Goal: Task Accomplishment & Management: Manage account settings

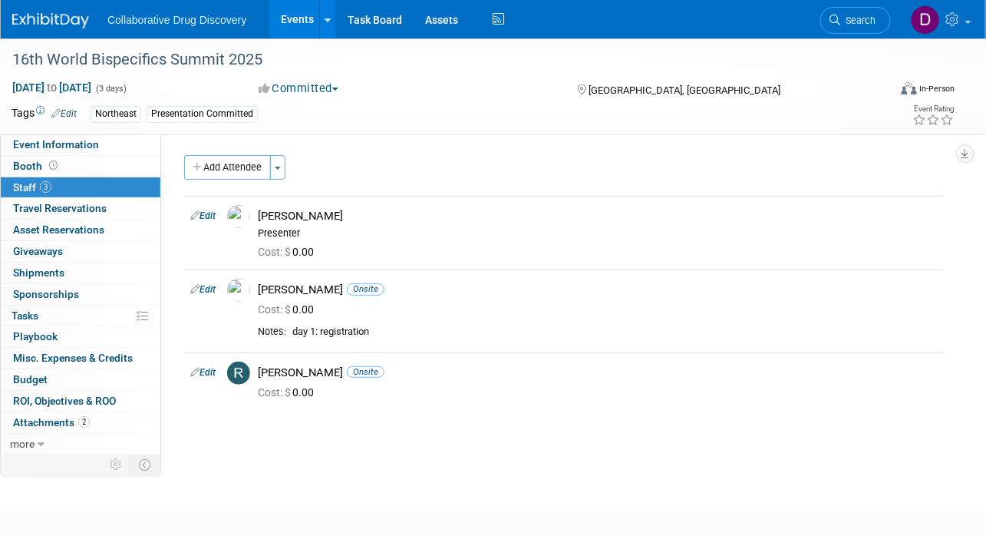
click at [850, 16] on span "Search" at bounding box center [858, 21] width 35 height 12
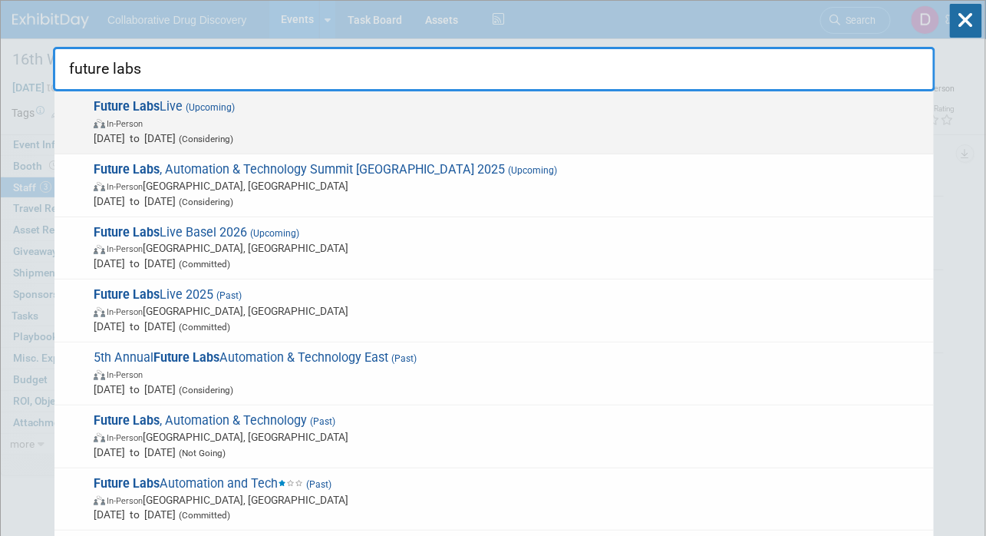
type input "future labs"
click at [288, 127] on span "In-Person" at bounding box center [510, 122] width 832 height 15
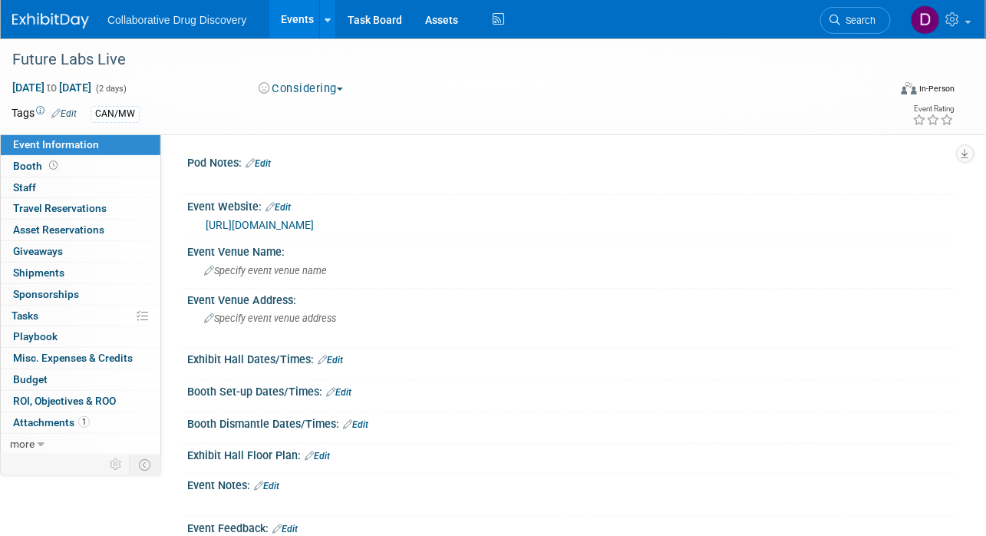
scroll to position [172, 0]
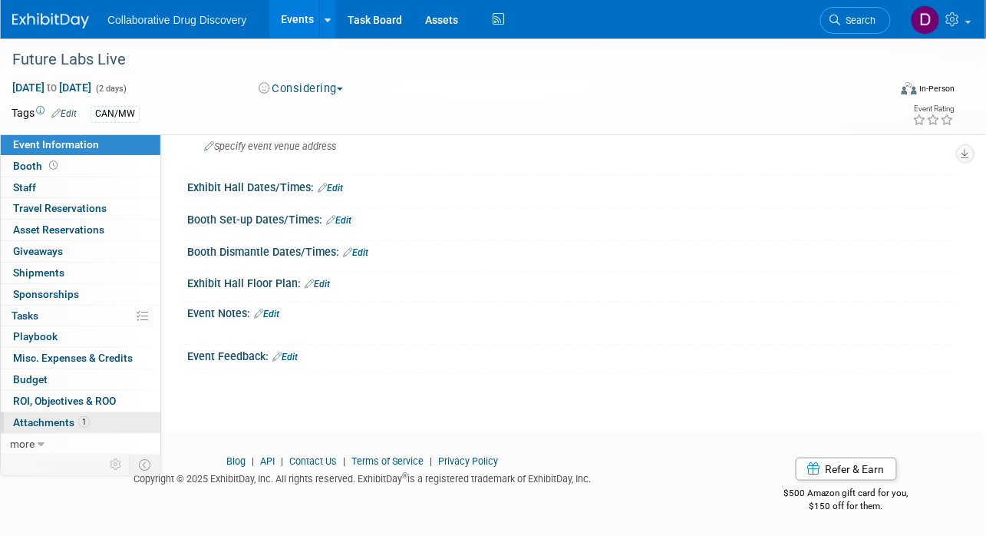
click at [98, 420] on link "1 Attachments 1" at bounding box center [81, 422] width 160 height 21
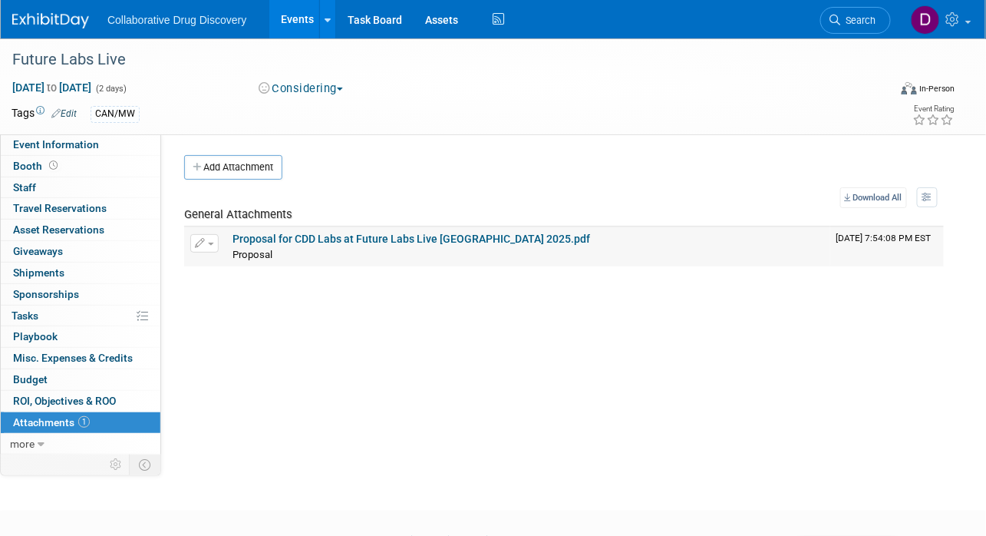
click at [333, 242] on link "Proposal for CDD Labs at Future Labs Live USA 2025.pdf" at bounding box center [411, 238] width 358 height 12
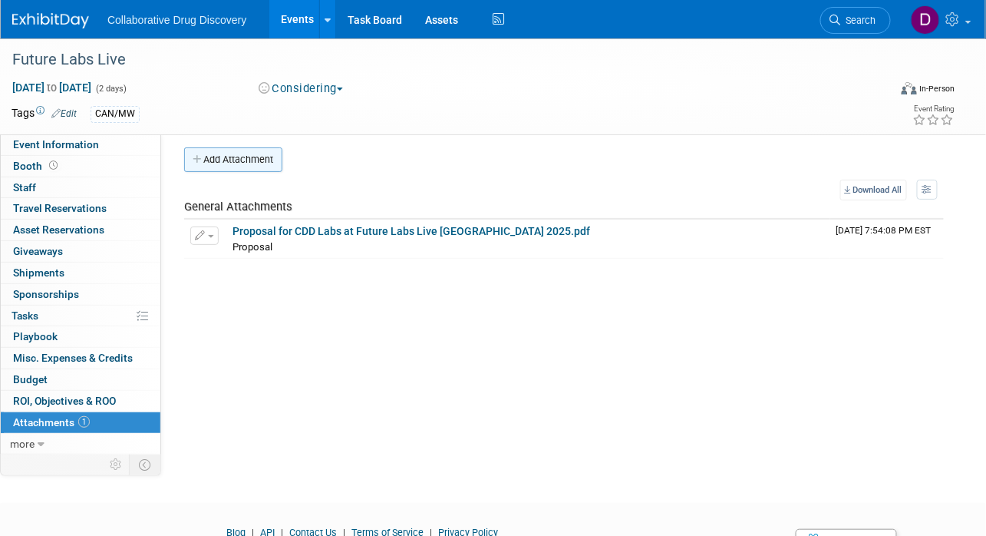
click at [243, 164] on button "Add Attachment" at bounding box center [233, 159] width 98 height 25
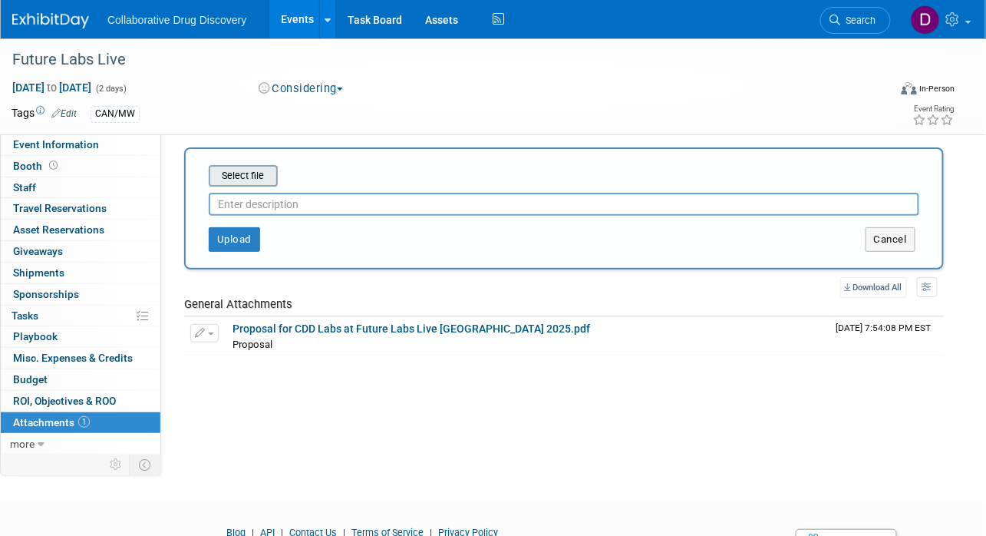
click at [239, 173] on input "file" at bounding box center [185, 175] width 183 height 18
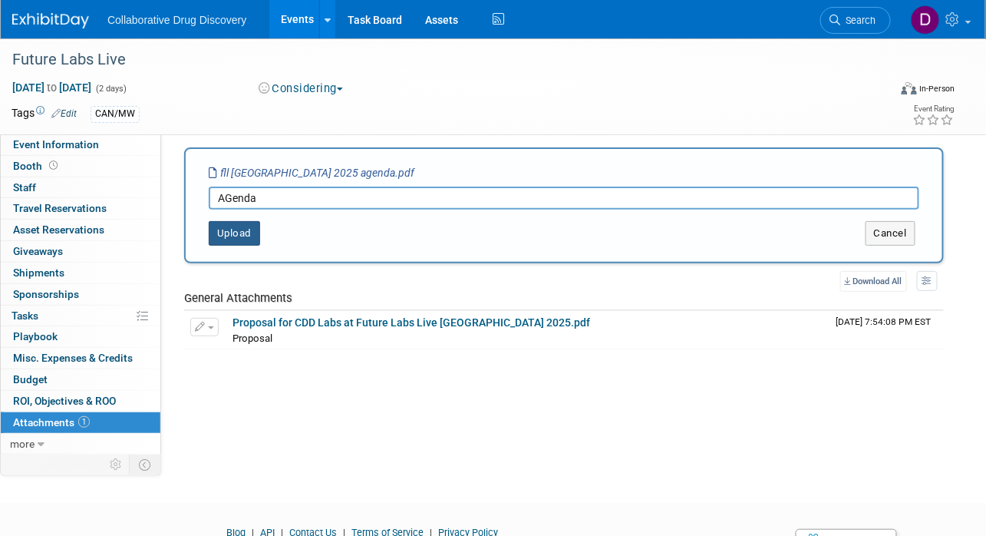
type input "AGenda"
click at [209, 237] on button "Upload" at bounding box center [234, 233] width 51 height 25
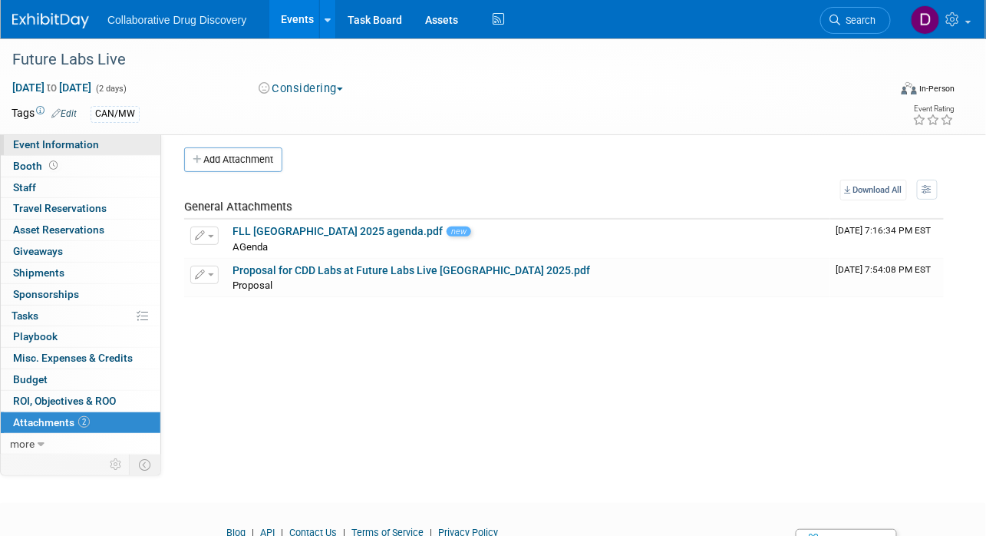
click at [81, 152] on link "Event Information" at bounding box center [81, 144] width 160 height 21
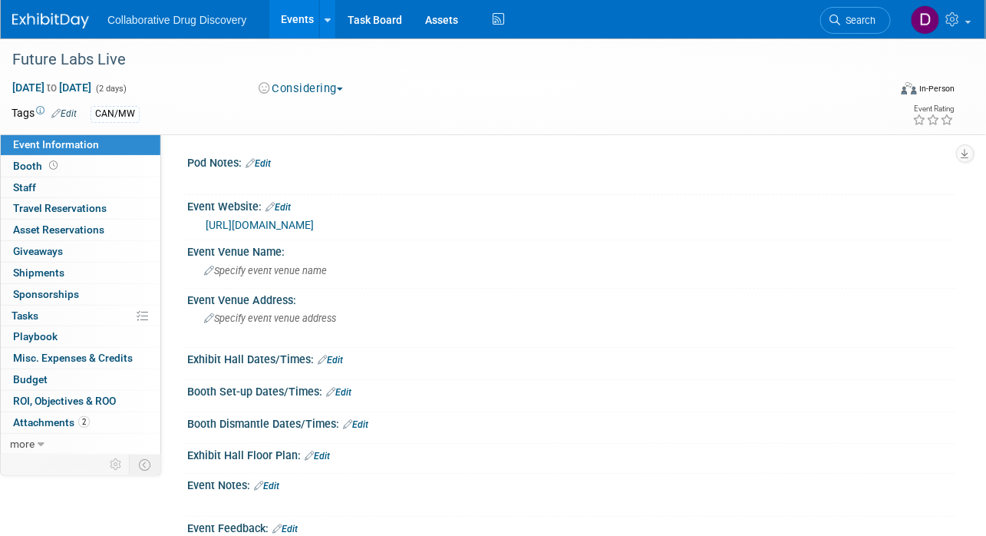
scroll to position [172, 0]
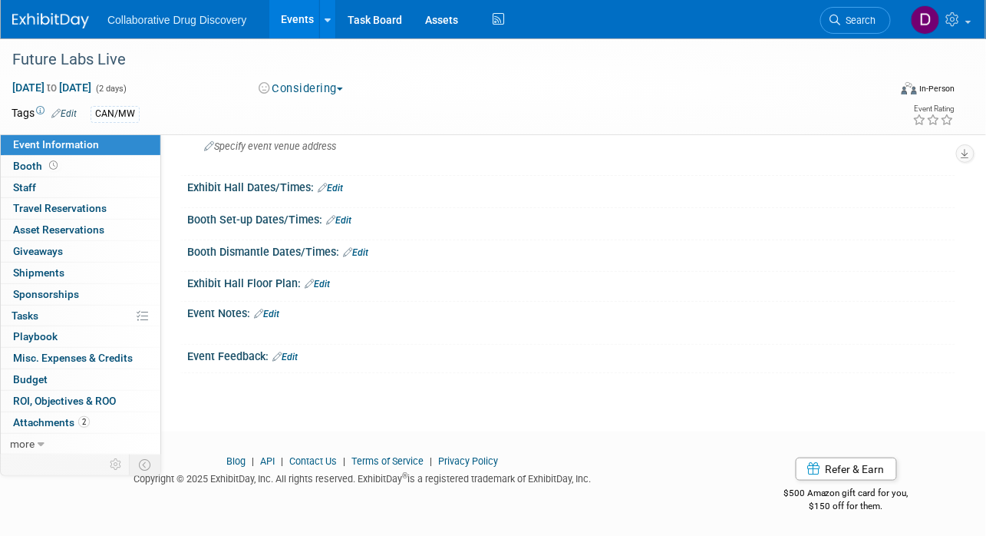
click at [272, 308] on link "Edit" at bounding box center [266, 313] width 25 height 11
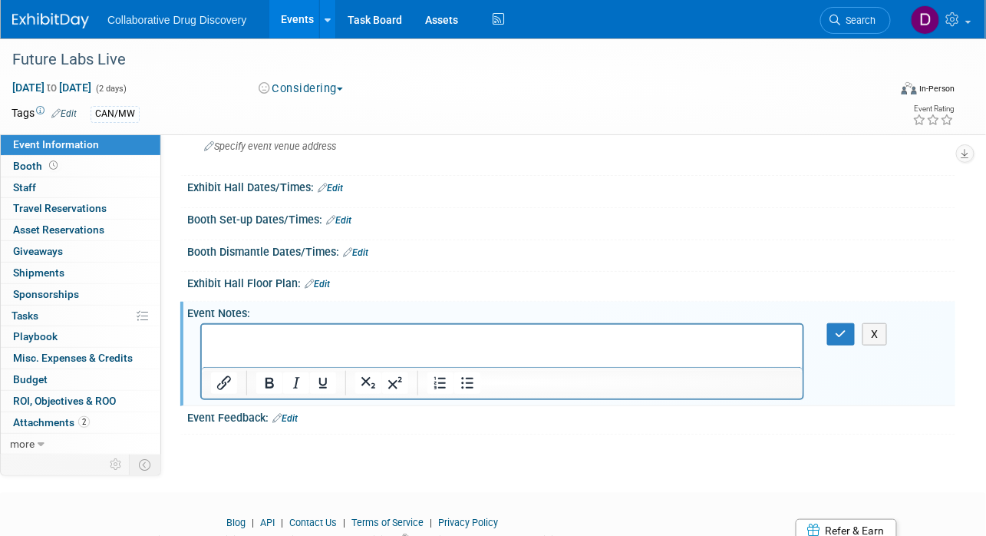
scroll to position [0, 0]
click at [257, 345] on html at bounding box center [501, 334] width 601 height 21
paste body "Rich Text Area. Press ALT-0 for help."
click at [829, 331] on button "button" at bounding box center [841, 334] width 28 height 22
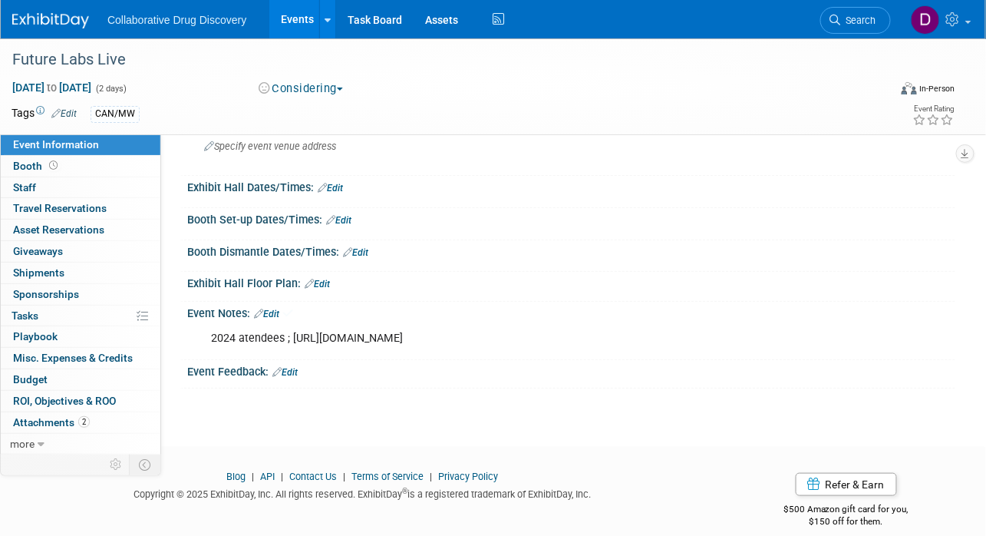
click at [830, 331] on div "2024 atendees ; https://www.terrapinn.com/conference/future-labs-live-usa/2024-…" at bounding box center [571, 337] width 768 height 36
click at [515, 336] on div "2024 atendees ; https://www.terrapinn.com/conference/future-labs-live-usa/2024-…" at bounding box center [502, 338] width 604 height 31
click at [515, 335] on div "2024 atendees ; https://www.terrapinn.com/conference/future-labs-live-usa/2024-…" at bounding box center [502, 338] width 604 height 31
copy div "2024 atendees ; https://www.terrapinn.com/conference/future-labs-live-usa/2024-…"
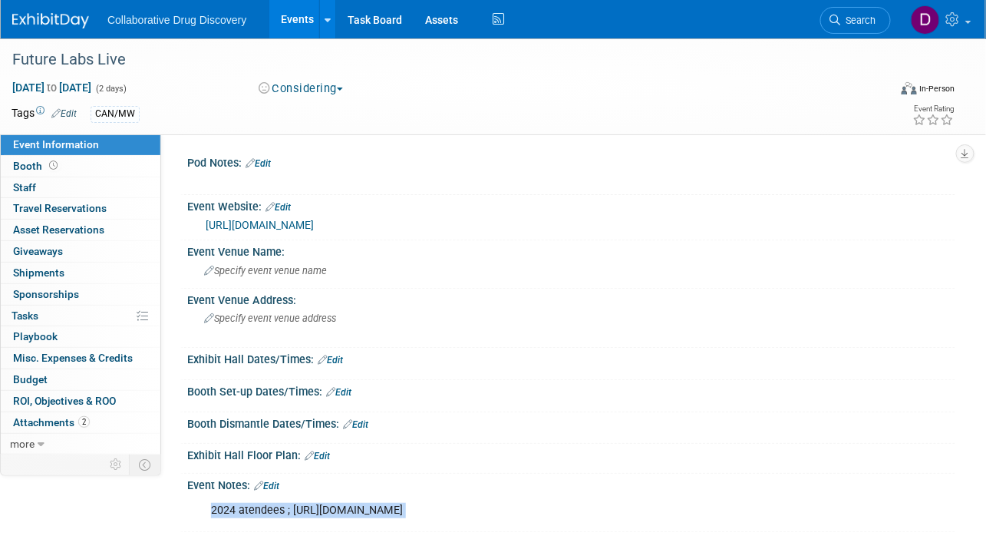
click at [314, 228] on link "https://www.terrapinn.com/conference/future-labs-live-usa/index.stm" at bounding box center [260, 225] width 108 height 12
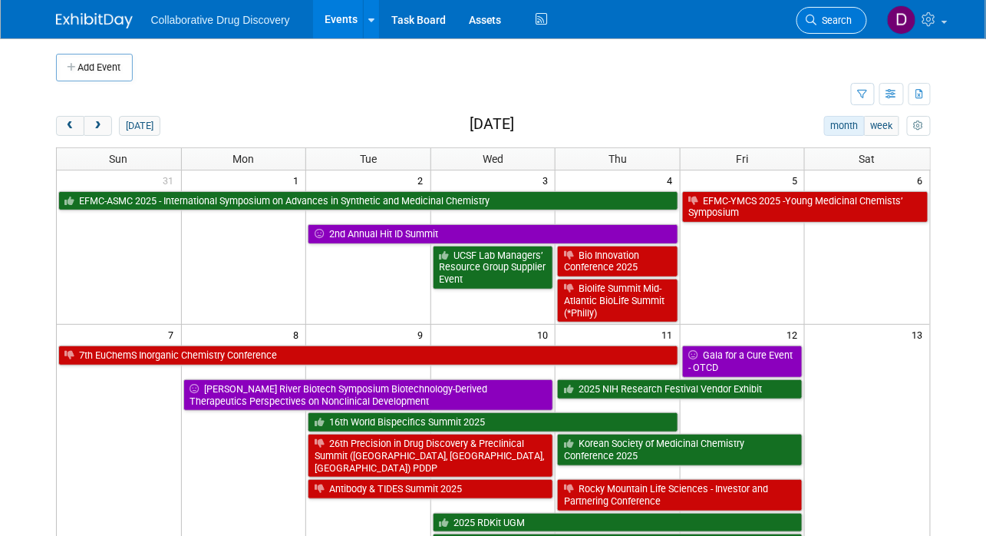
click at [848, 12] on link "Search" at bounding box center [831, 20] width 71 height 27
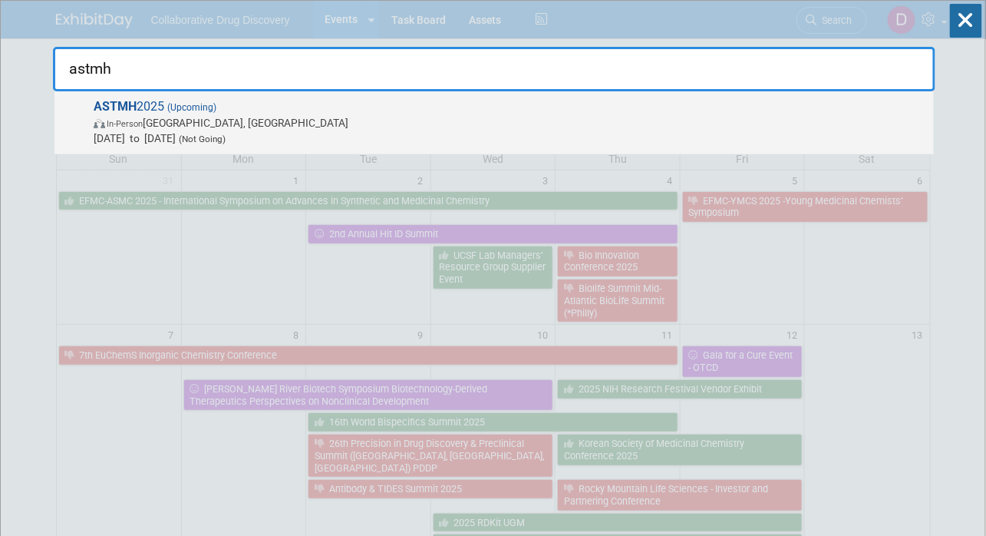
type input "astmh"
click at [396, 117] on span "In-Person Toronto, Canada" at bounding box center [510, 122] width 832 height 15
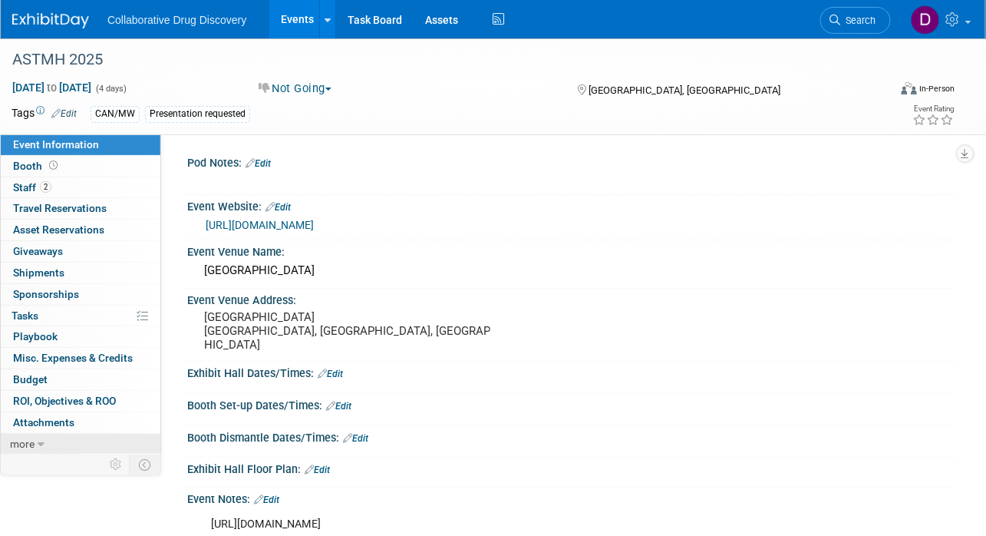
click at [30, 442] on span "more" at bounding box center [22, 443] width 25 height 12
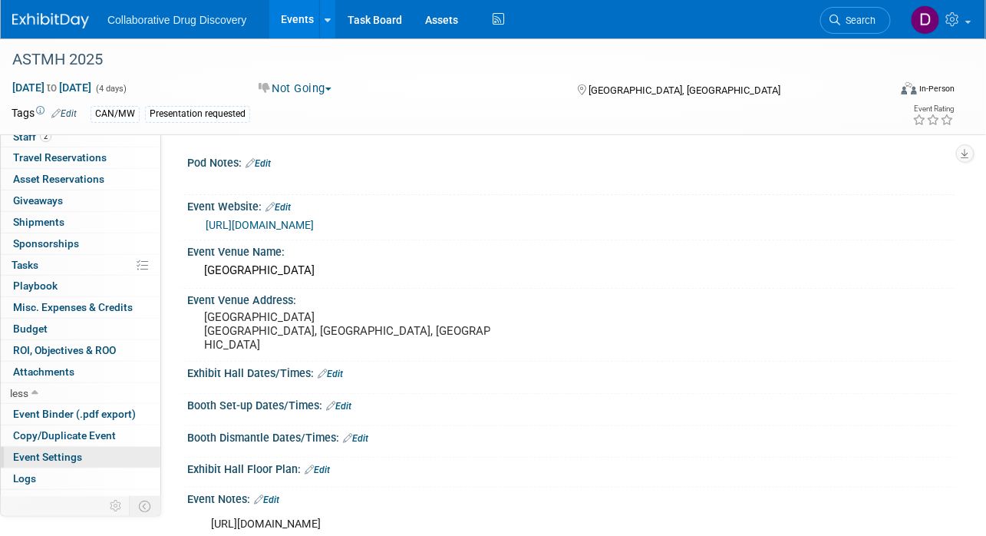
scroll to position [62, 0]
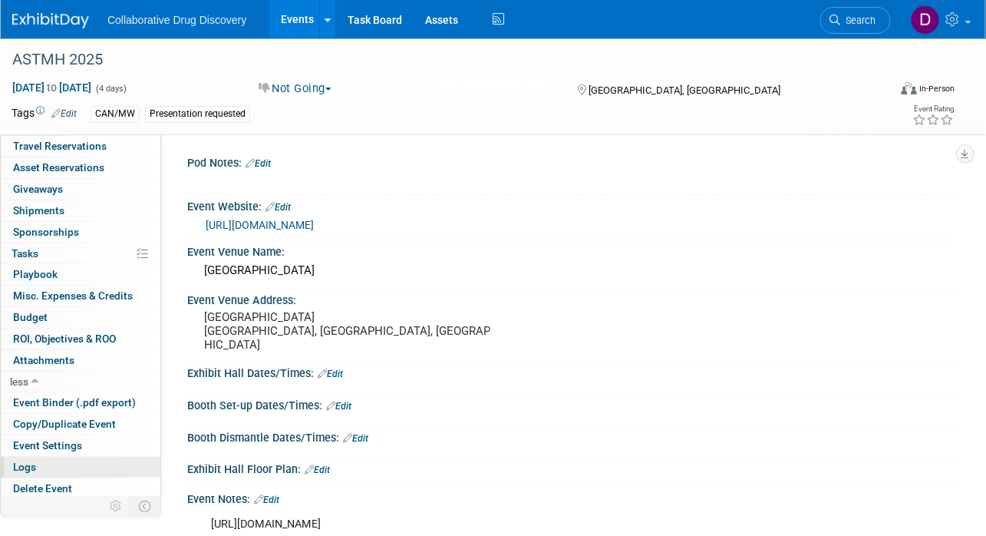
click at [57, 467] on link "Logs" at bounding box center [81, 467] width 160 height 21
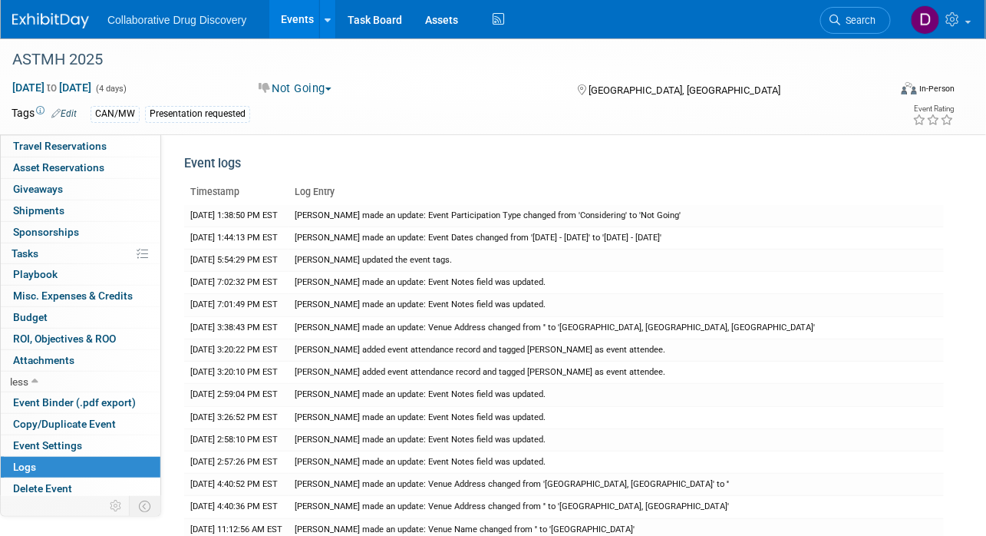
scroll to position [0, 0]
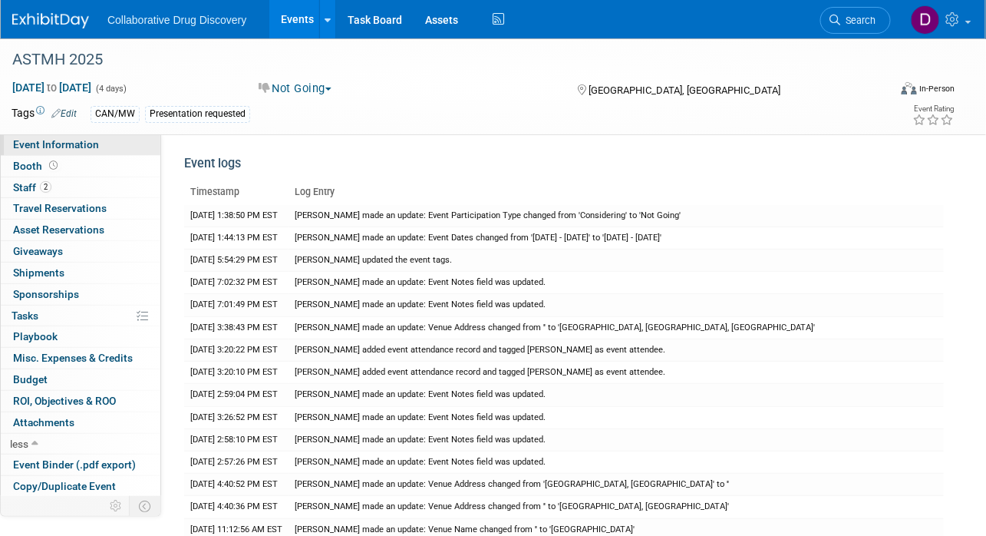
click at [56, 153] on link "Event Information" at bounding box center [81, 144] width 160 height 21
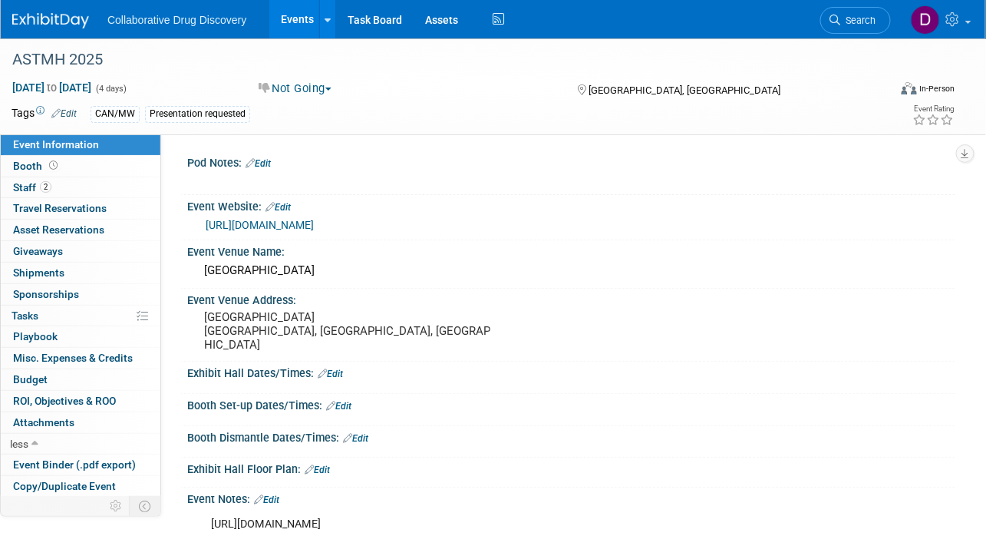
scroll to position [173, 0]
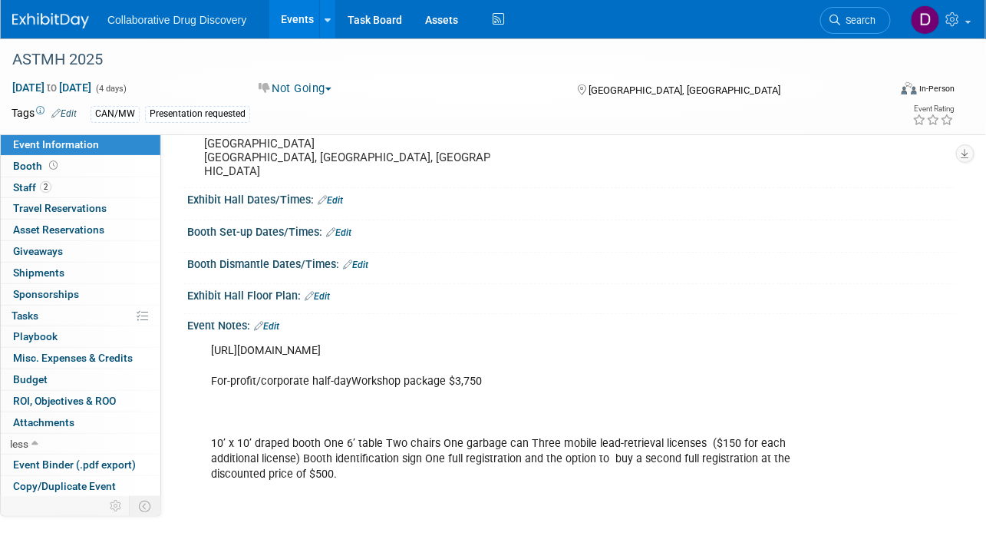
click at [274, 321] on link "Edit" at bounding box center [266, 326] width 25 height 11
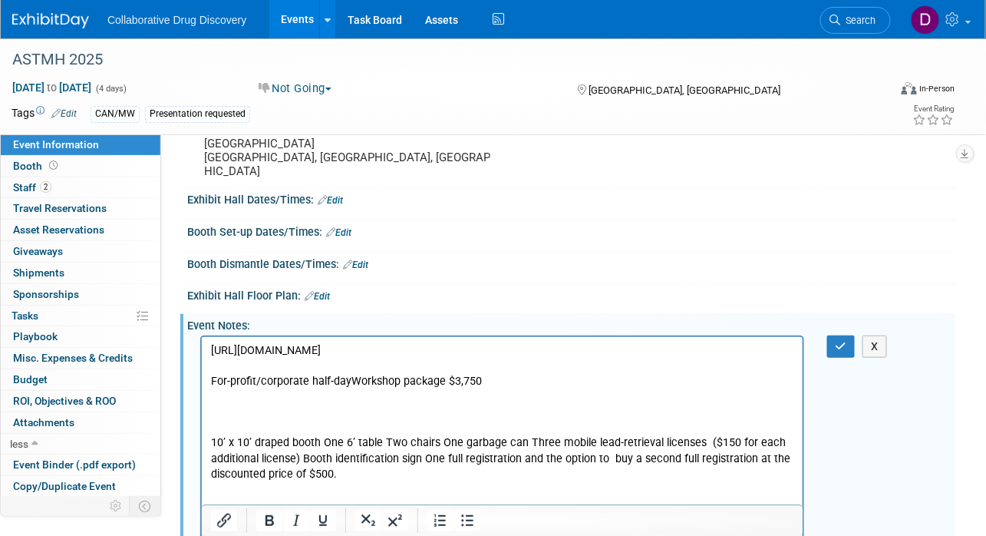
scroll to position [0, 0]
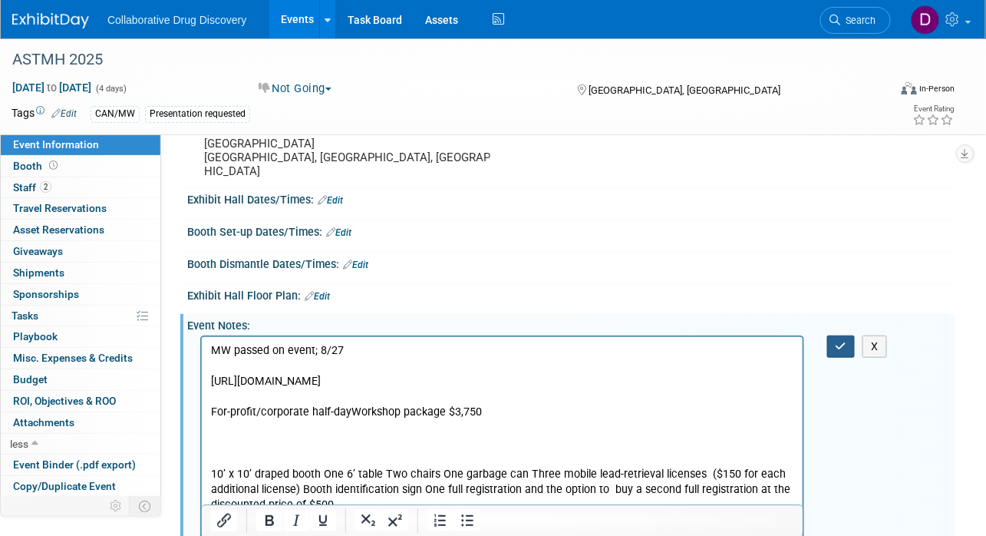
click at [852, 336] on button "button" at bounding box center [841, 346] width 28 height 22
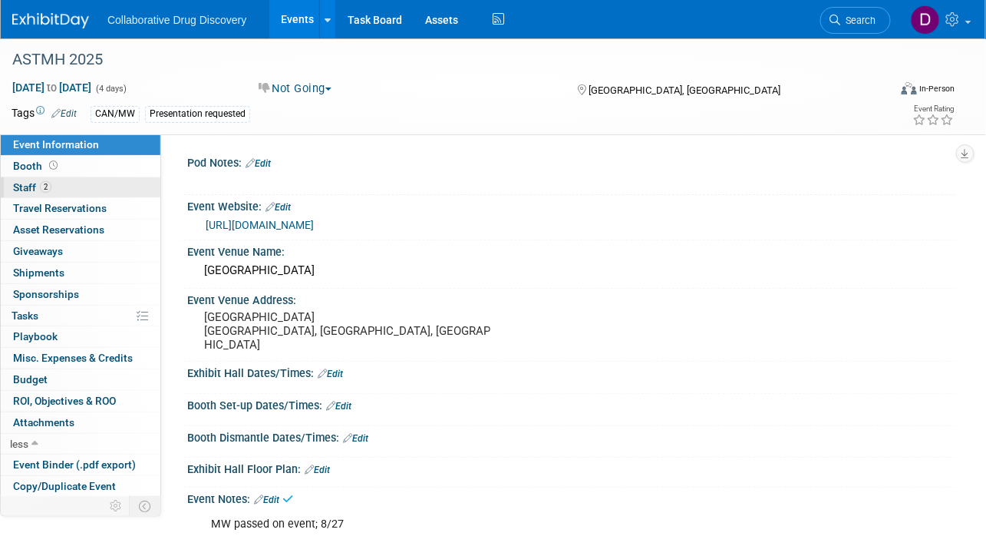
click at [68, 191] on link "2 Staff 2" at bounding box center [81, 187] width 160 height 21
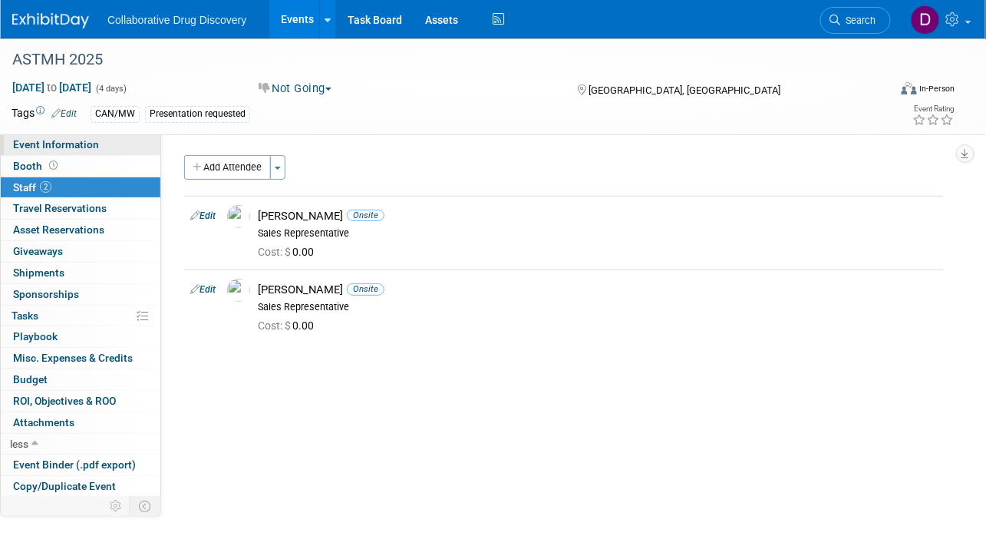
click at [66, 140] on span "Event Information" at bounding box center [56, 144] width 86 height 12
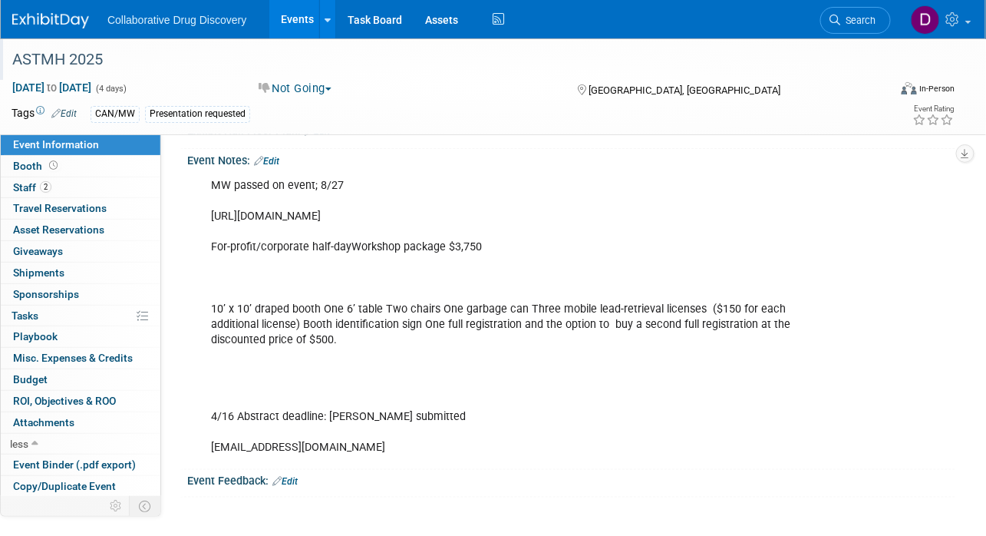
scroll to position [212, 0]
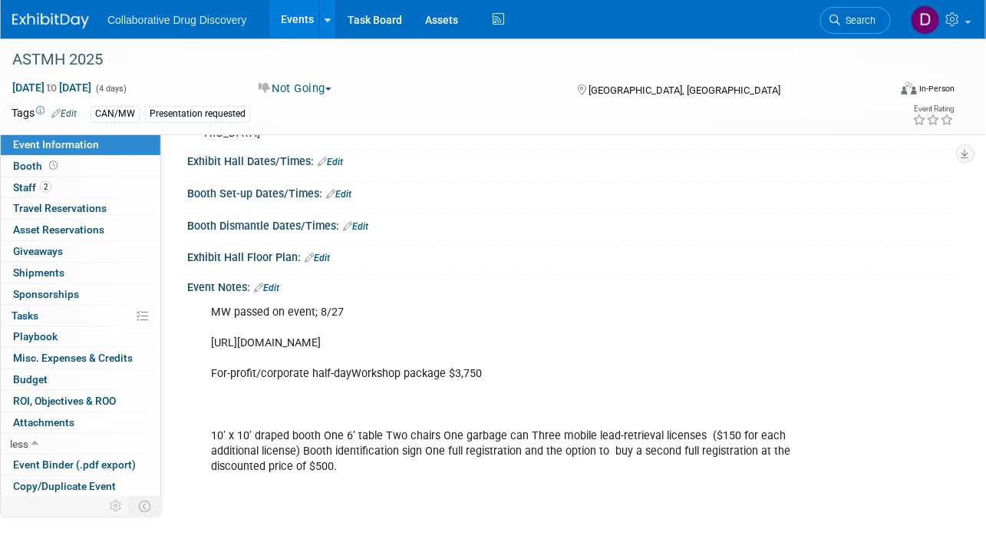
click at [63, 26] on img at bounding box center [50, 20] width 77 height 15
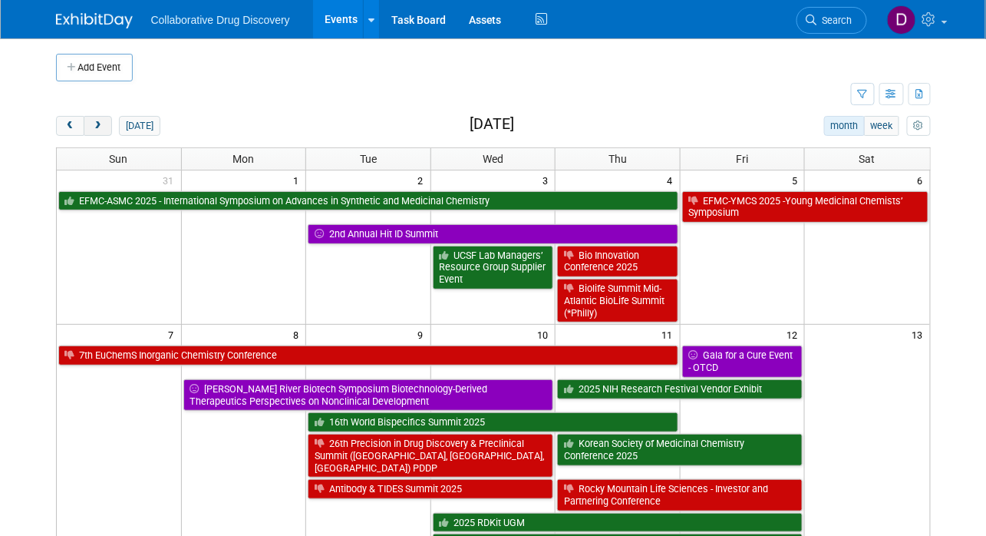
click at [102, 130] on button "next" at bounding box center [98, 126] width 28 height 20
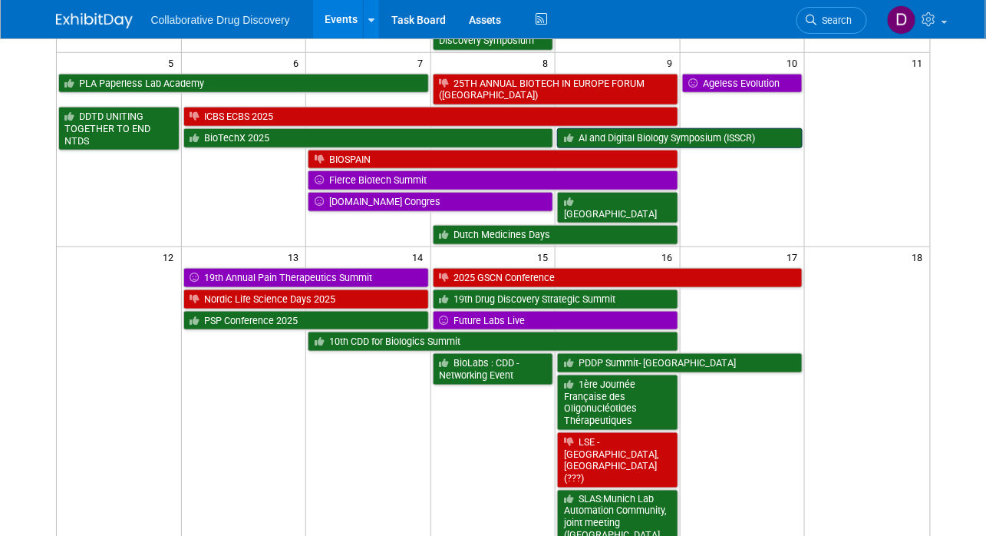
scroll to position [123, 0]
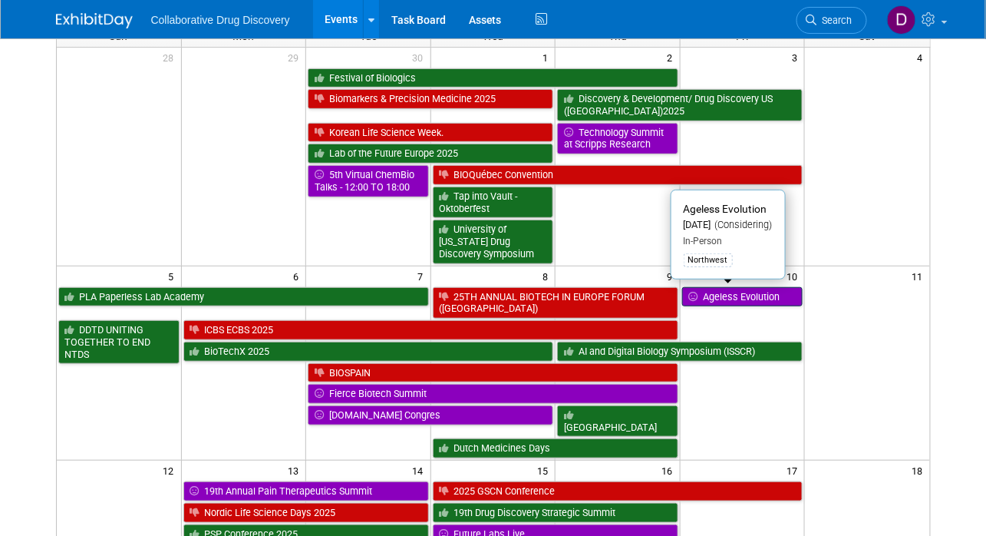
click at [740, 298] on link "Ageless Evolution" at bounding box center [742, 297] width 121 height 20
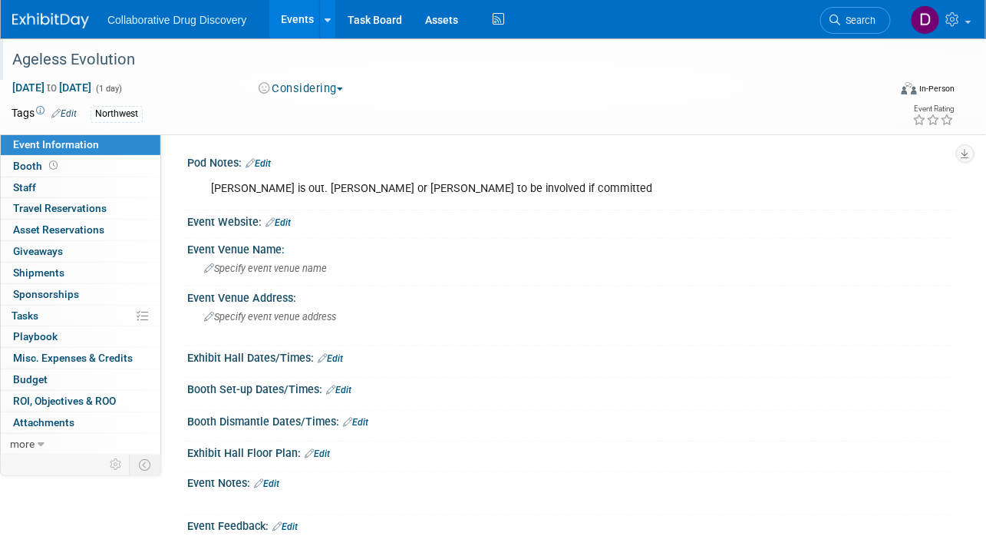
click at [102, 54] on div "Ageless Evolution" at bounding box center [441, 60] width 868 height 28
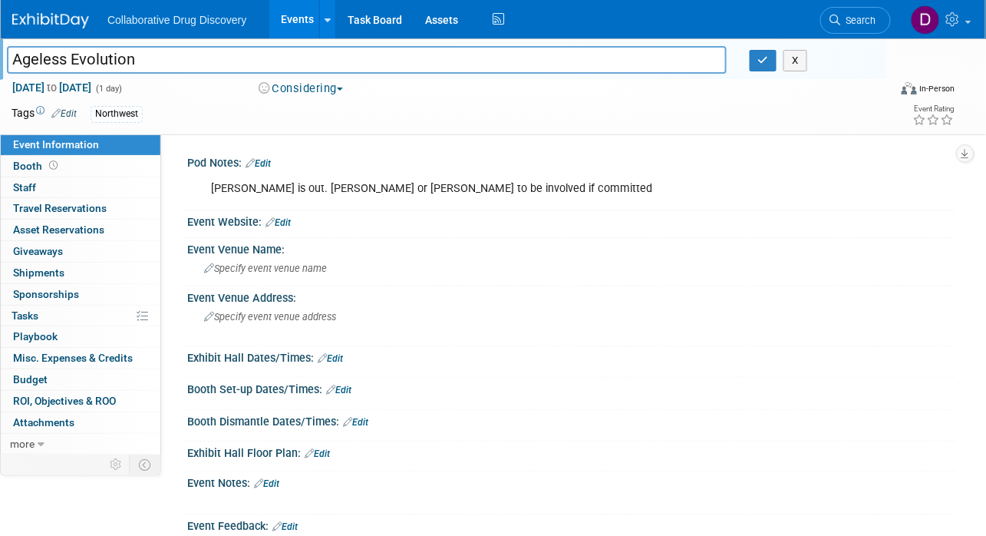
click at [102, 54] on input "Ageless Evolution" at bounding box center [367, 59] width 720 height 27
click at [38, 422] on span "Attachments 0" at bounding box center [43, 422] width 61 height 12
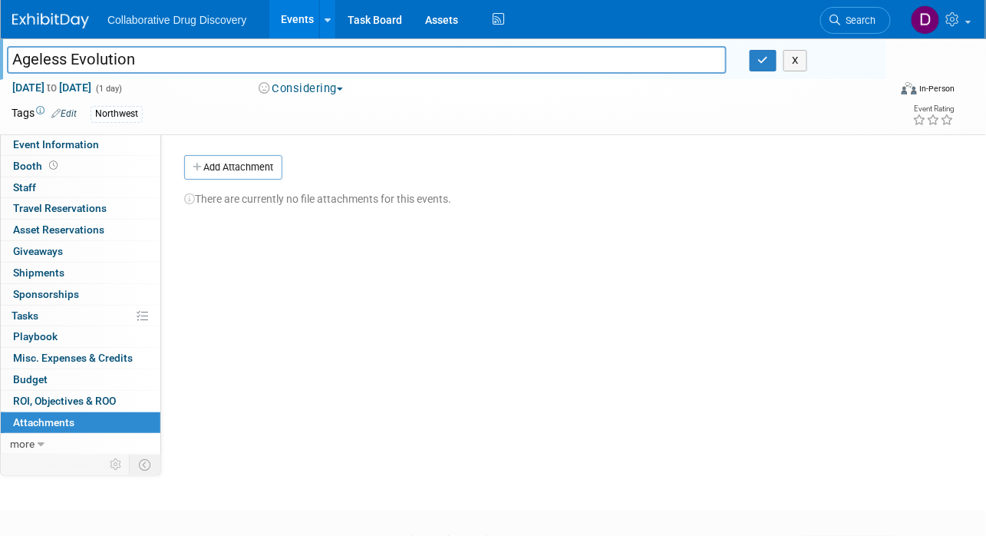
click at [242, 173] on button "Add Attachment" at bounding box center [233, 167] width 98 height 25
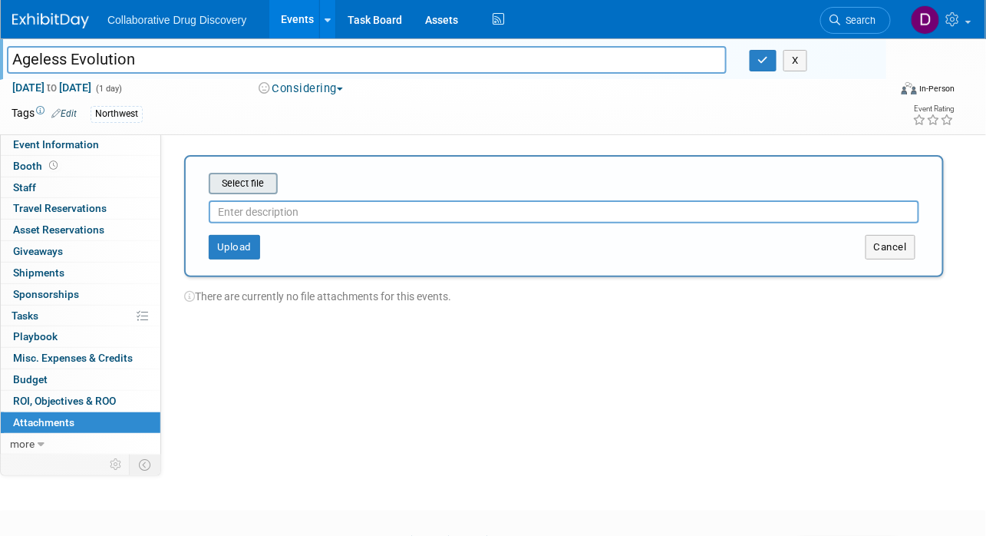
click at [251, 186] on input "file" at bounding box center [185, 183] width 183 height 18
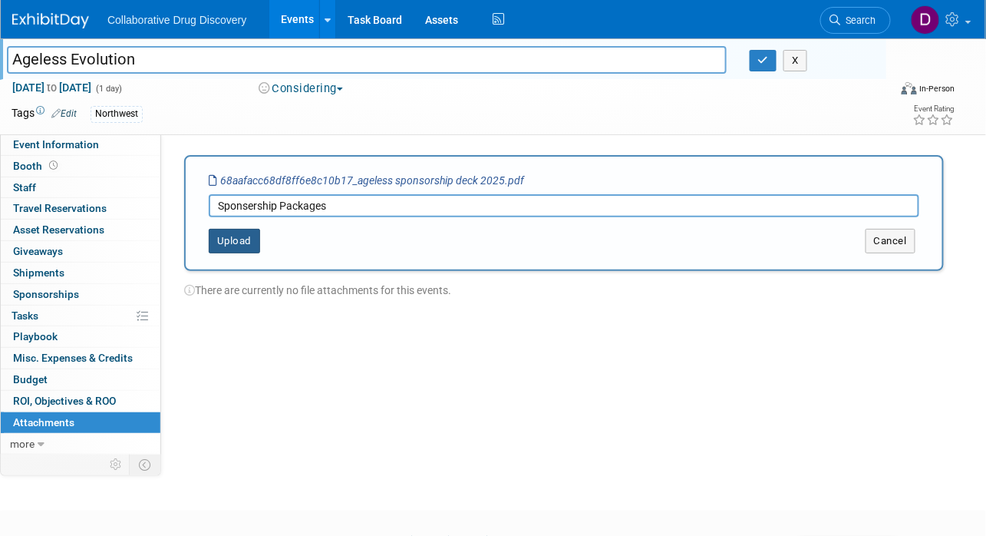
type input "Sponsership Packages"
click at [249, 252] on button "Upload" at bounding box center [234, 241] width 51 height 25
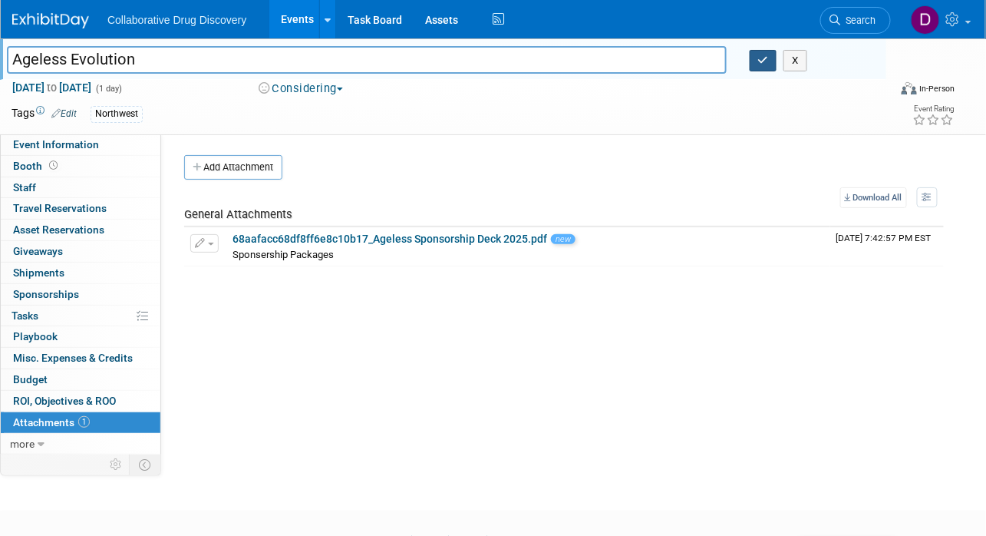
click at [760, 62] on icon "button" at bounding box center [763, 60] width 11 height 10
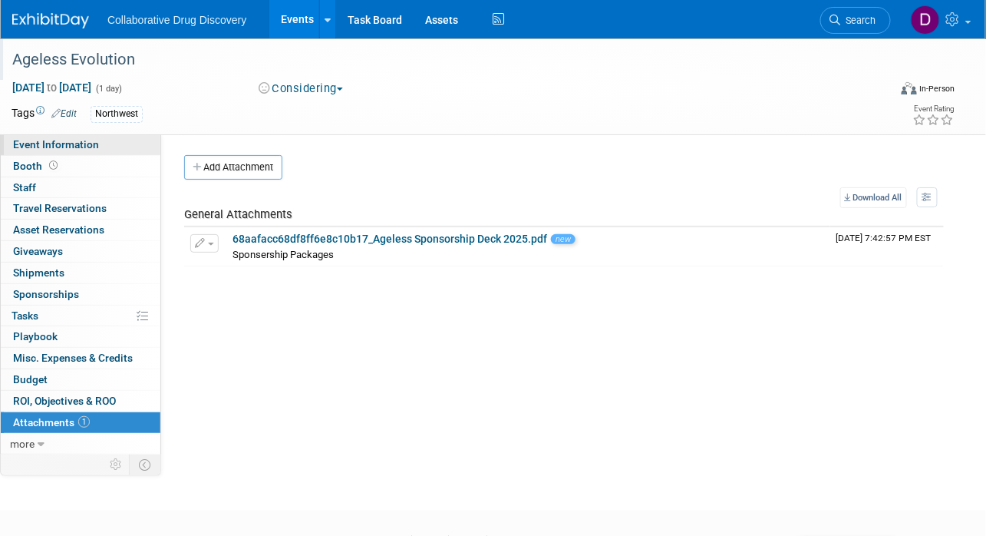
click at [65, 146] on span "Event Information" at bounding box center [56, 144] width 86 height 12
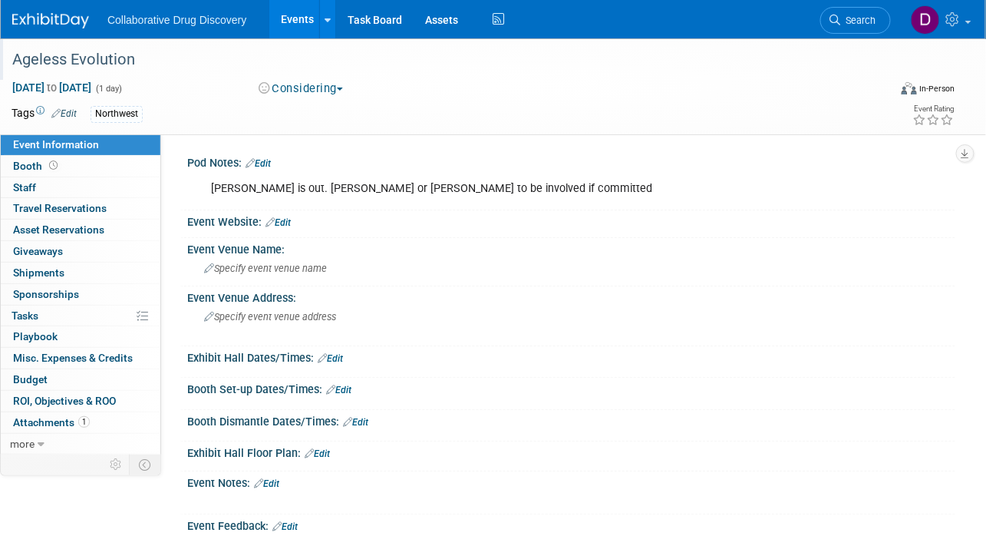
scroll to position [170, 0]
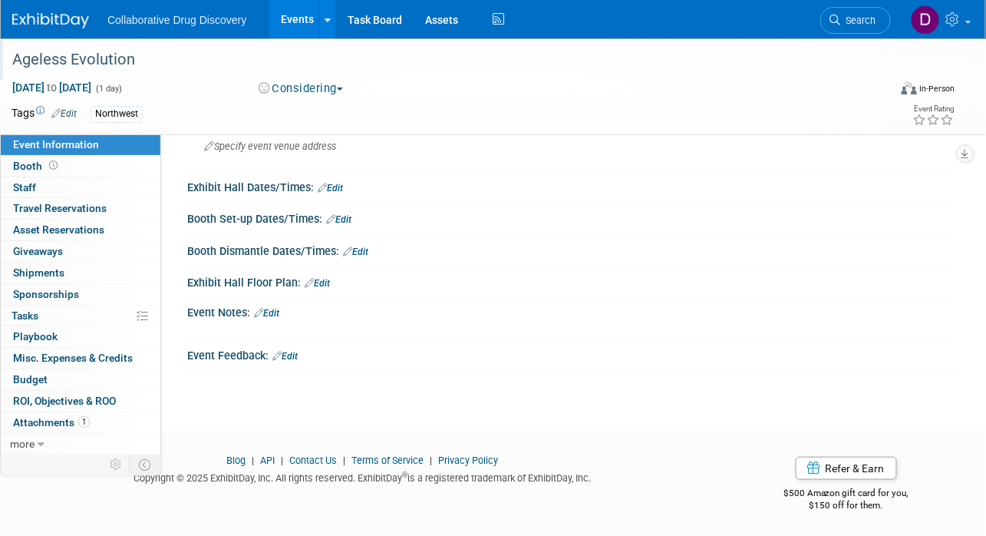
click at [279, 297] on div "Exhibit Hall Floor Plan: Edit" at bounding box center [567, 286] width 775 height 30
click at [277, 310] on link "Edit" at bounding box center [266, 313] width 25 height 11
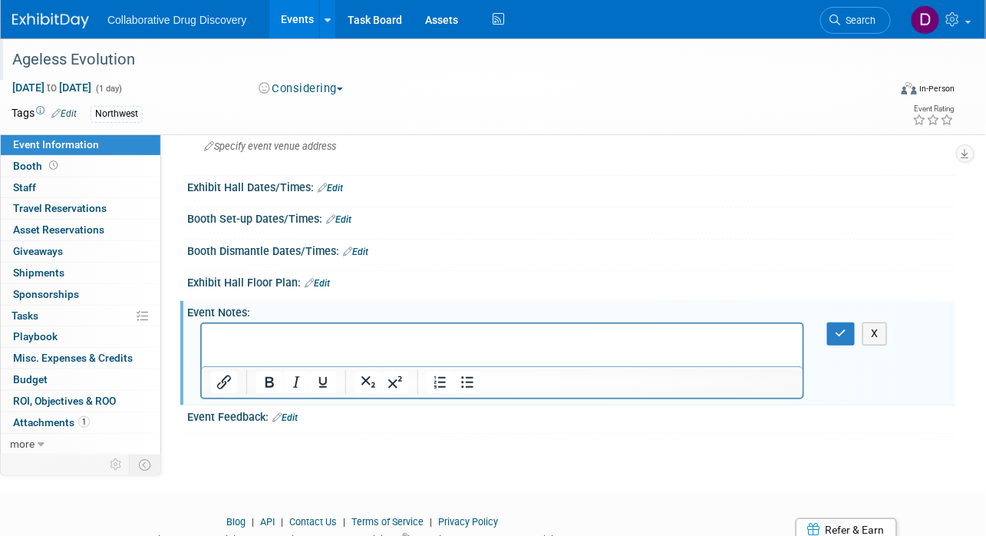
scroll to position [0, 0]
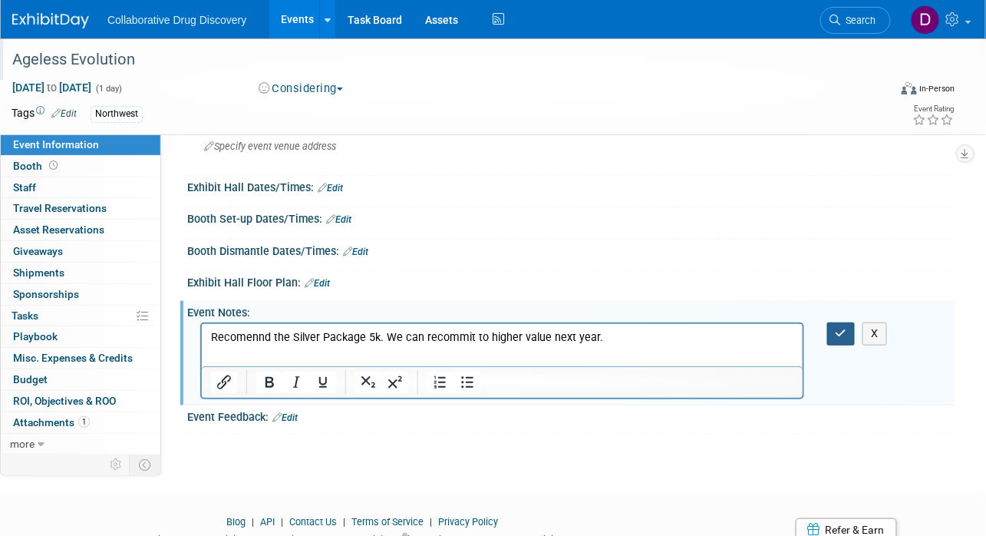
click at [832, 335] on button "button" at bounding box center [841, 333] width 28 height 22
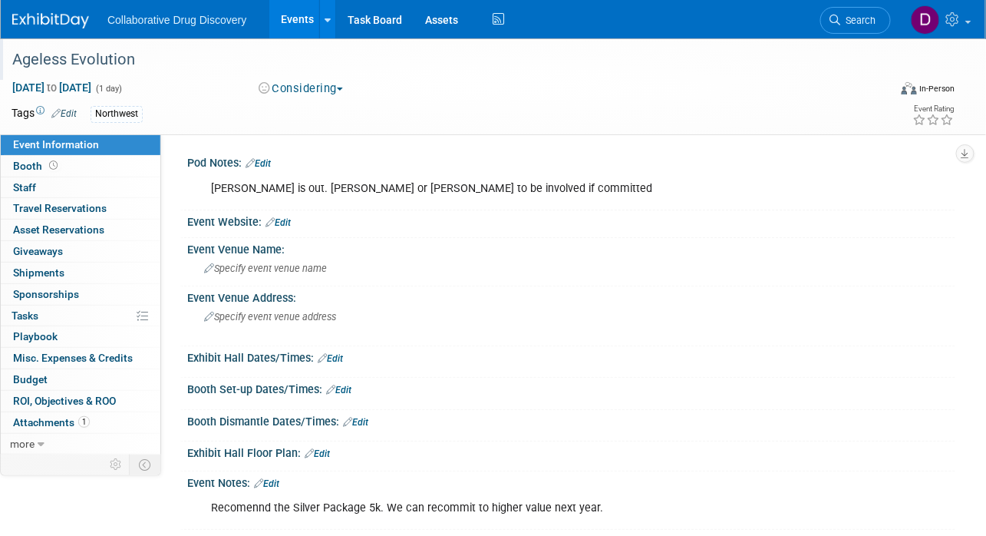
click at [74, 113] on link "Edit" at bounding box center [63, 113] width 25 height 11
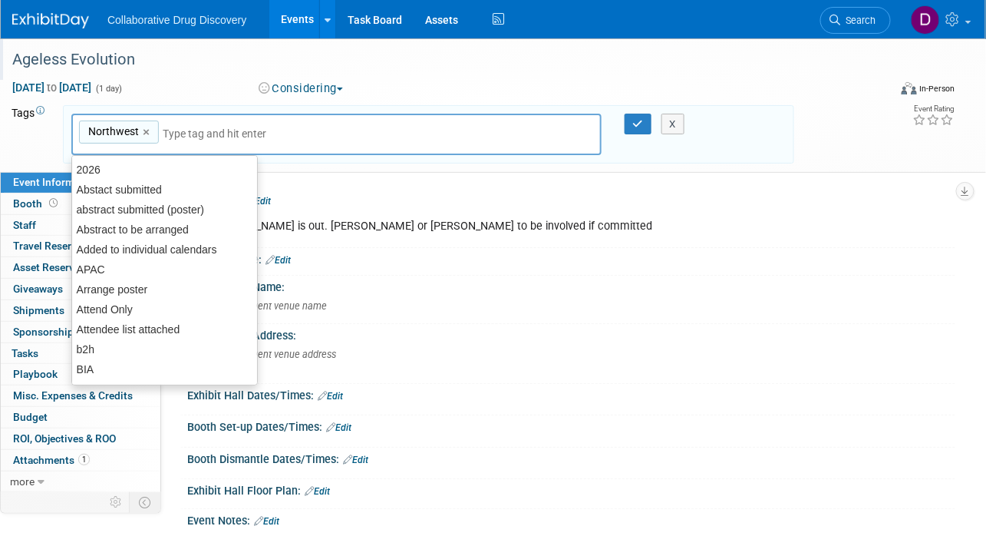
click at [652, 121] on div "X" at bounding box center [675, 124] width 61 height 21
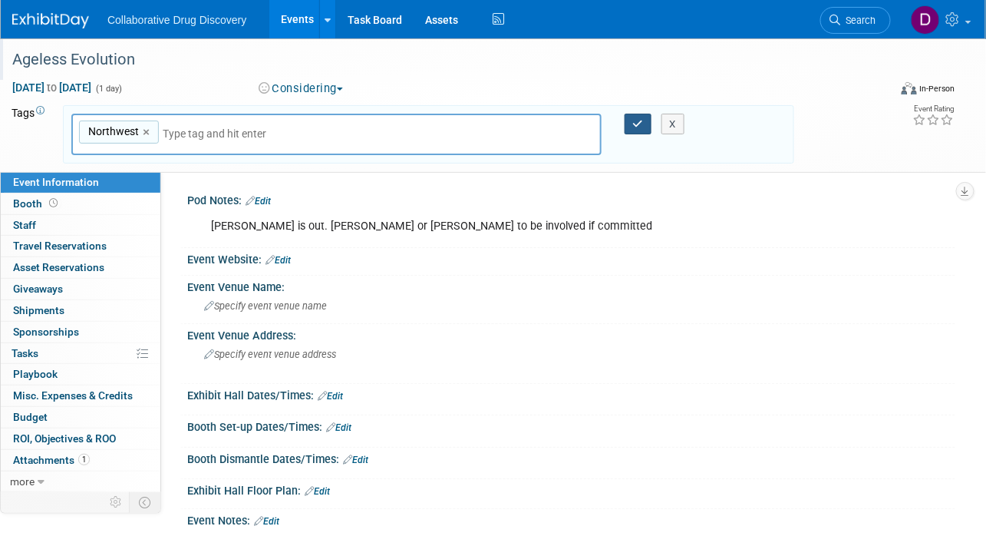
click at [640, 121] on icon "button" at bounding box center [638, 124] width 11 height 10
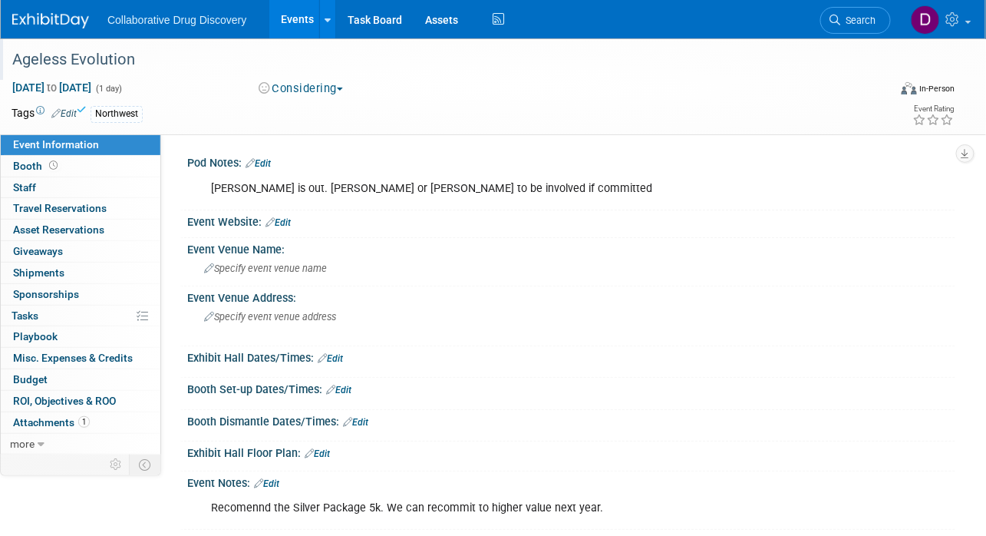
click at [82, 58] on div "Ageless Evolution" at bounding box center [441, 60] width 868 height 28
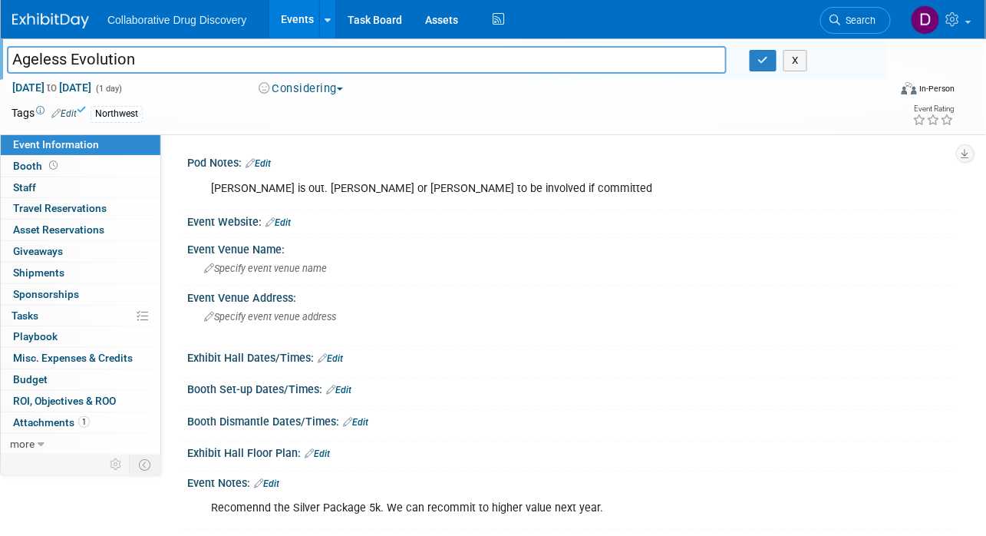
click at [51, 15] on img at bounding box center [50, 20] width 77 height 15
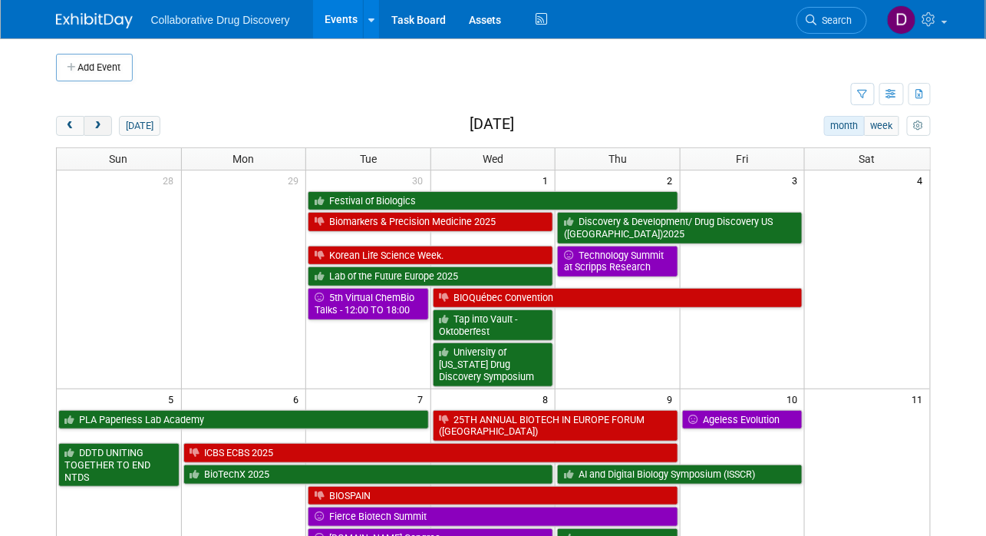
click at [94, 127] on span "next" at bounding box center [98, 126] width 12 height 10
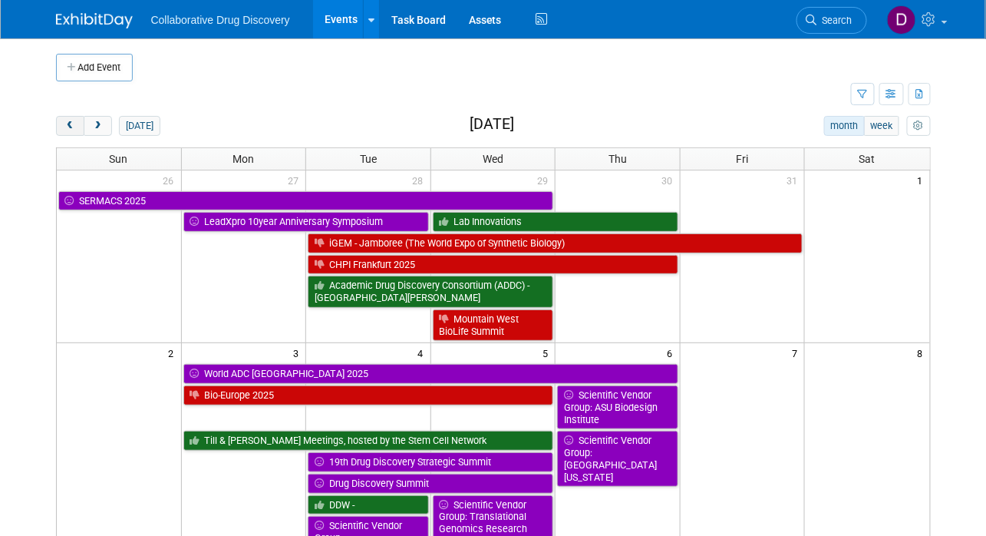
click at [70, 124] on span "prev" at bounding box center [70, 126] width 12 height 10
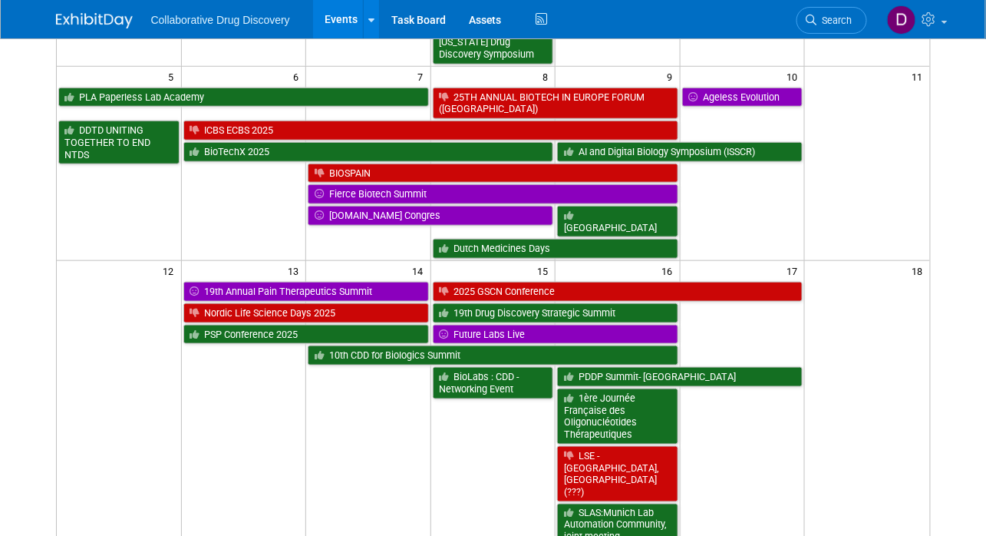
scroll to position [257, 0]
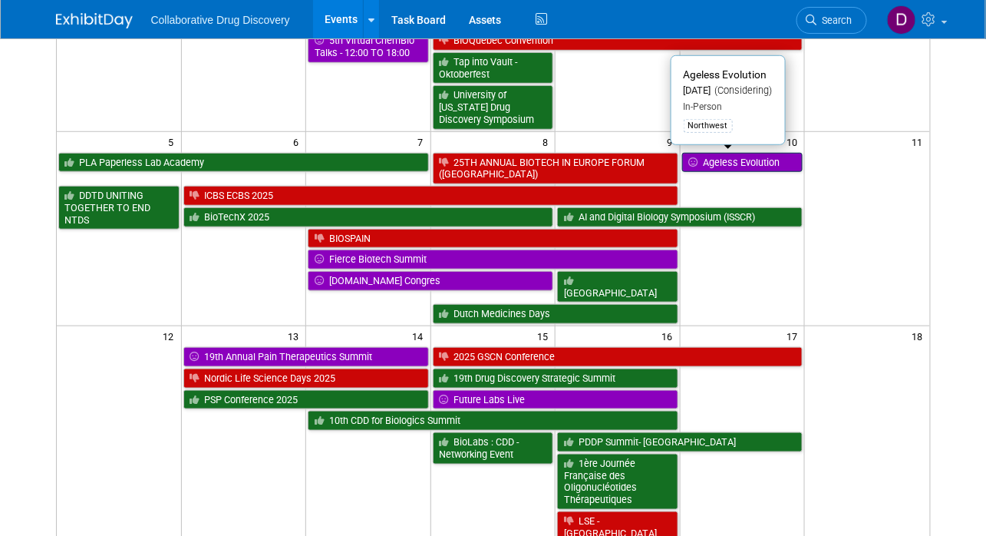
click at [701, 166] on link "Ageless Evolution" at bounding box center [742, 163] width 121 height 20
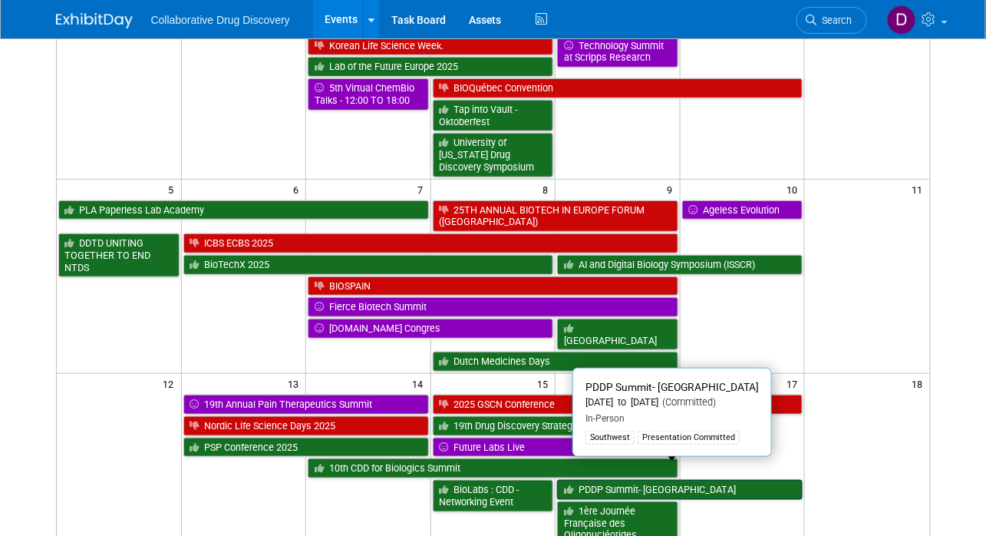
scroll to position [61, 0]
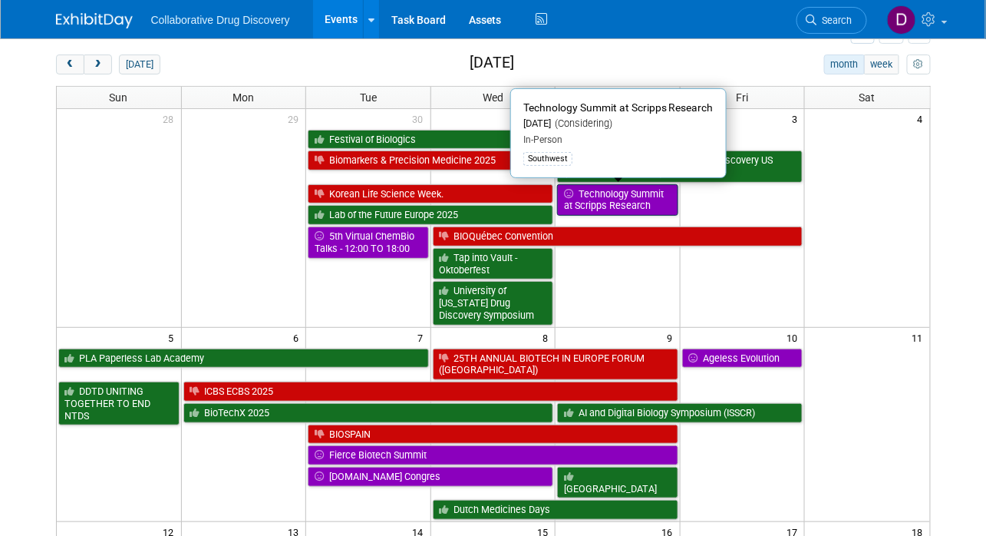
click at [612, 204] on link "Technology Summit at Scripps Research" at bounding box center [617, 199] width 121 height 31
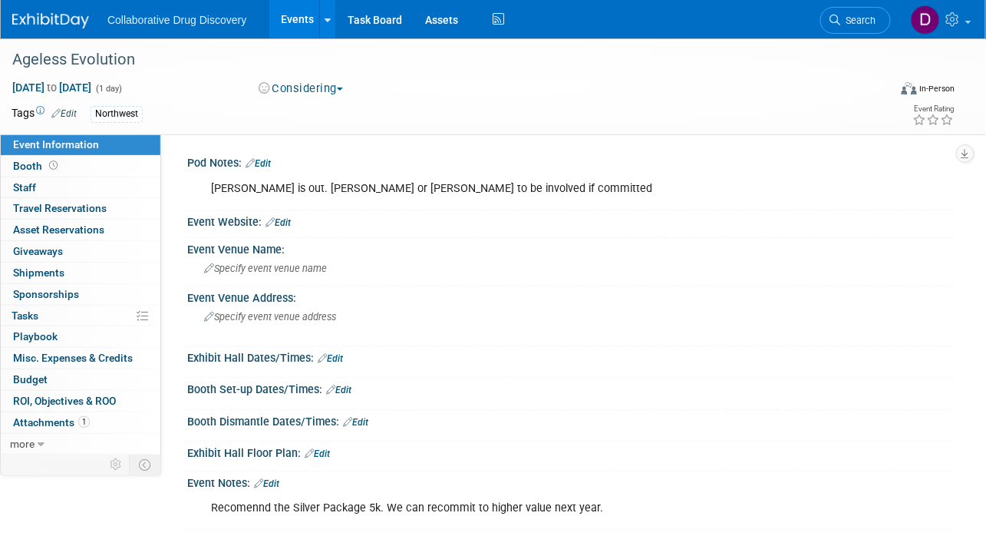
scroll to position [7, 0]
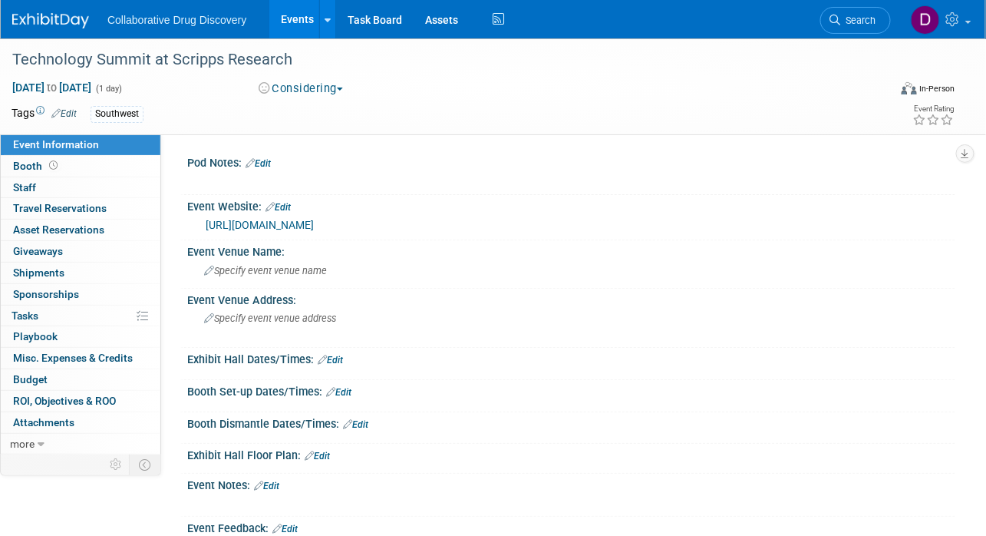
scroll to position [172, 0]
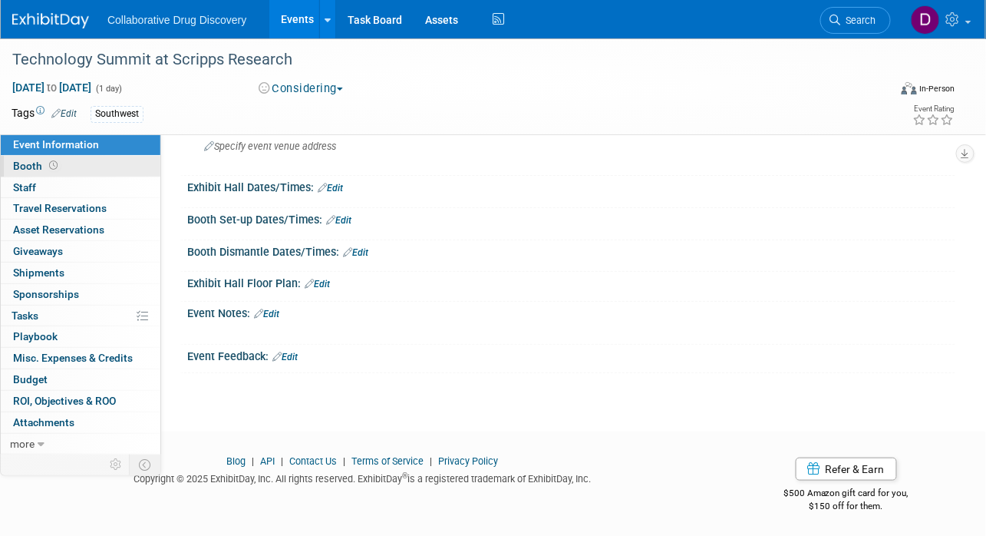
click at [24, 167] on span "Booth" at bounding box center [37, 166] width 48 height 12
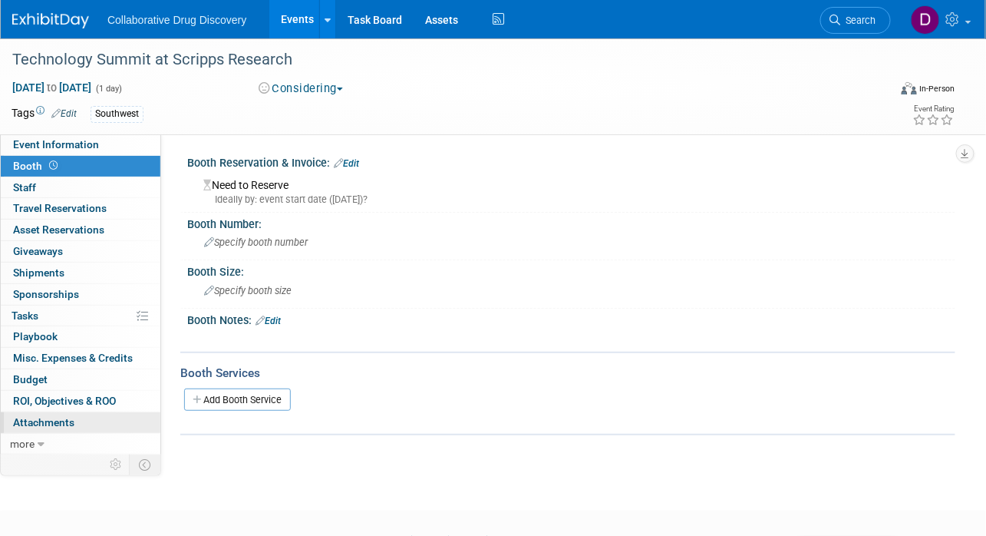
scroll to position [81, 0]
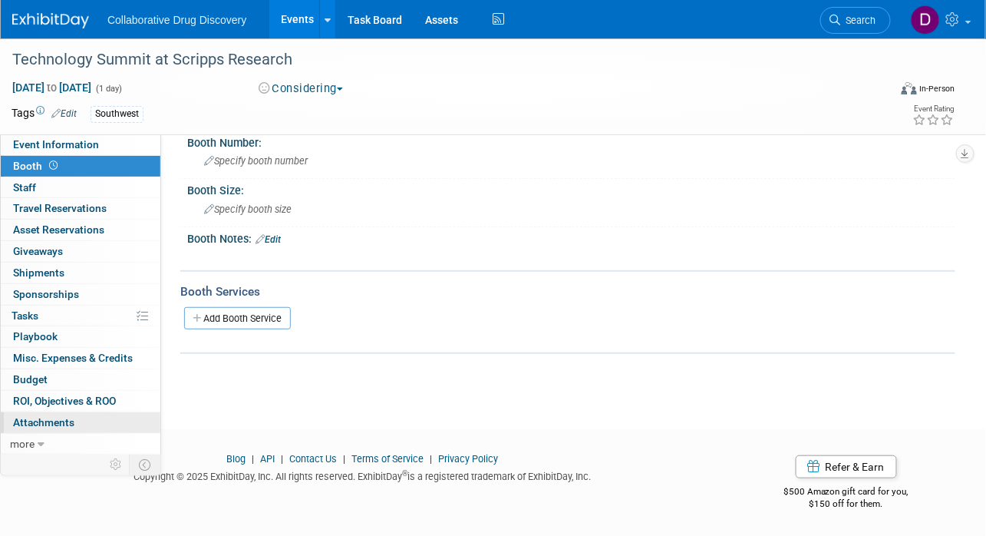
click at [41, 428] on link "0 Attachments 0" at bounding box center [81, 422] width 160 height 21
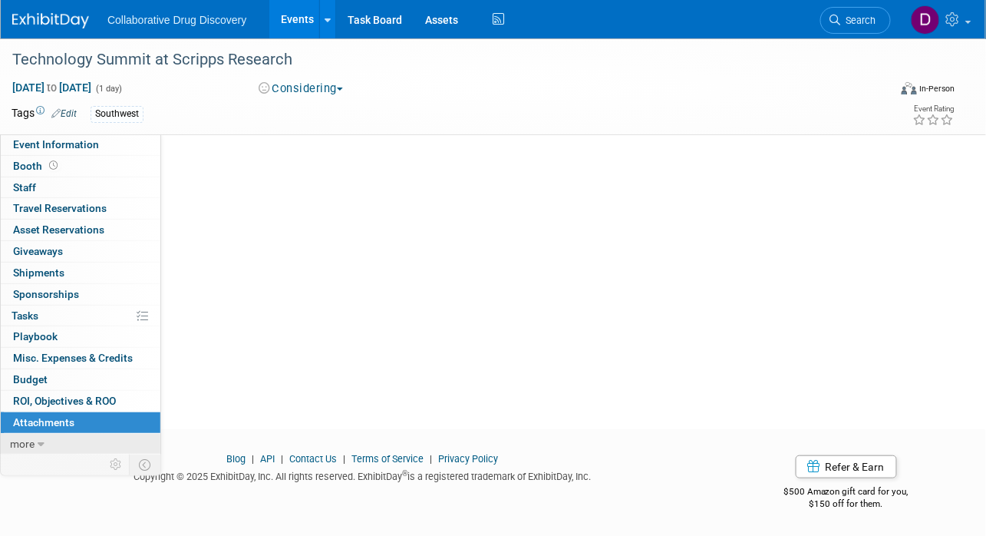
scroll to position [0, 0]
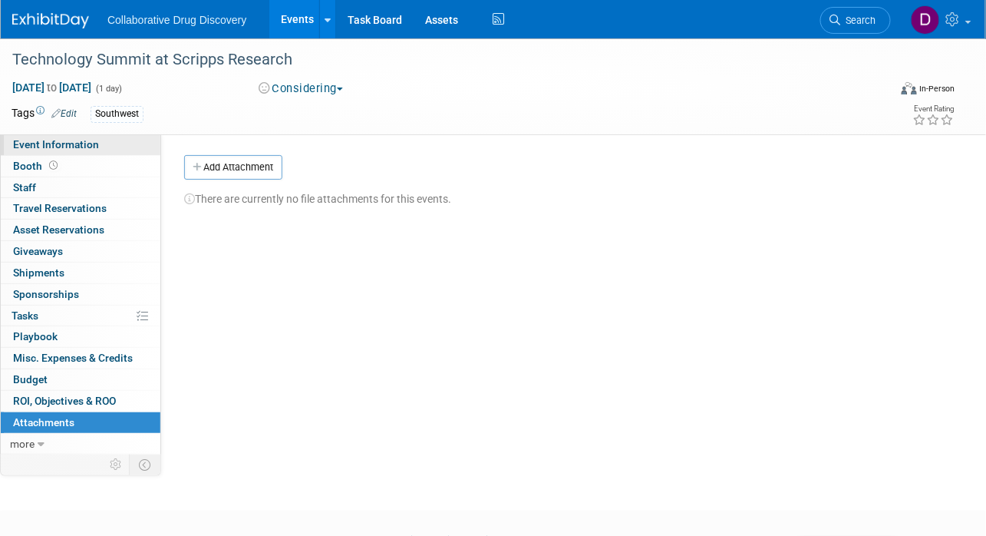
click at [79, 150] on link "Event Information" at bounding box center [81, 144] width 160 height 21
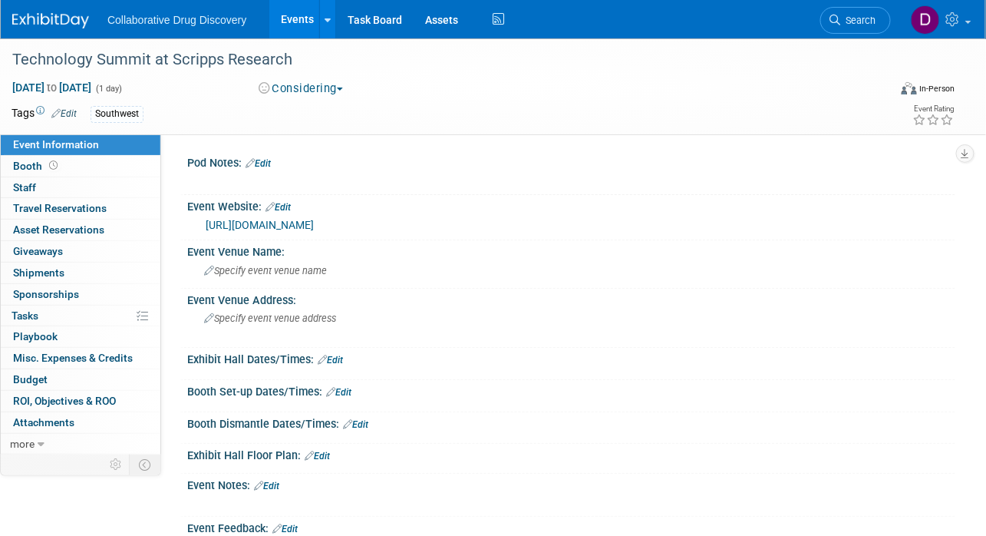
click at [287, 232] on div "https://techsummit.scripps.edu/" at bounding box center [575, 225] width 738 height 18
click at [293, 229] on link "https://techsummit.scripps.edu/" at bounding box center [260, 225] width 108 height 12
click at [31, 14] on img at bounding box center [50, 20] width 77 height 15
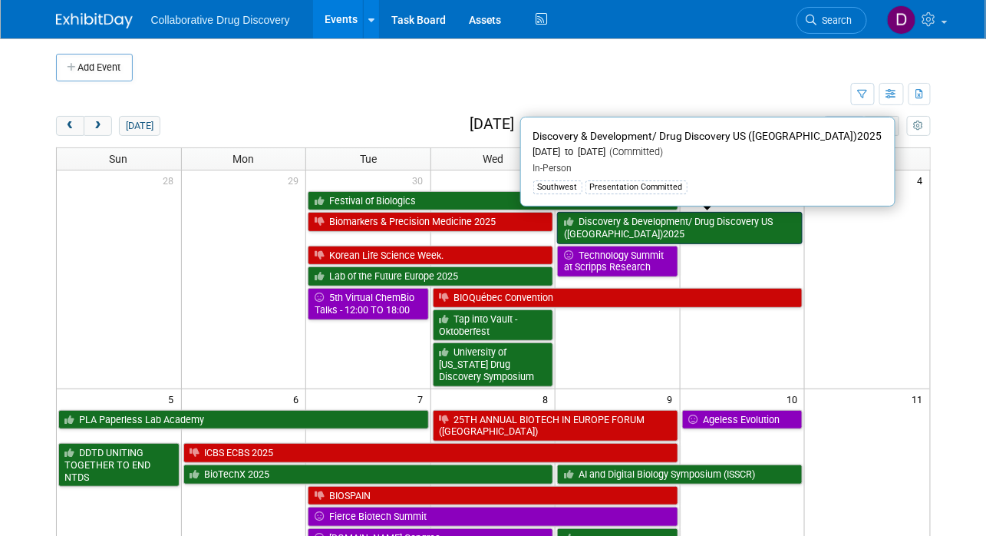
click at [646, 229] on link "Discovery & Development/ Drug Discovery US ([GEOGRAPHIC_DATA])2025" at bounding box center [680, 227] width 246 height 31
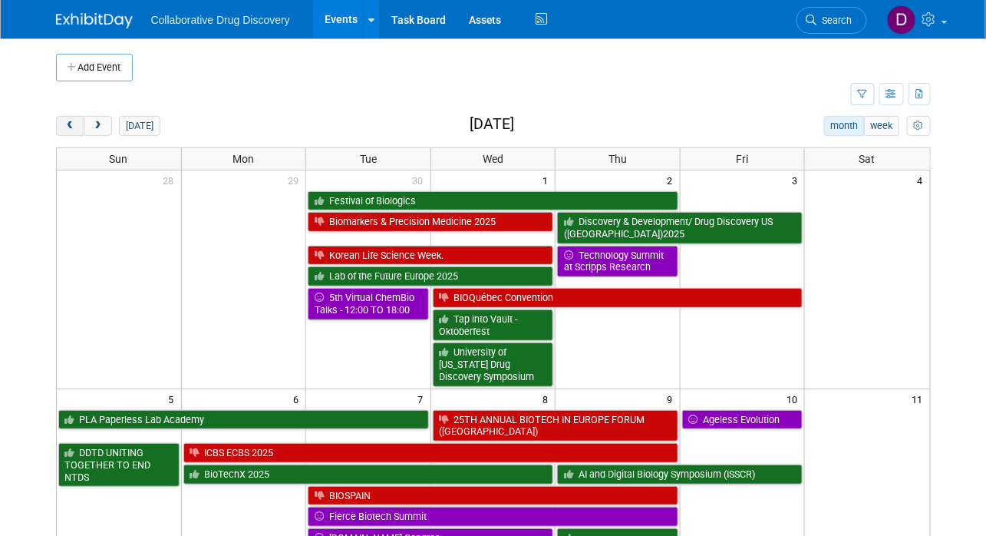
click at [60, 132] on button "prev" at bounding box center [70, 126] width 28 height 20
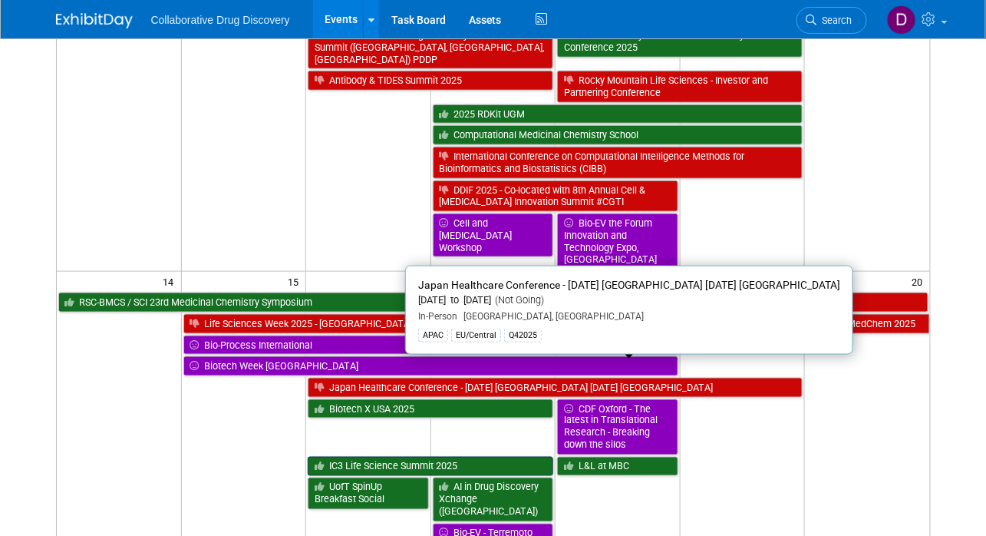
scroll to position [417, 0]
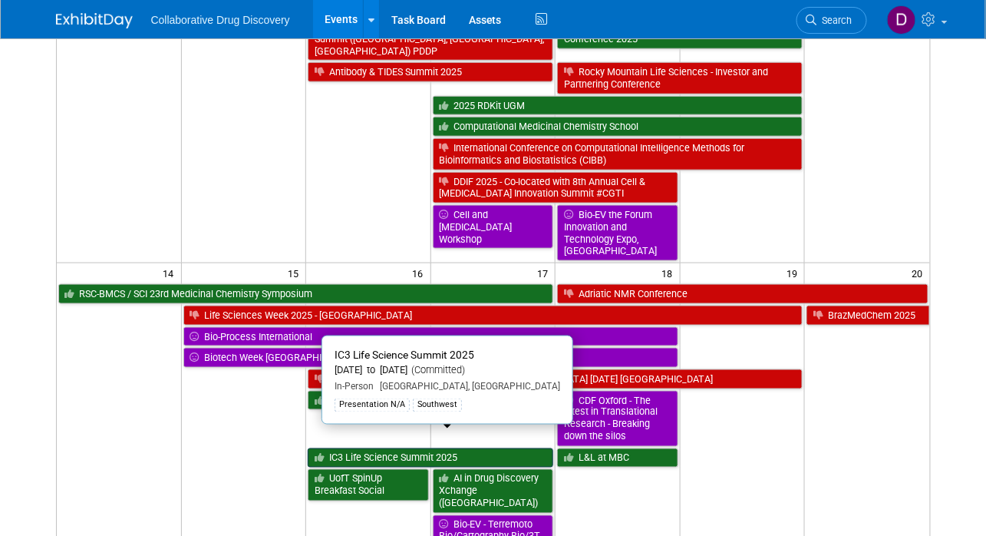
click at [433, 448] on link "IC3 Life Science Summit 2025" at bounding box center [431, 458] width 246 height 20
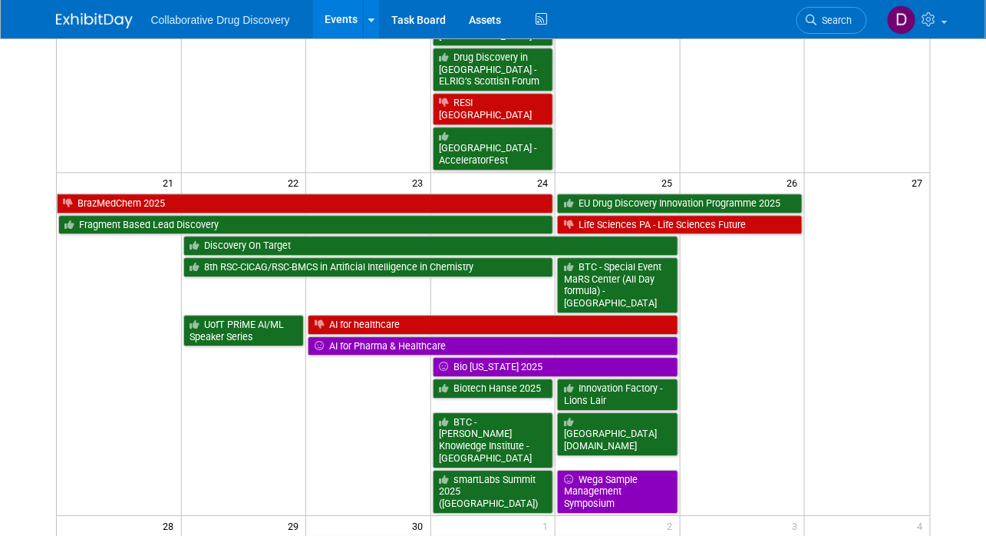
scroll to position [1160, 0]
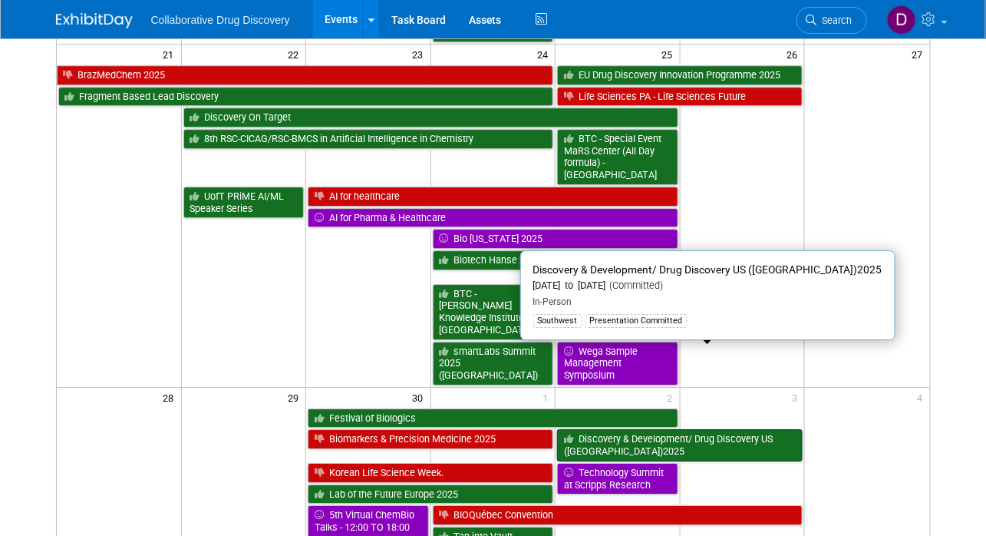
click at [644, 429] on link "Discovery & Development/ Drug Discovery US ([GEOGRAPHIC_DATA])2025" at bounding box center [680, 444] width 246 height 31
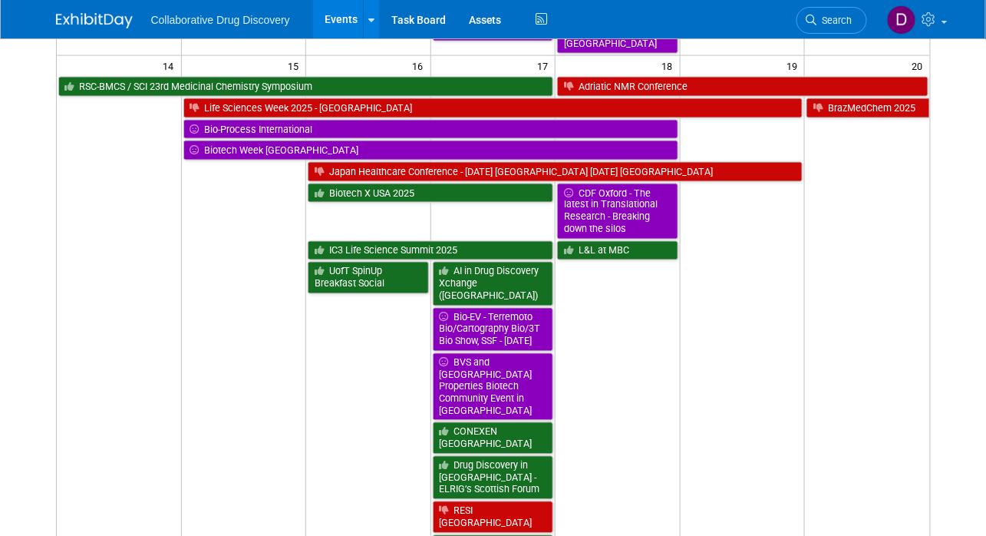
scroll to position [0, 0]
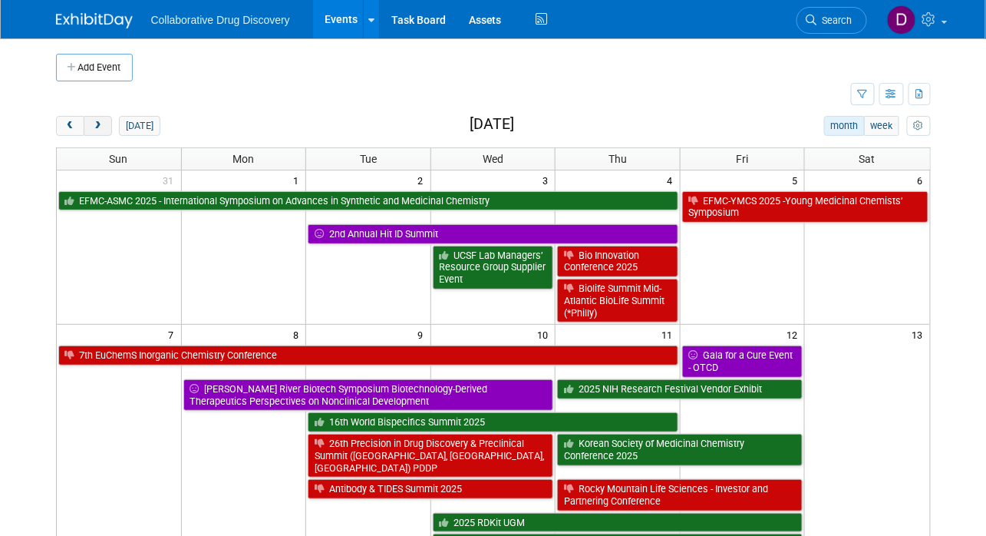
click at [95, 128] on span "next" at bounding box center [98, 126] width 12 height 10
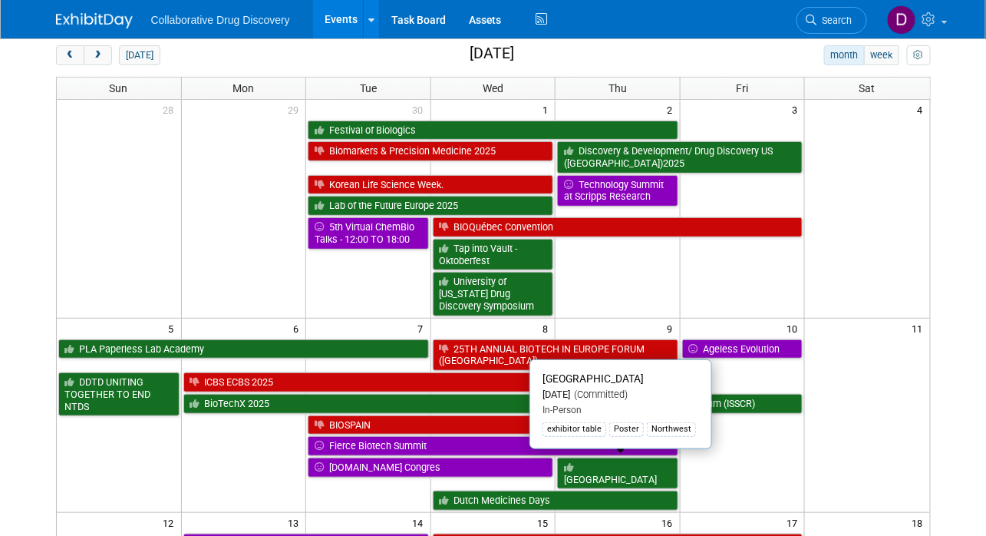
scroll to position [245, 0]
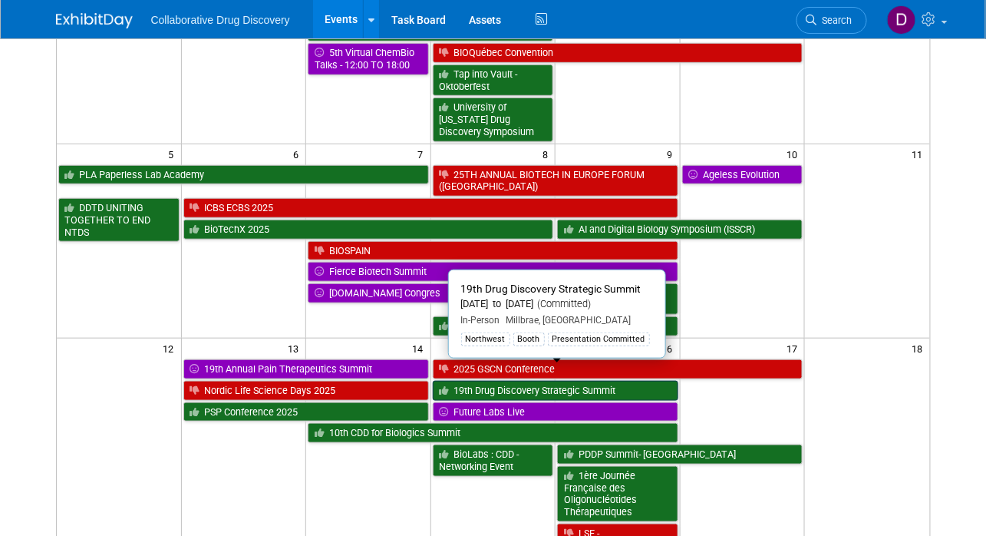
click at [440, 386] on icon at bounding box center [447, 391] width 15 height 10
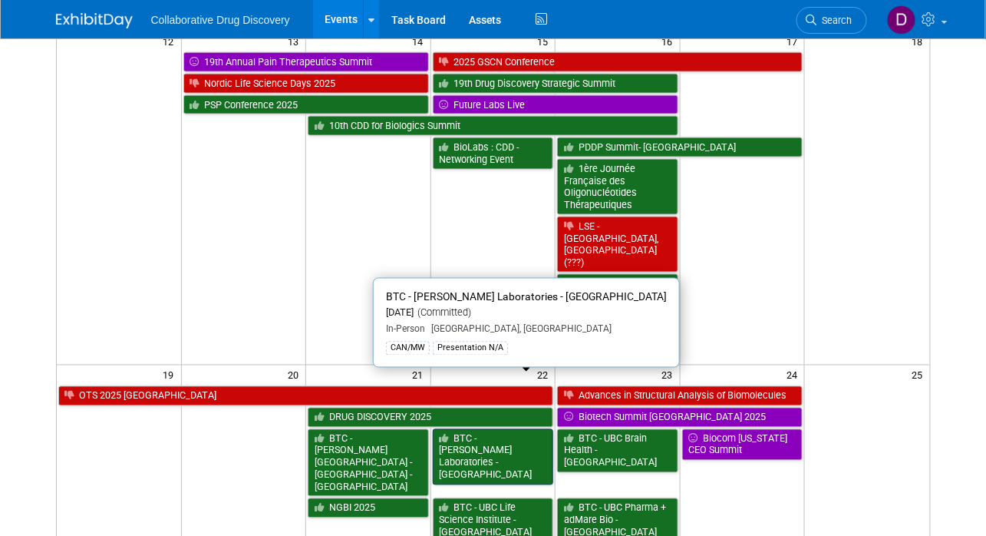
scroll to position [662, 0]
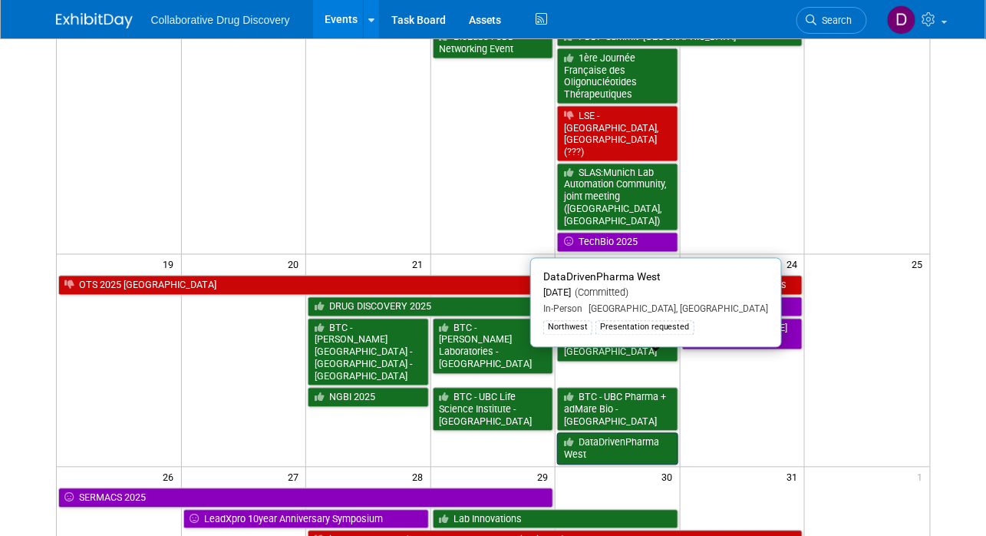
click at [590, 433] on link "DataDrivenPharma West" at bounding box center [617, 448] width 121 height 31
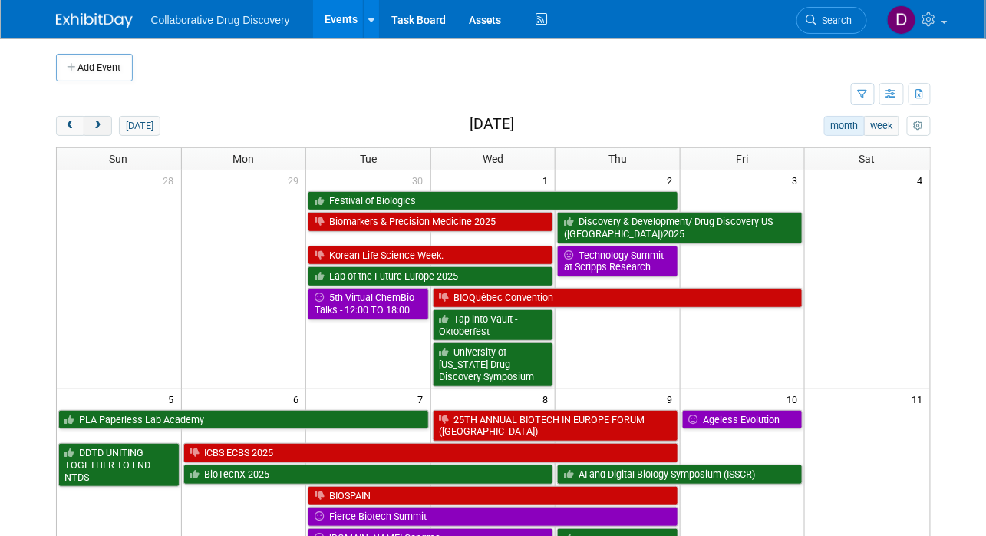
scroll to position [7, 0]
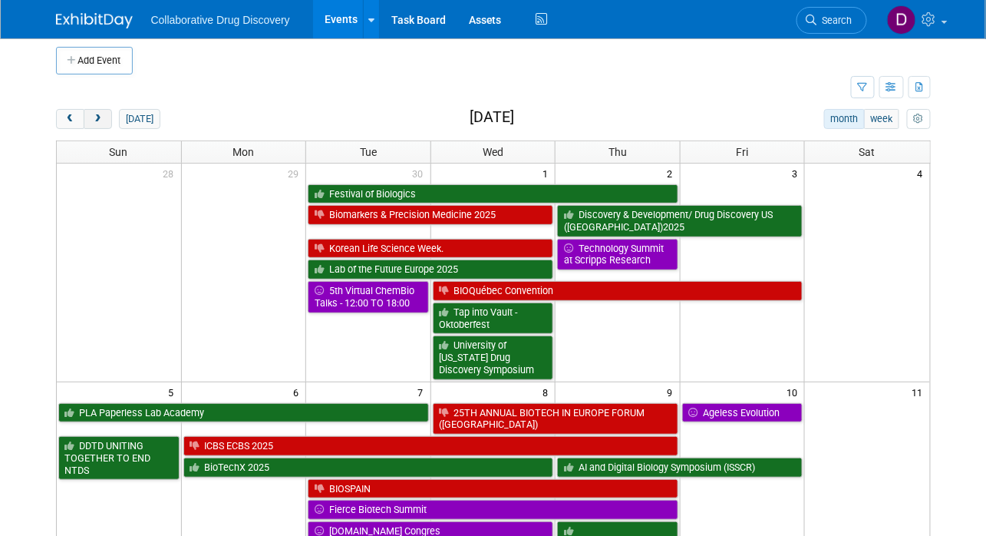
click at [91, 127] on button "next" at bounding box center [98, 119] width 28 height 20
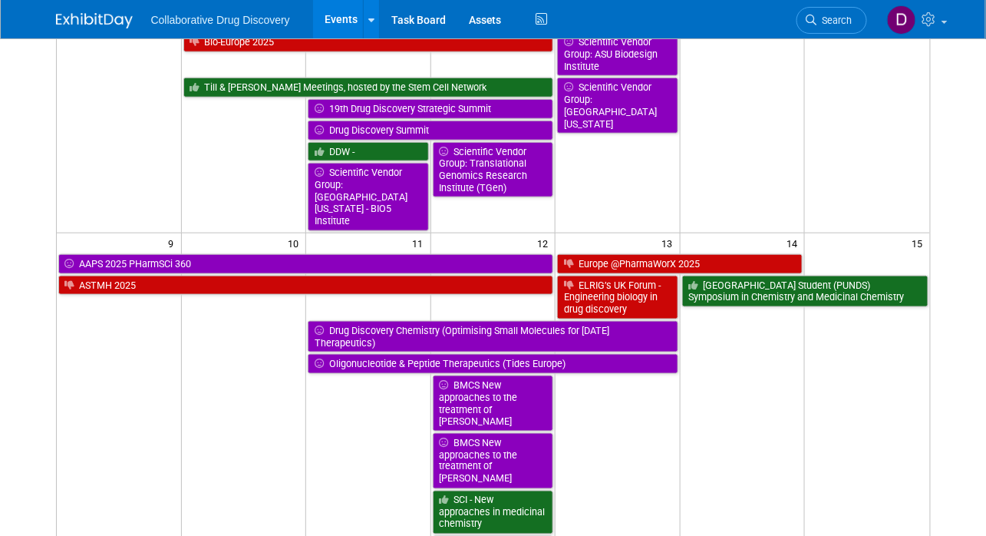
scroll to position [503, 0]
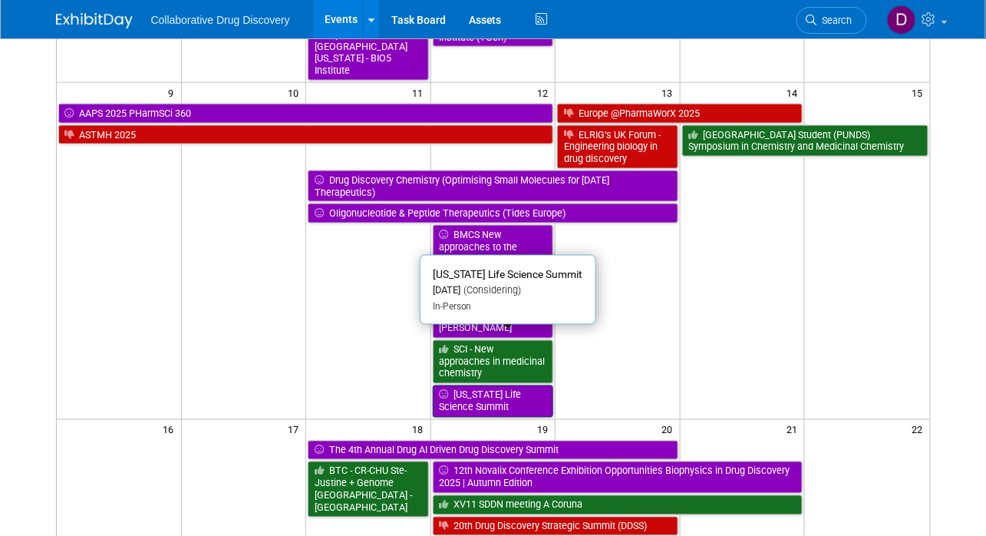
click at [526, 385] on link "Utah Life Science Summit" at bounding box center [493, 400] width 121 height 31
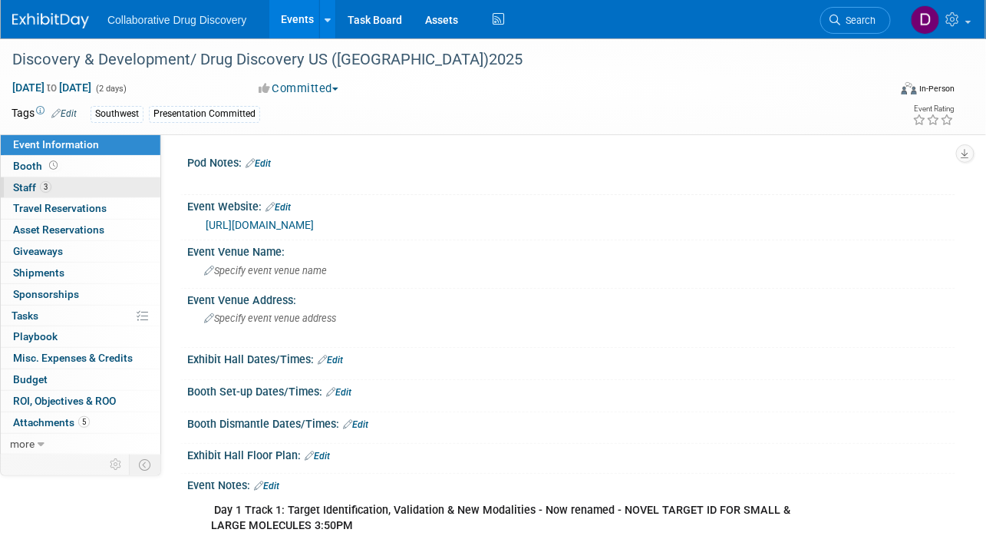
click at [62, 192] on link "3 Staff 3" at bounding box center [81, 187] width 160 height 21
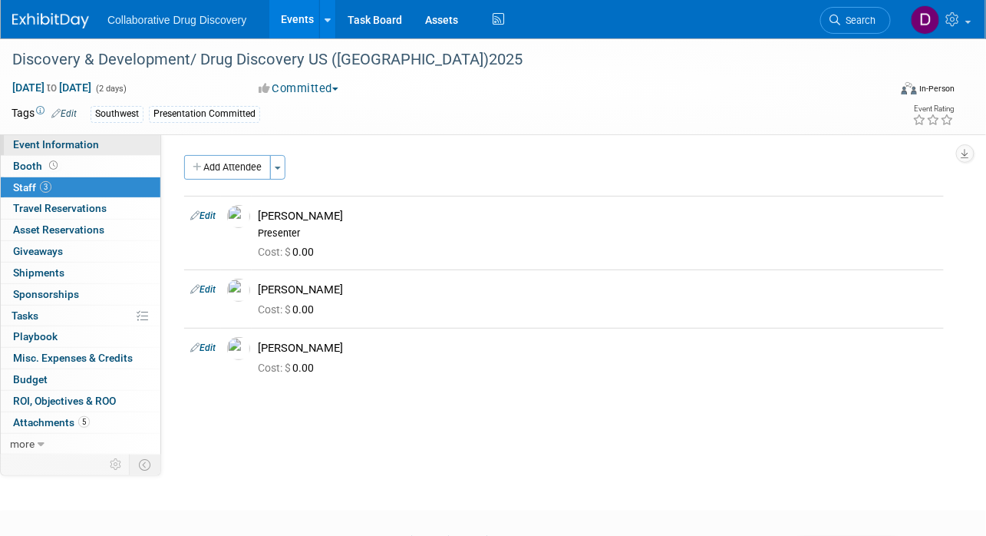
click at [71, 147] on span "Event Information" at bounding box center [56, 144] width 86 height 12
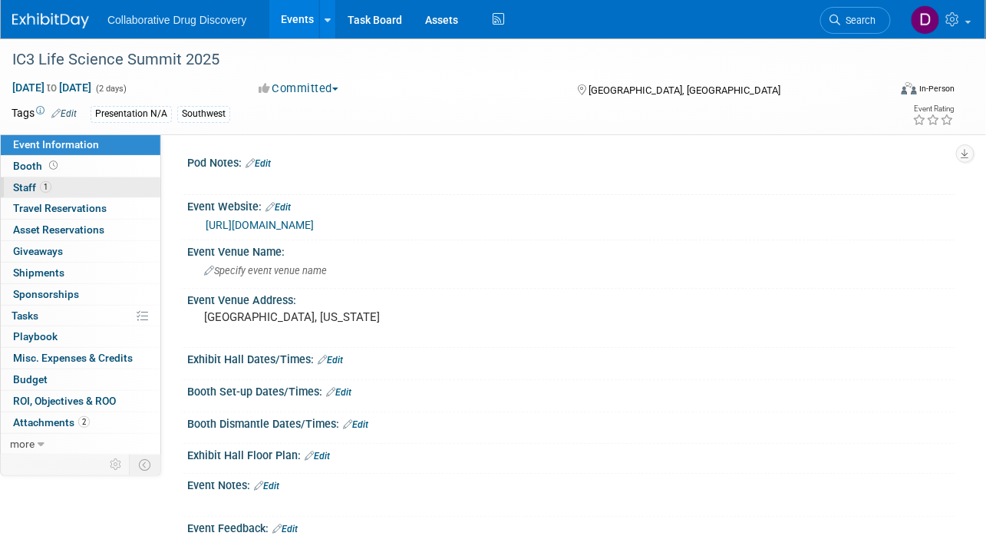
click at [80, 187] on link "1 Staff 1" at bounding box center [81, 187] width 160 height 21
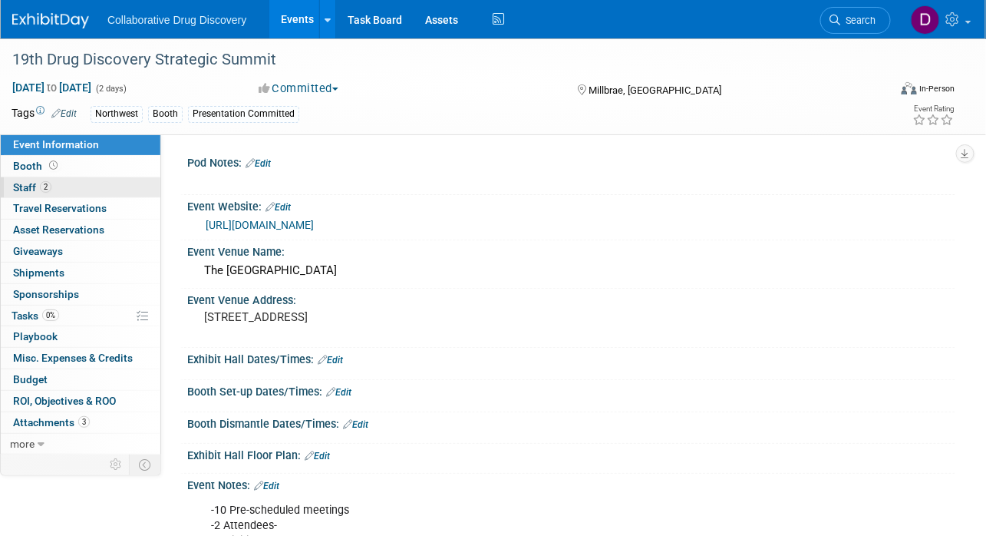
click at [32, 191] on span "Staff 2" at bounding box center [32, 187] width 38 height 12
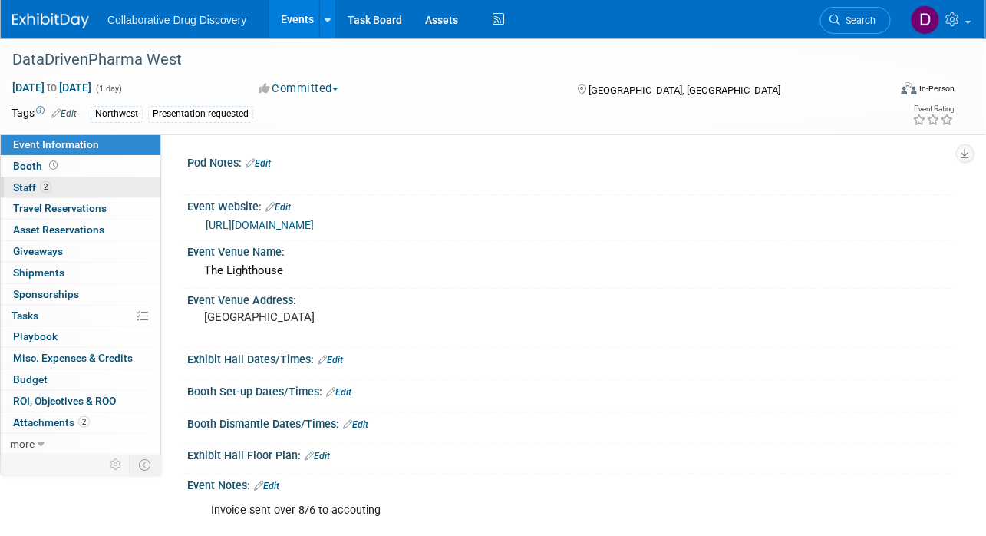
click at [111, 193] on link "2 Staff 2" at bounding box center [81, 187] width 160 height 21
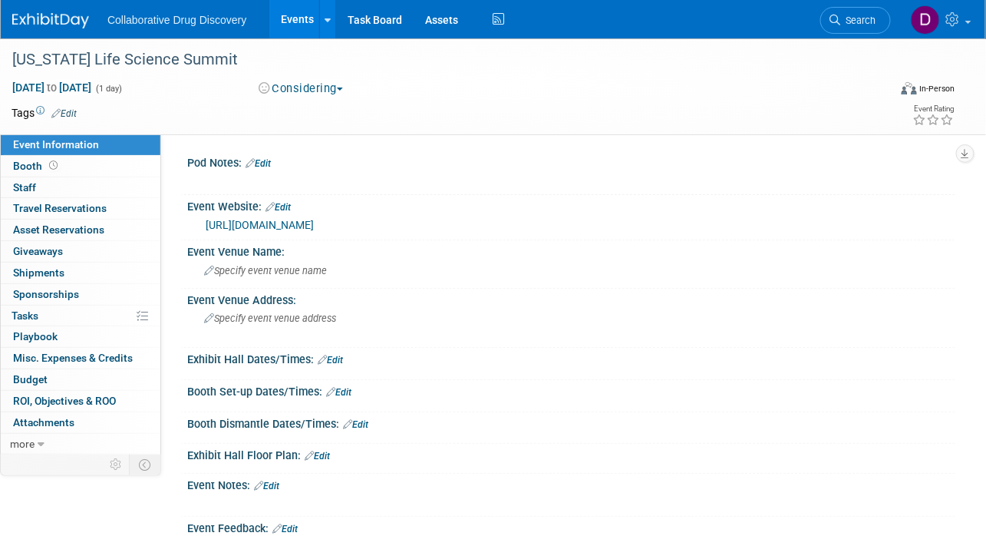
click at [64, 17] on img at bounding box center [50, 20] width 77 height 15
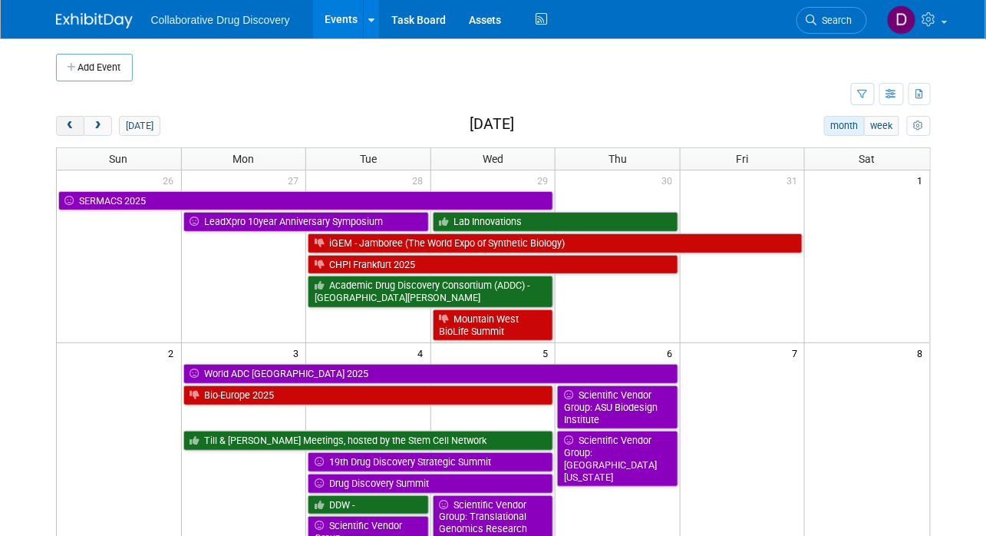
click at [78, 130] on button "prev" at bounding box center [70, 126] width 28 height 20
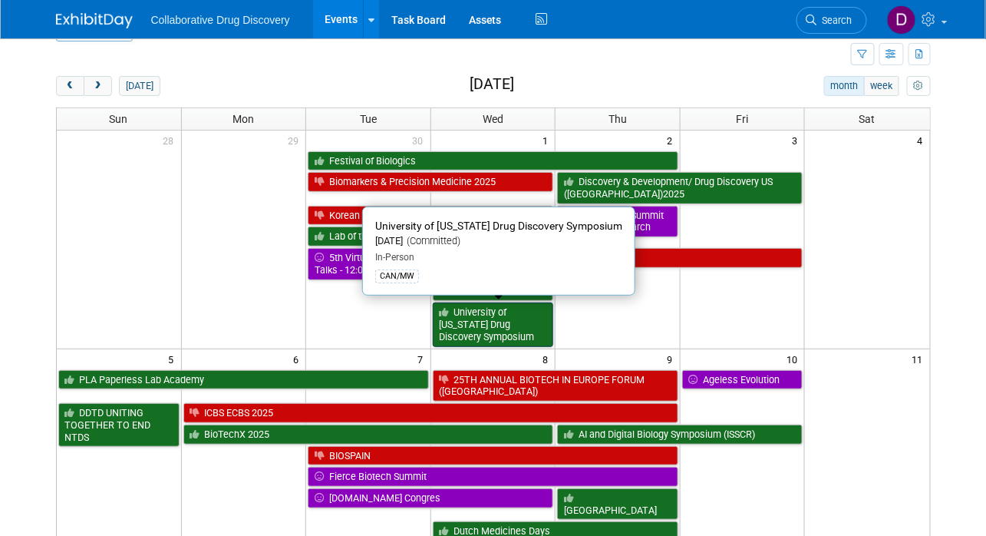
scroll to position [187, 0]
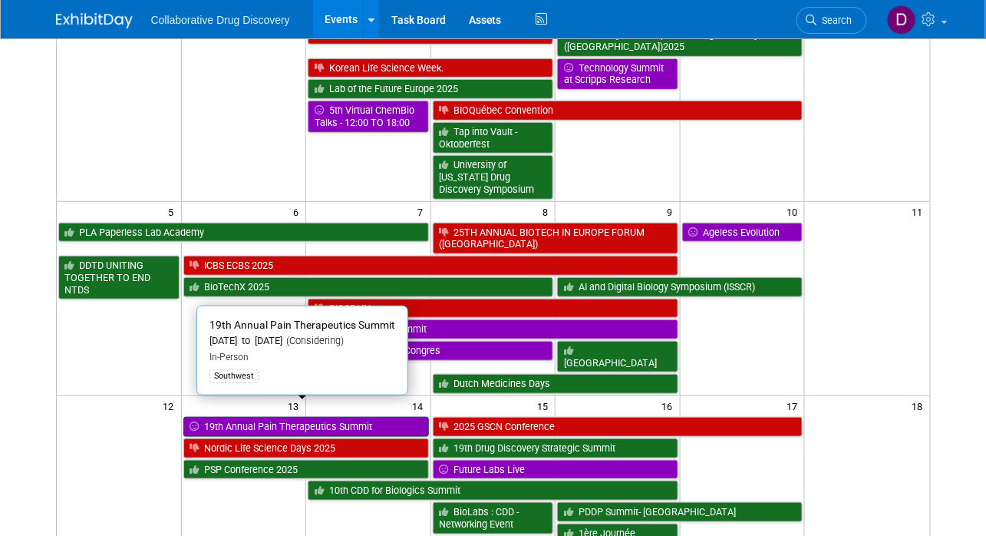
click at [298, 417] on link "19th Annual Pain Therapeutics Summit" at bounding box center [306, 427] width 246 height 20
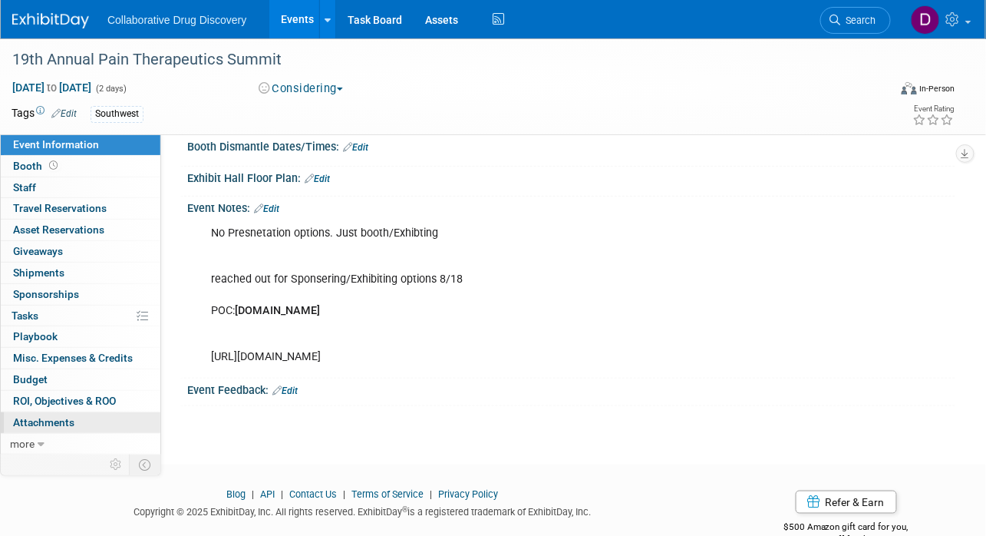
scroll to position [311, 0]
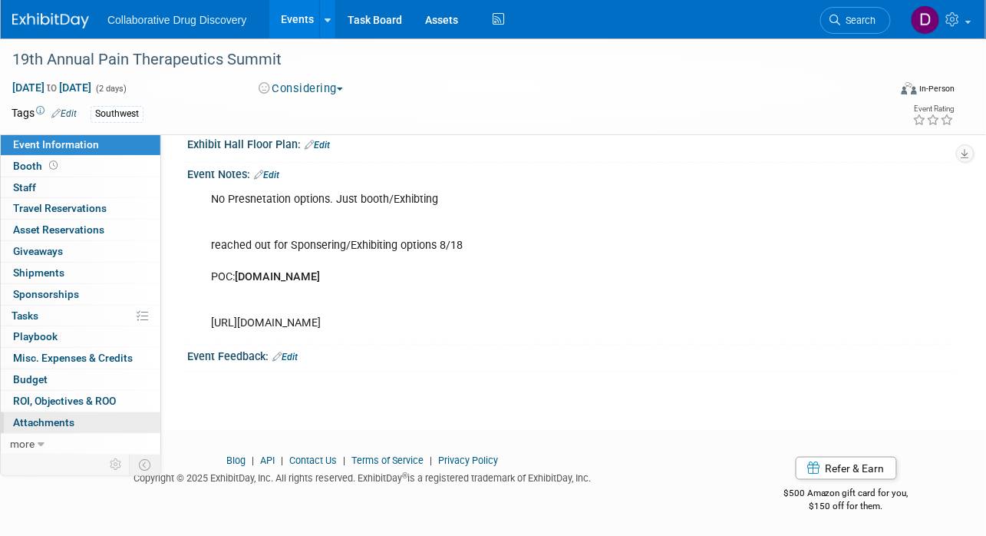
click at [68, 421] on span "Attachments 0" at bounding box center [43, 422] width 61 height 12
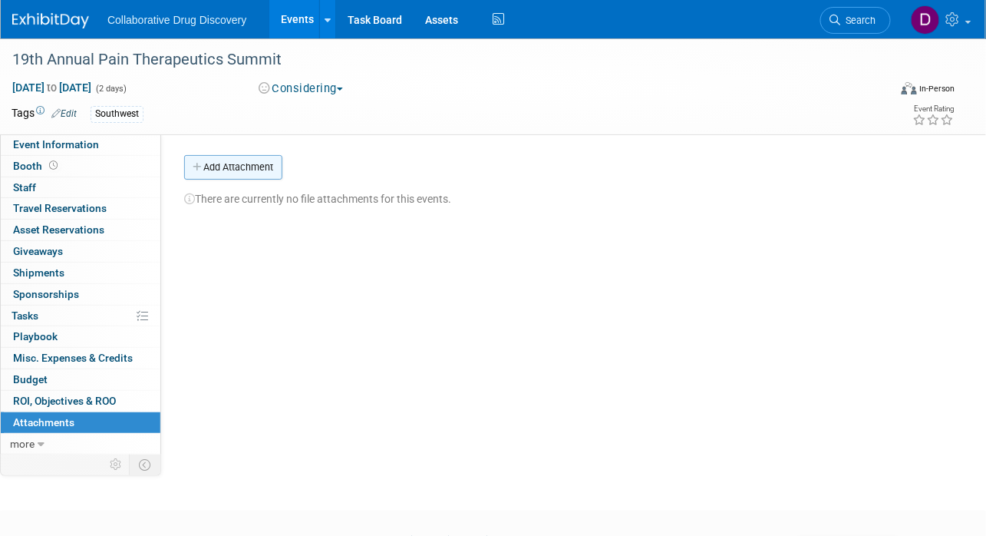
click at [273, 166] on button "Add Attachment" at bounding box center [233, 167] width 98 height 25
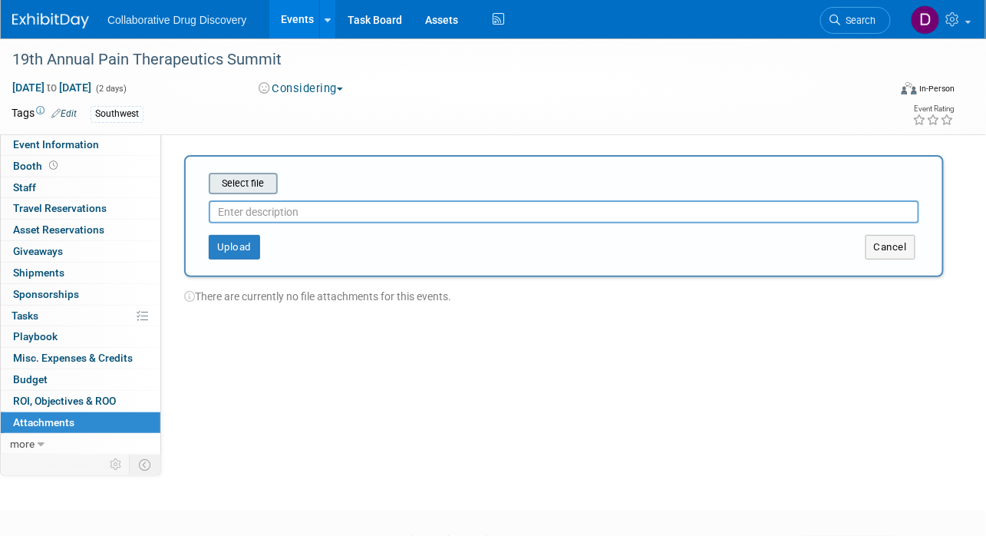
click at [255, 188] on input "file" at bounding box center [185, 183] width 183 height 18
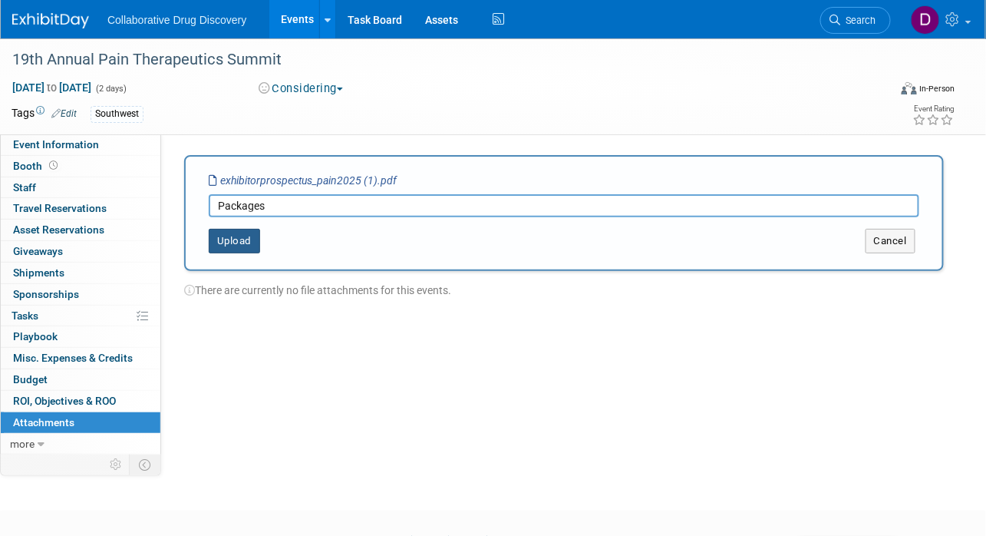
type input "Packages"
click at [229, 246] on button "Upload" at bounding box center [234, 241] width 51 height 25
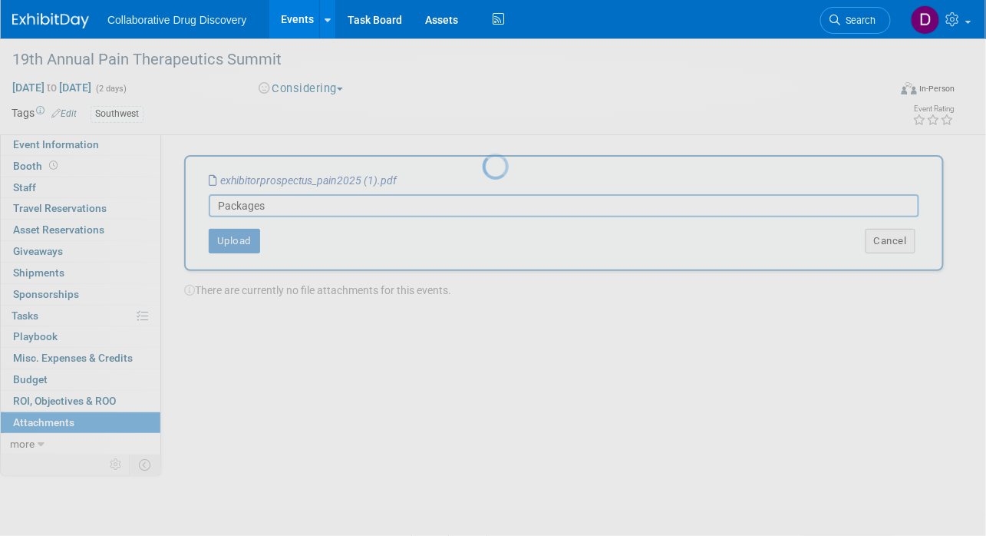
scroll to position [8, 0]
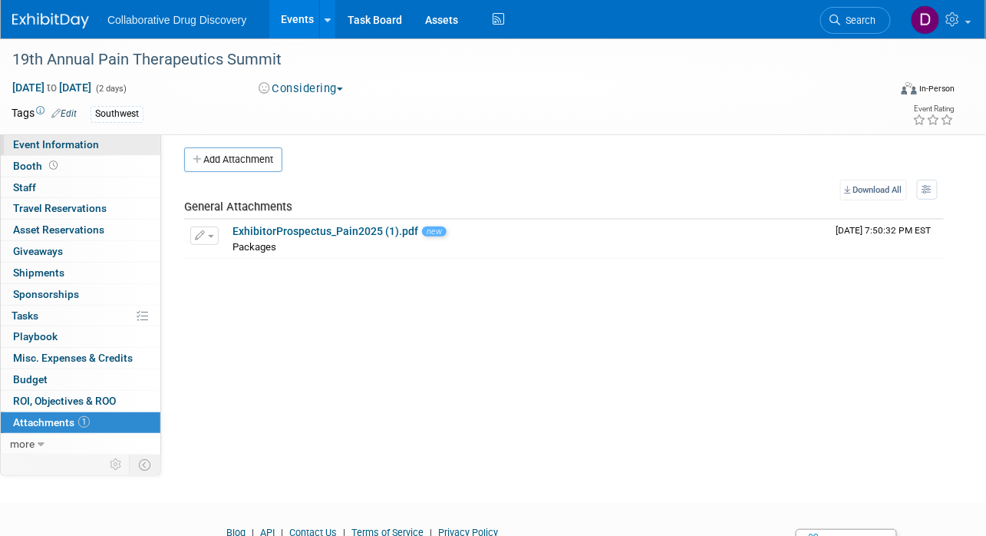
click at [84, 142] on span "Event Information" at bounding box center [56, 144] width 86 height 12
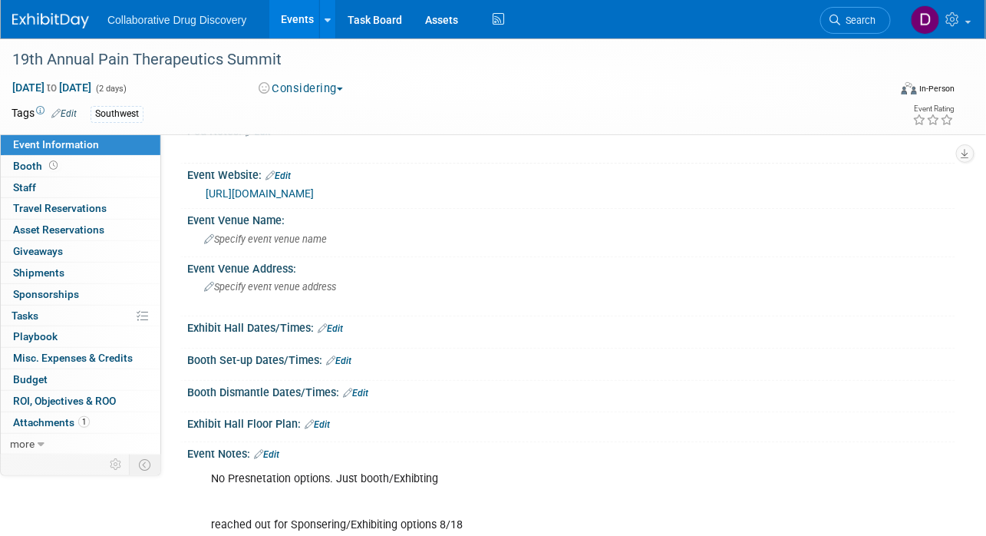
scroll to position [40, 0]
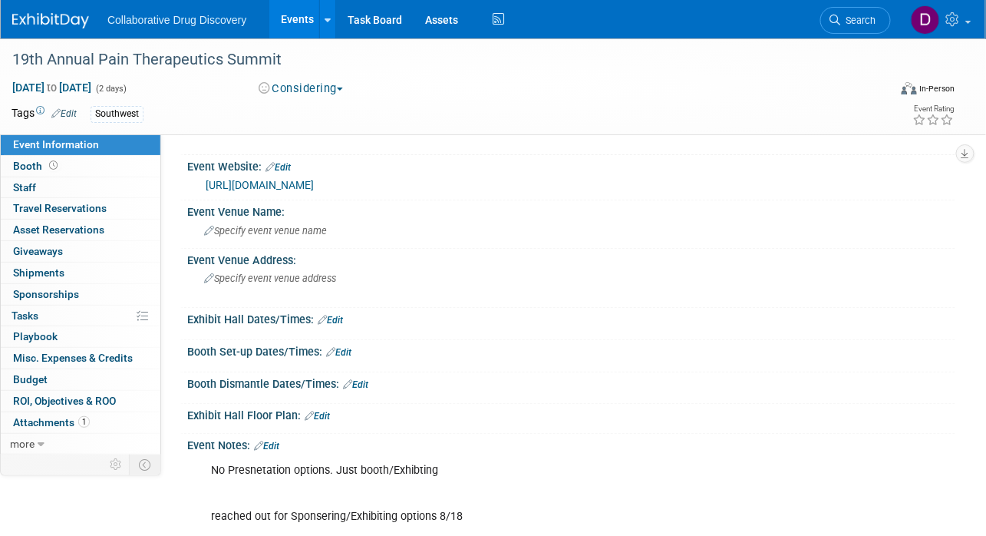
click at [273, 444] on link "Edit" at bounding box center [266, 445] width 25 height 11
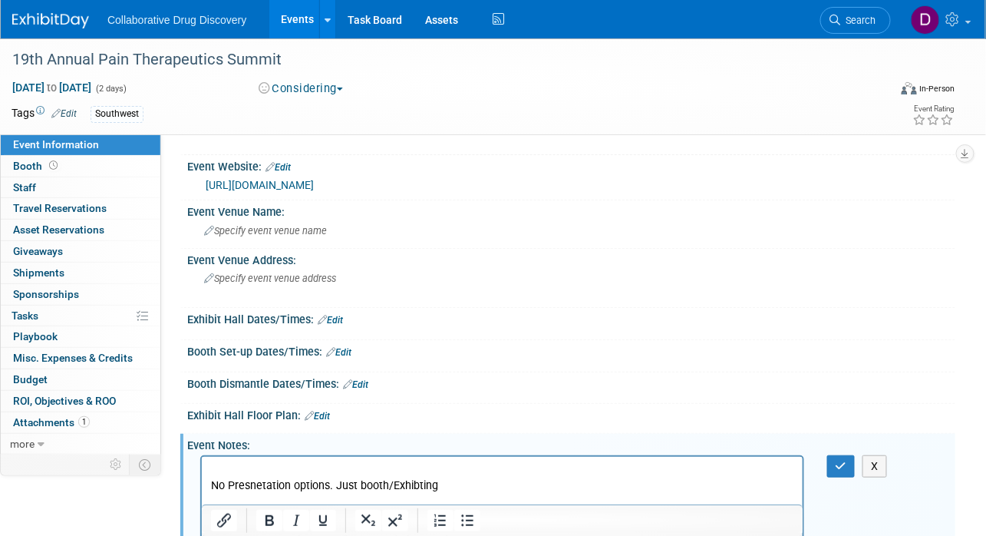
scroll to position [43, 0]
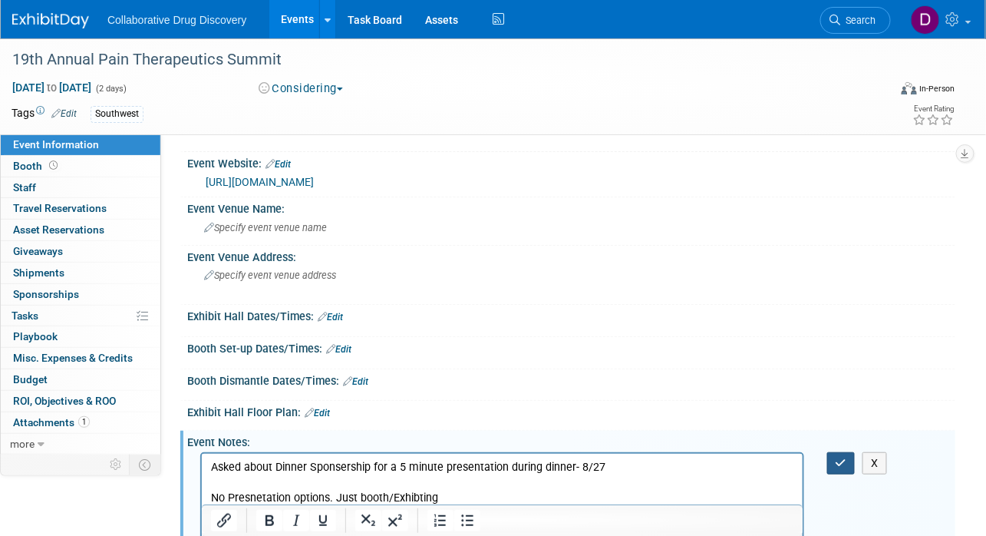
click at [849, 467] on button "button" at bounding box center [841, 463] width 28 height 22
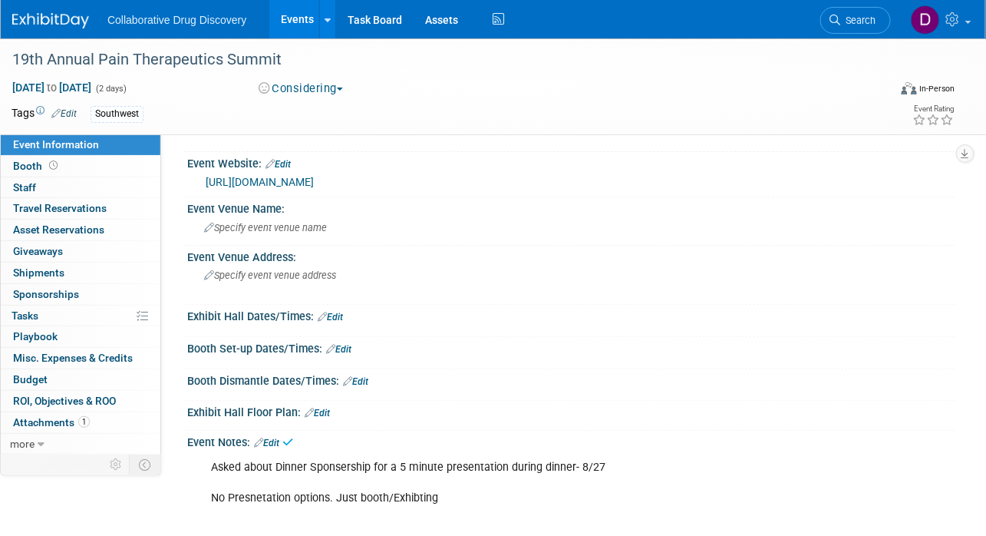
click at [285, 443] on div "Event Notes: Edit" at bounding box center [571, 440] width 768 height 20
click at [266, 440] on link "Edit" at bounding box center [266, 442] width 25 height 11
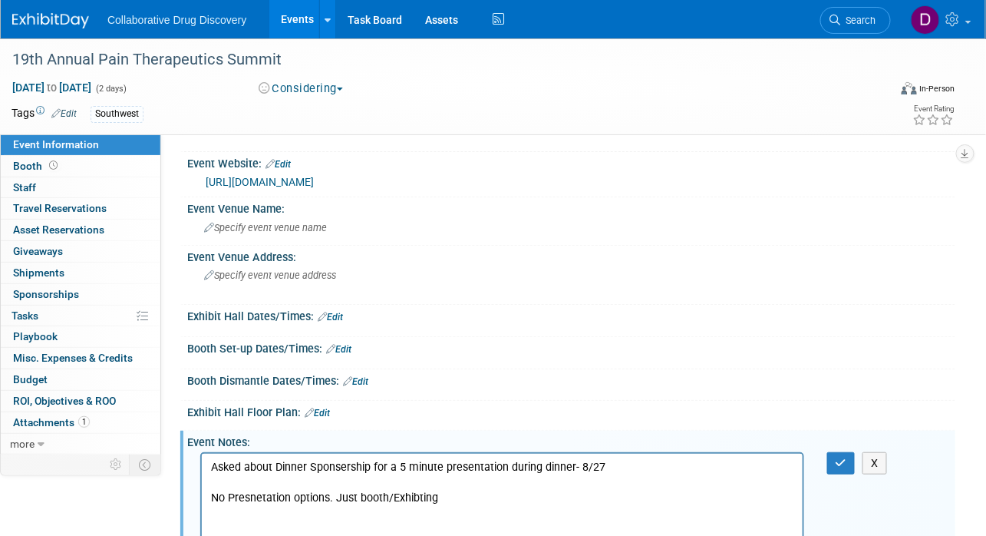
scroll to position [0, 0]
drag, startPoint x: 261, startPoint y: 460, endPoint x: 179, endPoint y: 460, distance: 82.1
click at [201, 460] on html "Asked about Dinner Sponsership for a 5 minute presentation during dinner- 8/27 …" at bounding box center [501, 541] width 601 height 176
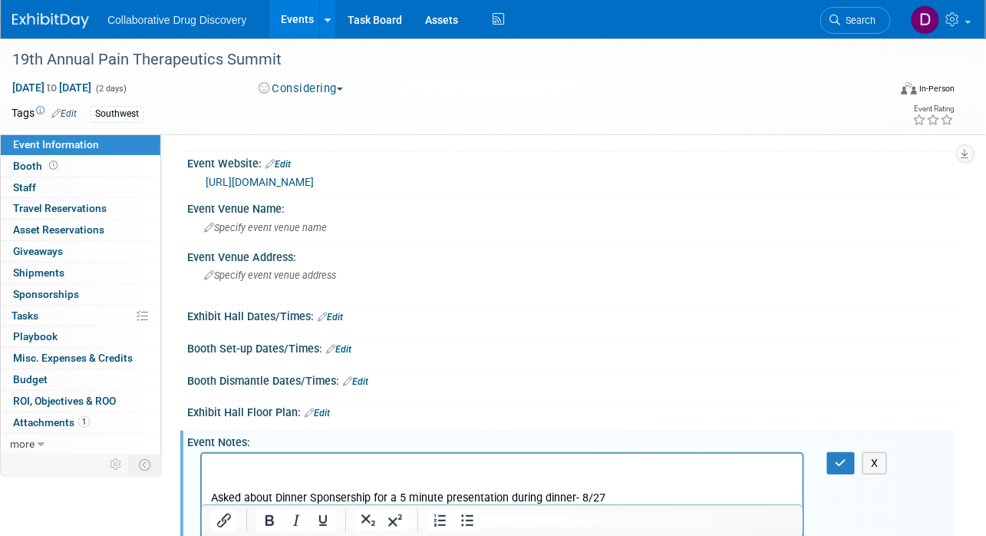
click at [262, 460] on p "Rich Text Area. Press ALT-0 for help." at bounding box center [501, 466] width 583 height 15
click at [841, 465] on icon "button" at bounding box center [842, 462] width 12 height 11
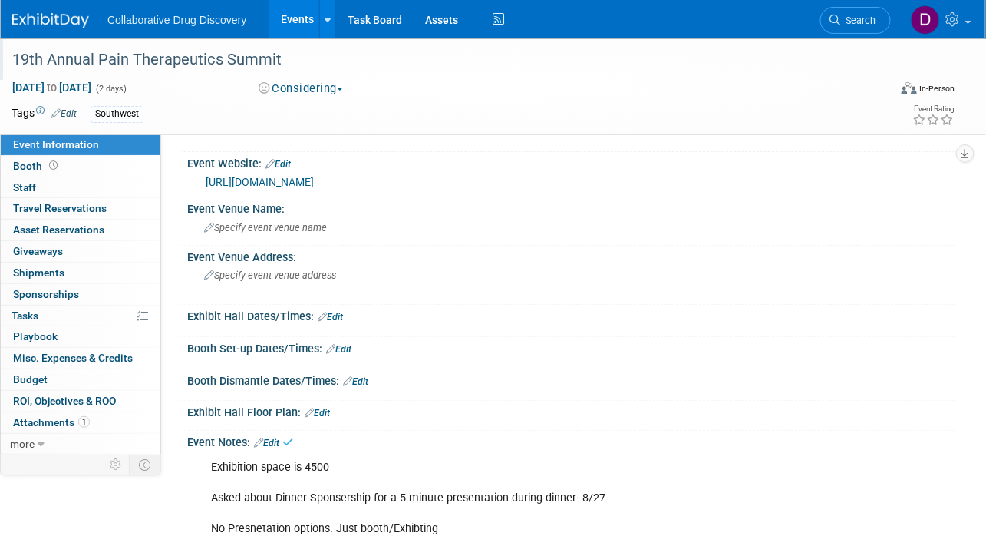
click at [234, 54] on div "19th Annual Pain Therapeutics Summit" at bounding box center [441, 60] width 868 height 28
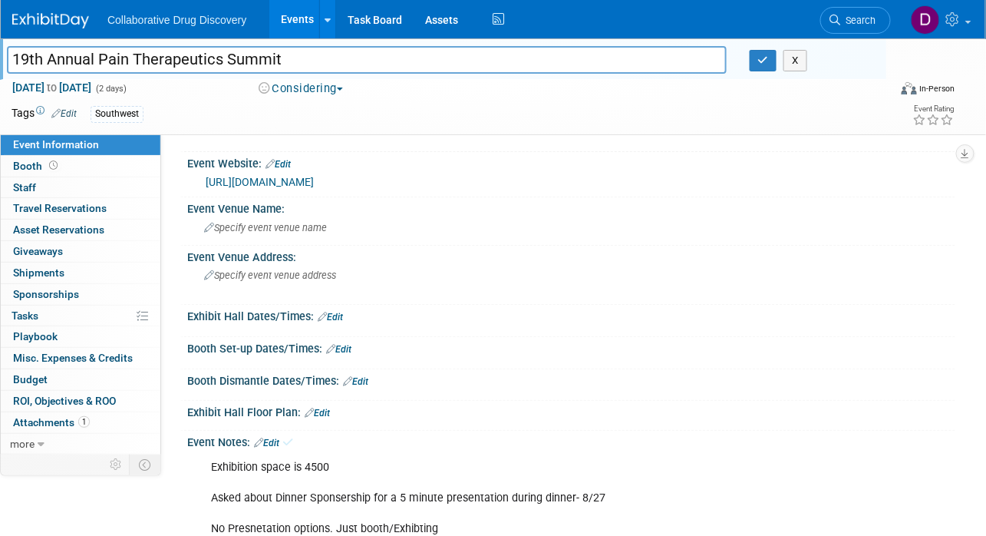
click at [234, 54] on input "19th Annual Pain Therapeutics Summit" at bounding box center [367, 59] width 720 height 27
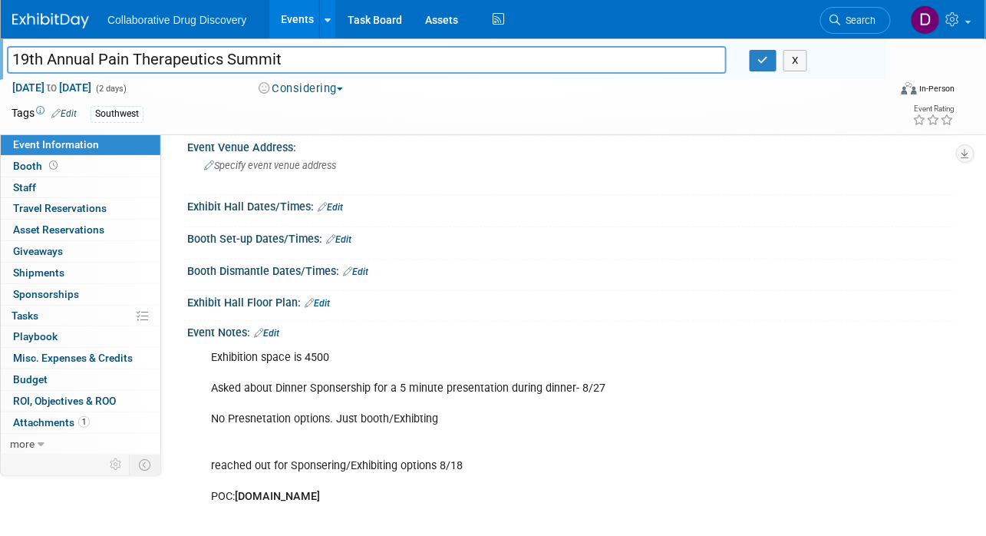
scroll to position [193, 0]
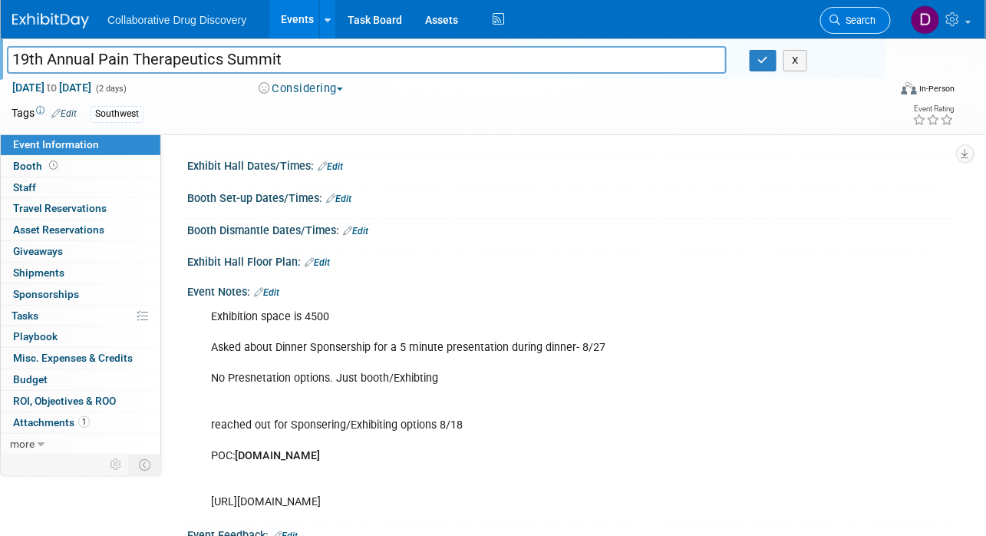
click at [849, 18] on span "Search" at bounding box center [858, 21] width 35 height 12
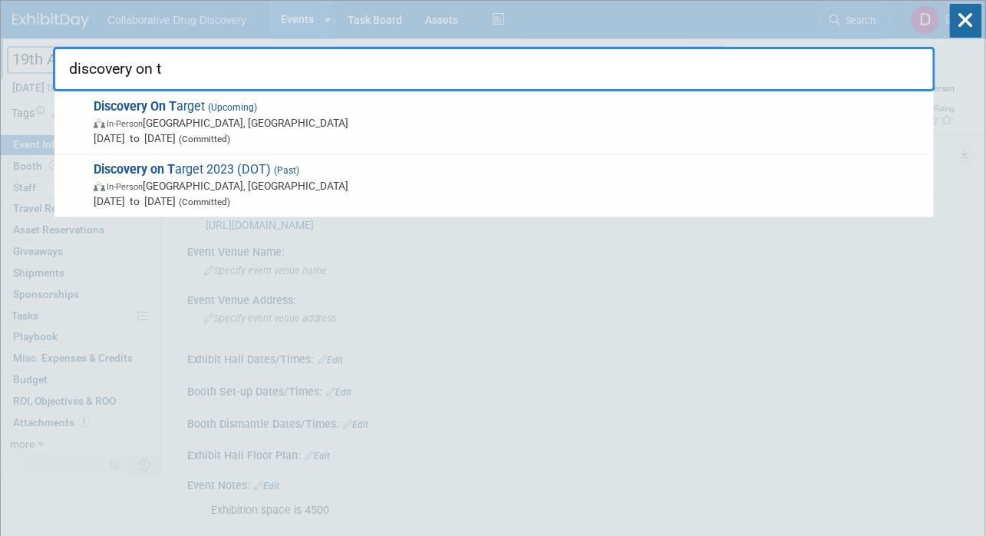
type input "discovery on ta"
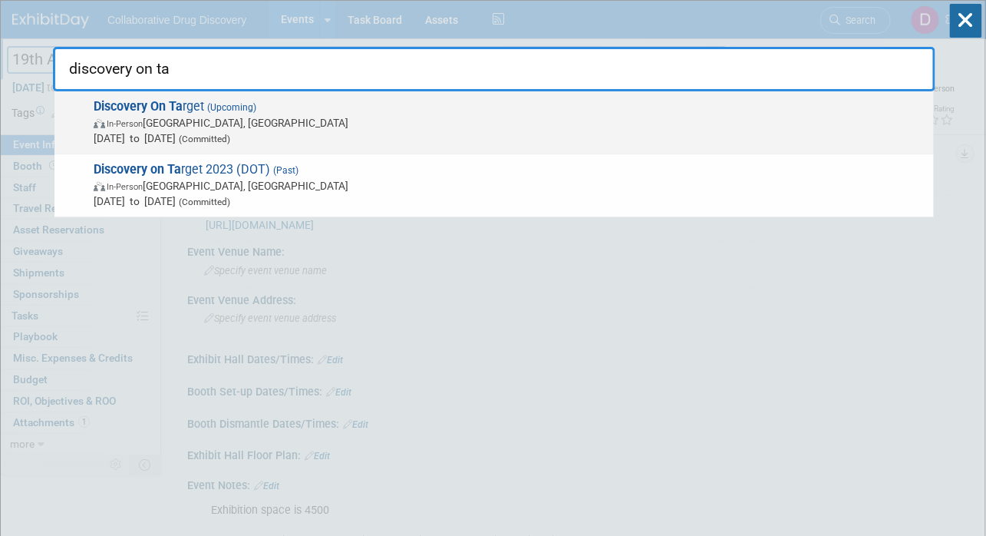
click at [486, 102] on span "Discovery On Ta rget (Upcoming) In-Person Boston, MA Sep 22, 2025 to Sep 25, 20…" at bounding box center [507, 122] width 837 height 47
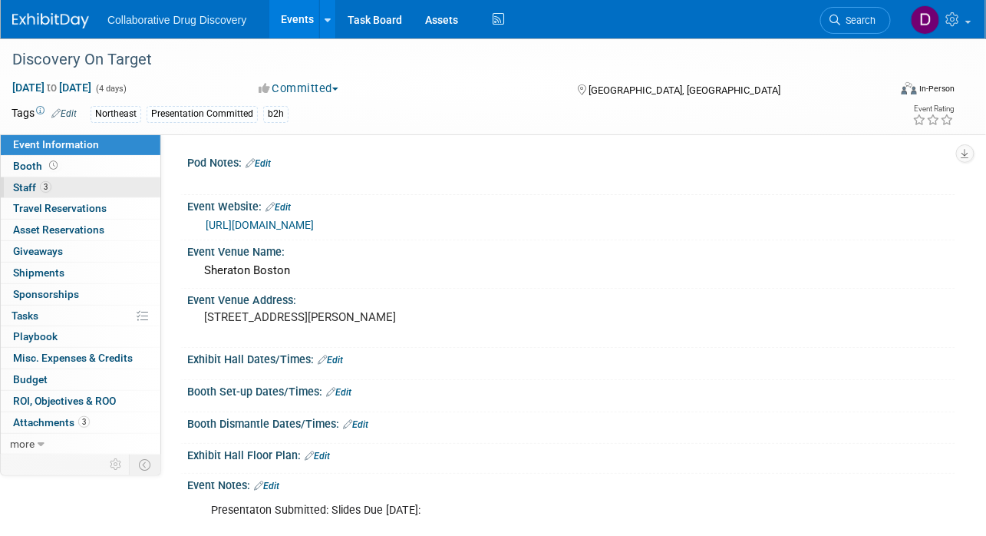
click at [104, 191] on link "3 Staff 3" at bounding box center [81, 187] width 160 height 21
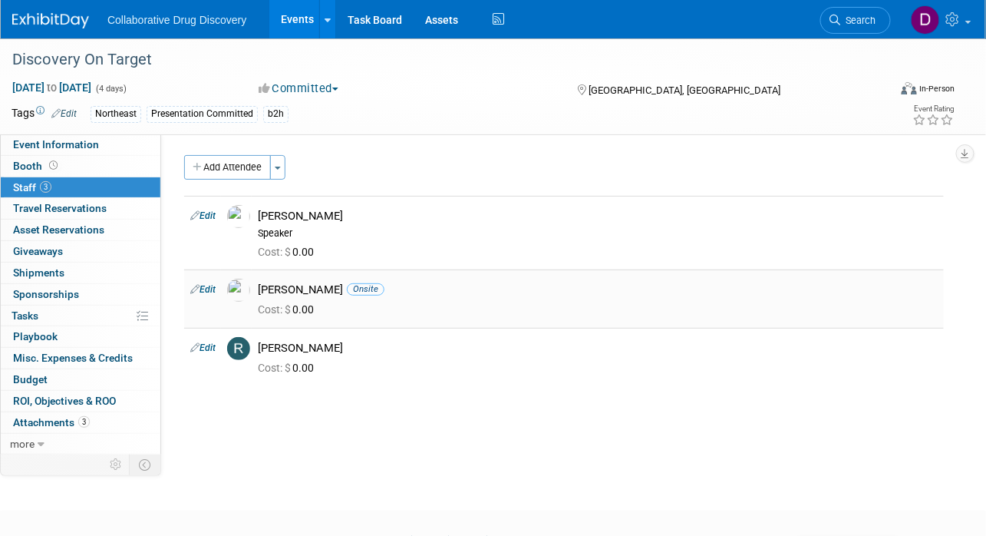
drag, startPoint x: 329, startPoint y: 346, endPoint x: 255, endPoint y: 287, distance: 95.0
click at [255, 287] on tbody "Edit [PERSON_NAME] Speaker Cost: $ 0.00 Edit Onsite 0.00" at bounding box center [564, 291] width 760 height 190
click at [52, 442] on link "more" at bounding box center [81, 444] width 160 height 21
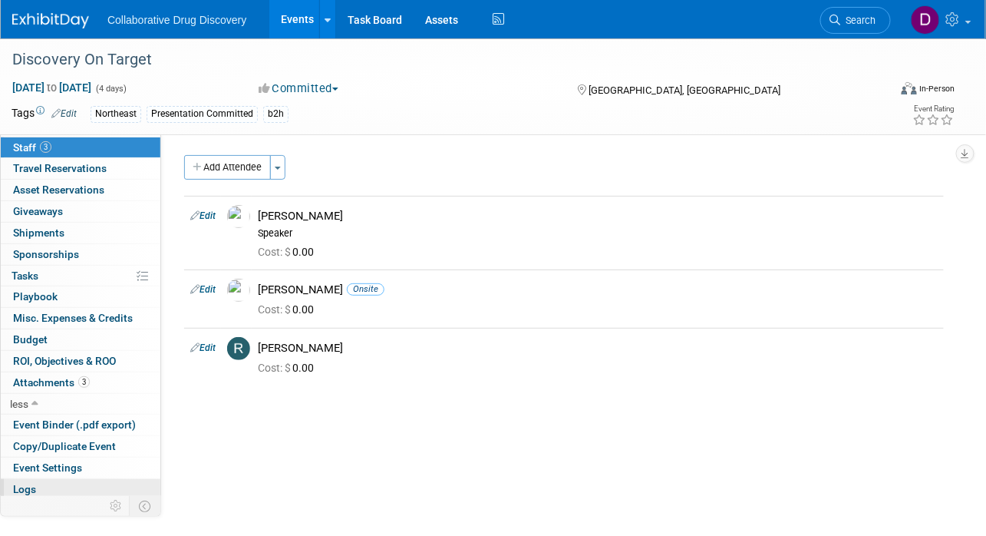
scroll to position [62, 0]
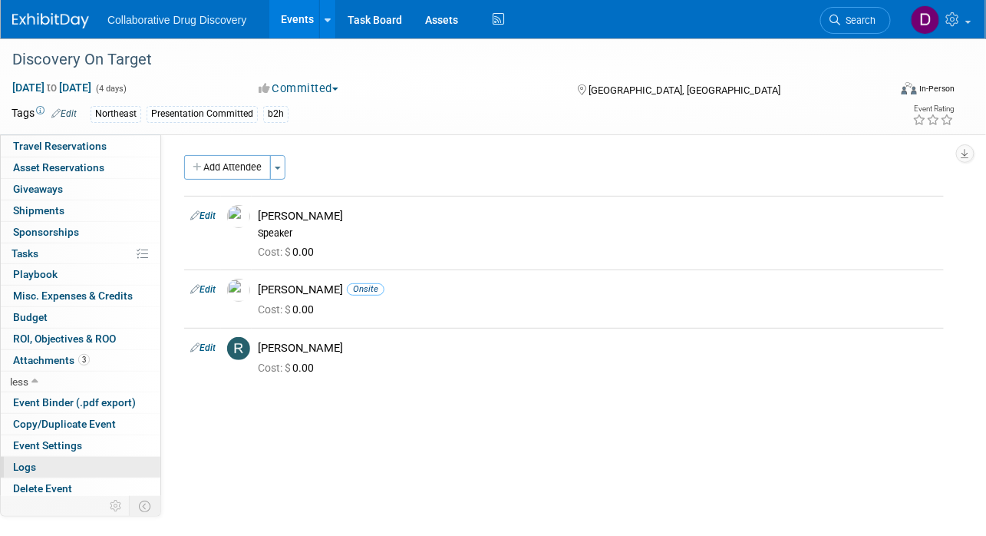
click at [60, 457] on link "Logs" at bounding box center [81, 467] width 160 height 21
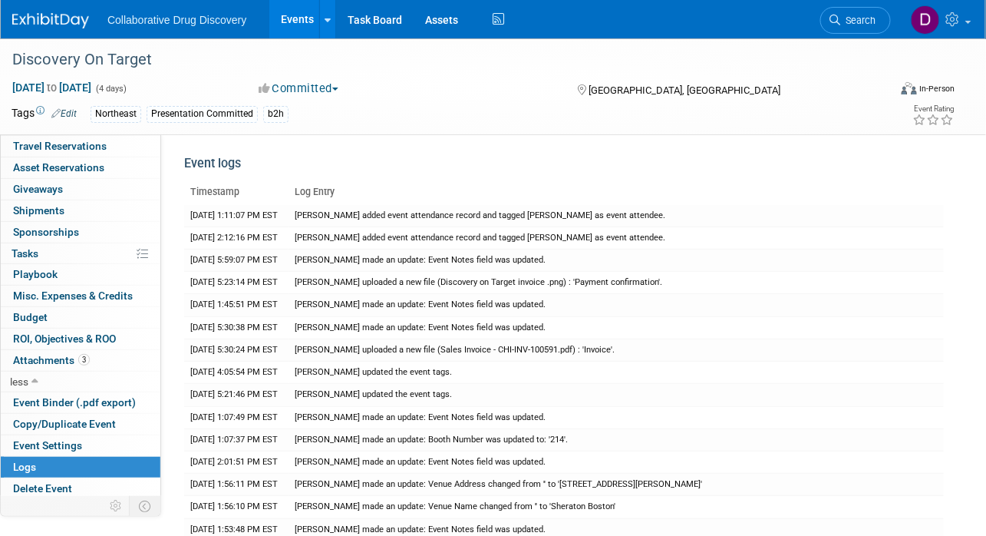
scroll to position [0, 0]
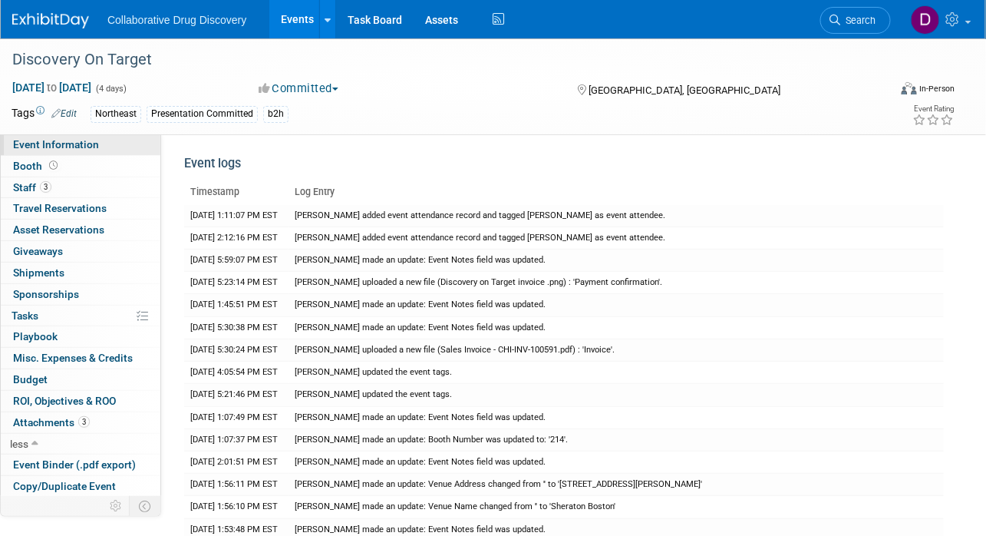
click at [92, 153] on link "Event Information" at bounding box center [81, 144] width 160 height 21
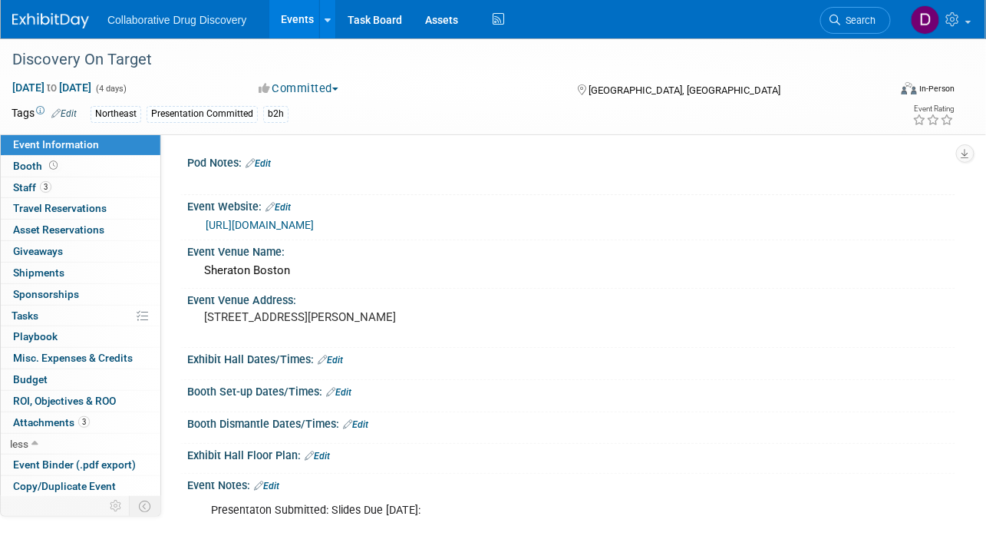
click at [91, 147] on span "Event Information" at bounding box center [56, 144] width 86 height 12
click at [858, 33] on link "Search" at bounding box center [855, 20] width 71 height 27
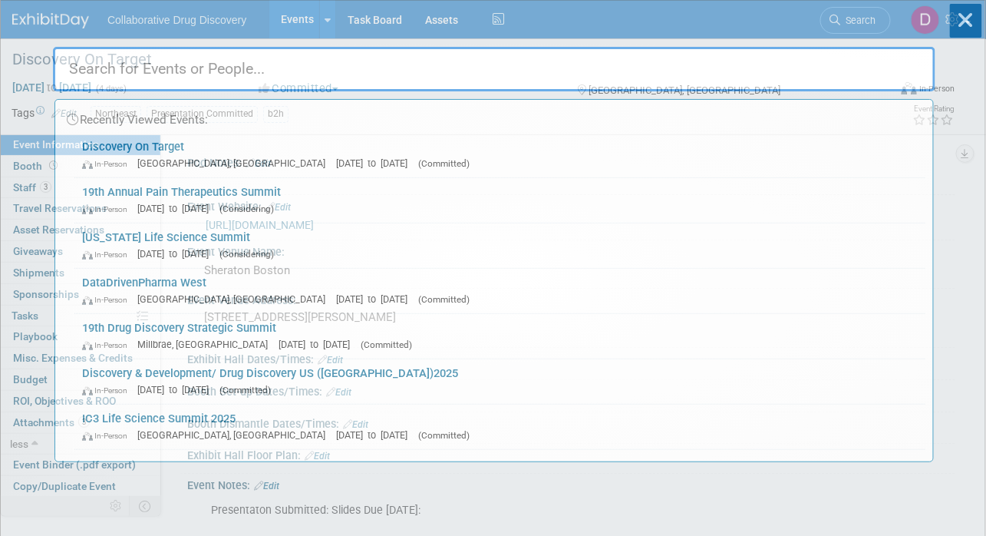
click at [860, 18] on div "Recently Viewed Events: Discovery On Target In-Person Boston, MA Sep 22, 2025 t…" at bounding box center [494, 231] width 882 height 461
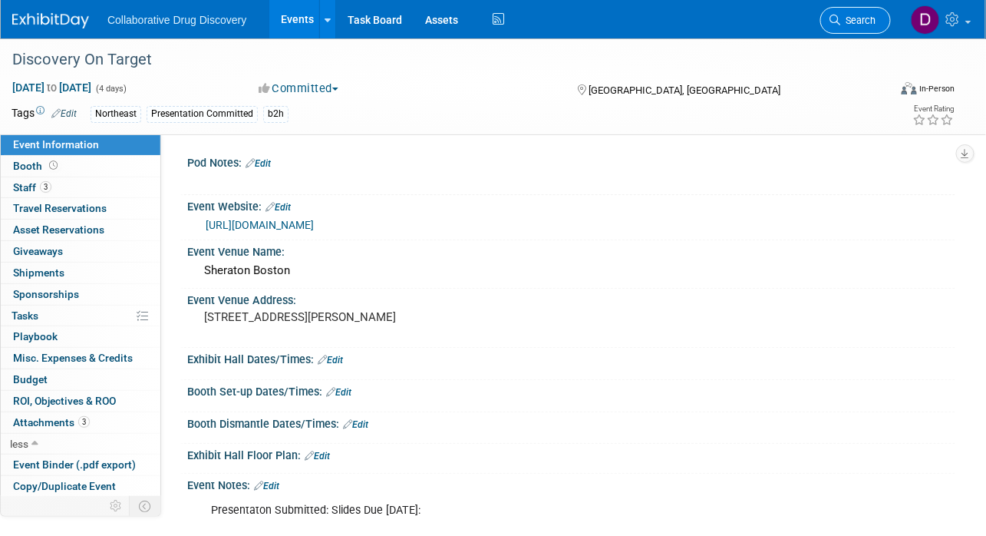
click at [865, 16] on span "Search" at bounding box center [858, 21] width 35 height 12
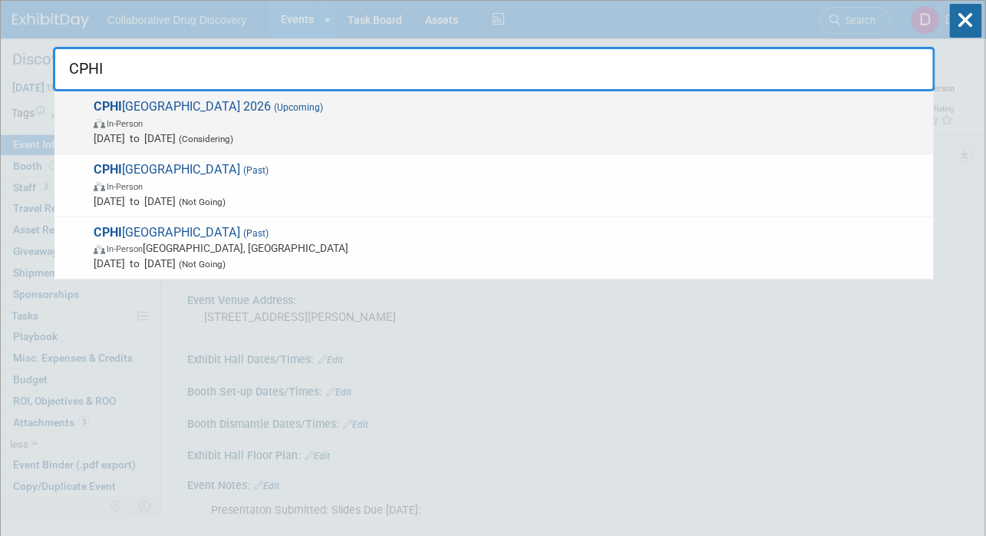
type input "CPHI"
click at [375, 113] on span "CPHI North America 2026 (Upcoming) In-Person Jun 2, 2026 to Jun 4, 2026 (Consid…" at bounding box center [507, 122] width 837 height 47
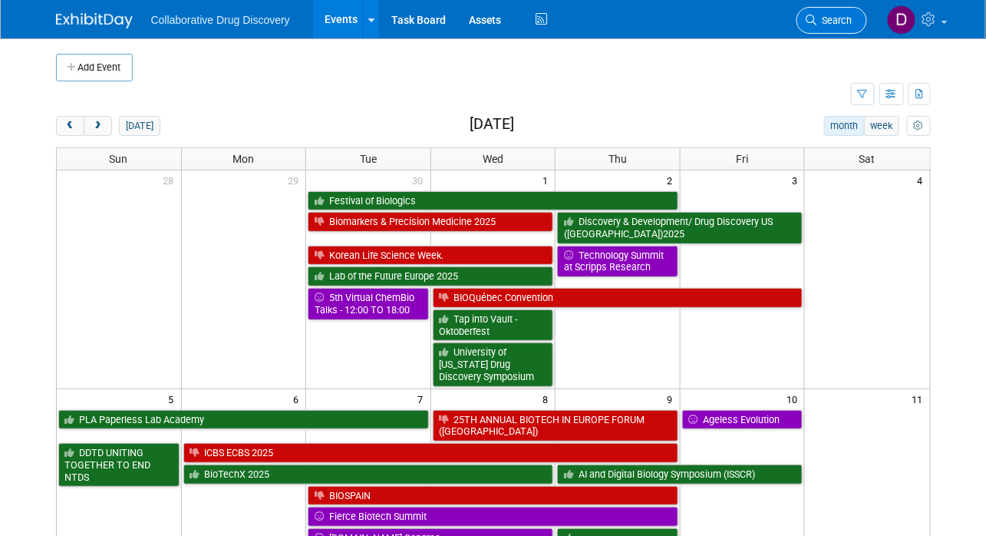
click at [826, 28] on link "Search" at bounding box center [831, 20] width 71 height 27
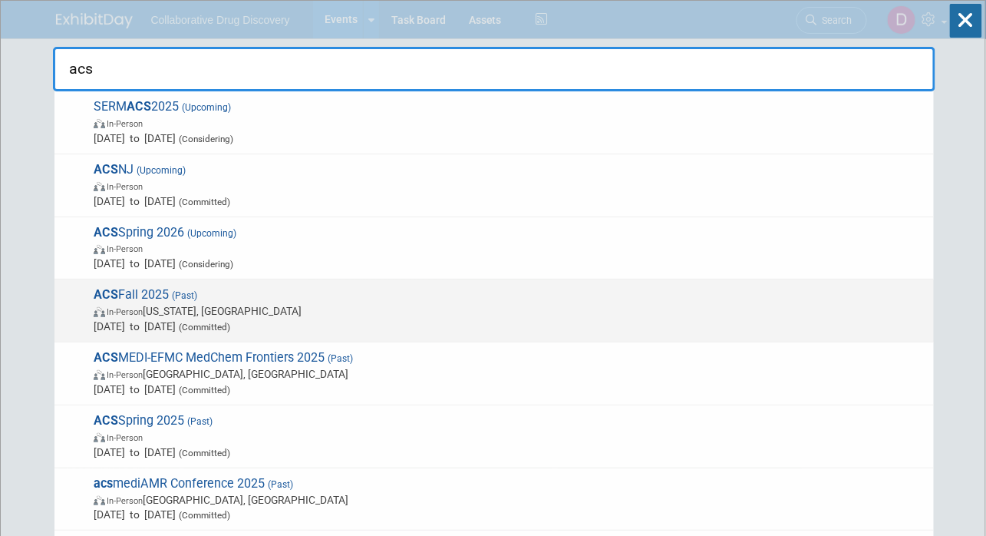
type input "acs"
click at [221, 323] on span "Aug 17, 2025 to Aug 21, 2025 (Committed)" at bounding box center [510, 325] width 832 height 15
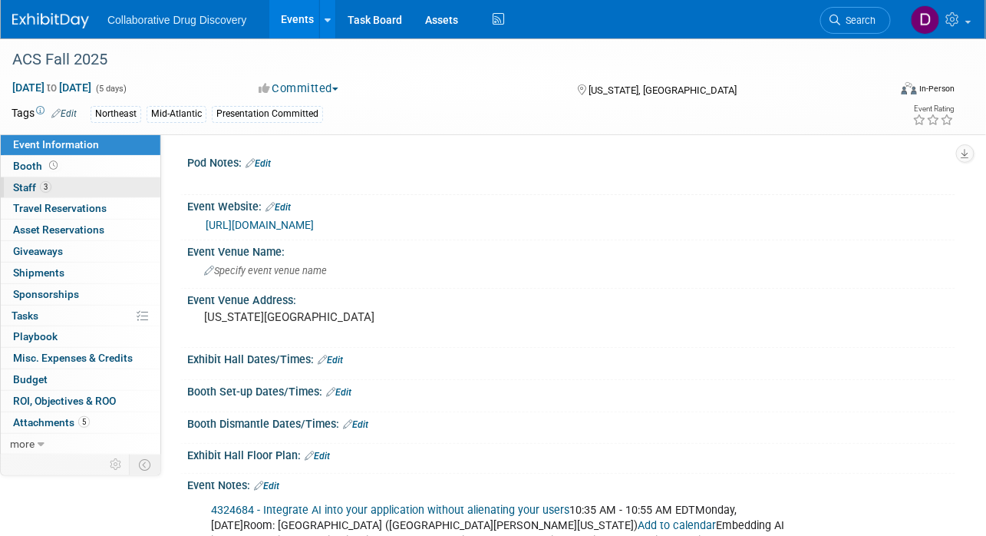
click at [67, 186] on link "3 Staff 3" at bounding box center [81, 187] width 160 height 21
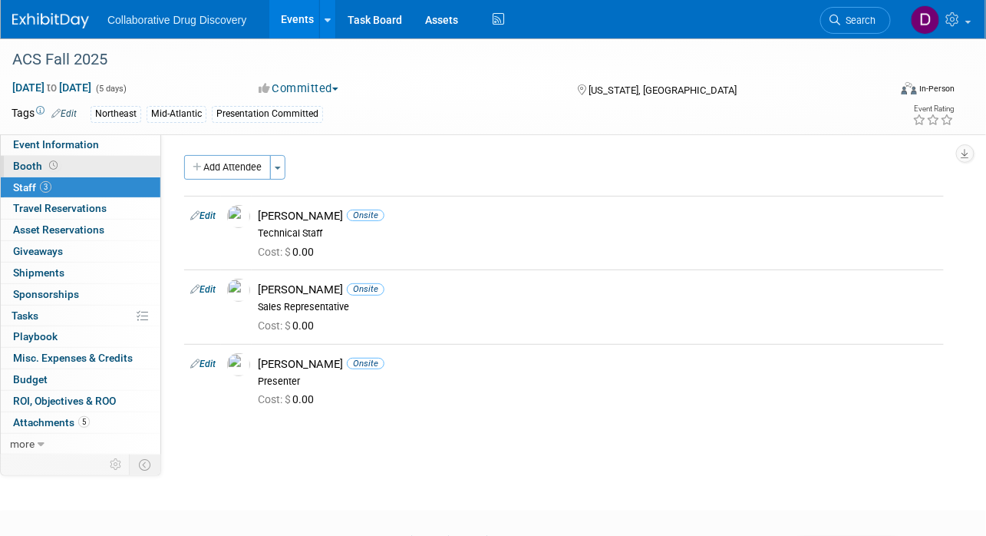
click at [67, 172] on link "Booth" at bounding box center [81, 166] width 160 height 21
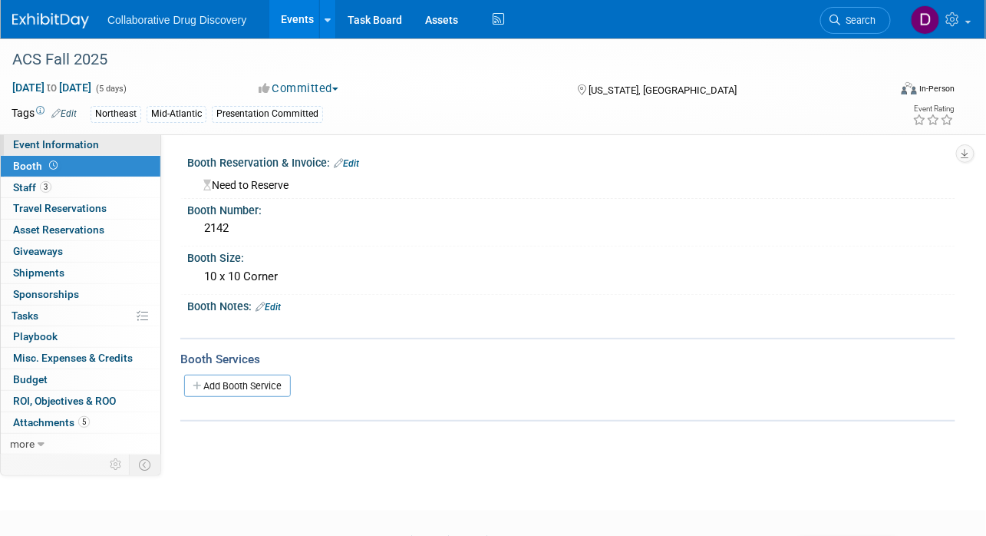
click at [71, 142] on span "Event Information" at bounding box center [56, 144] width 86 height 12
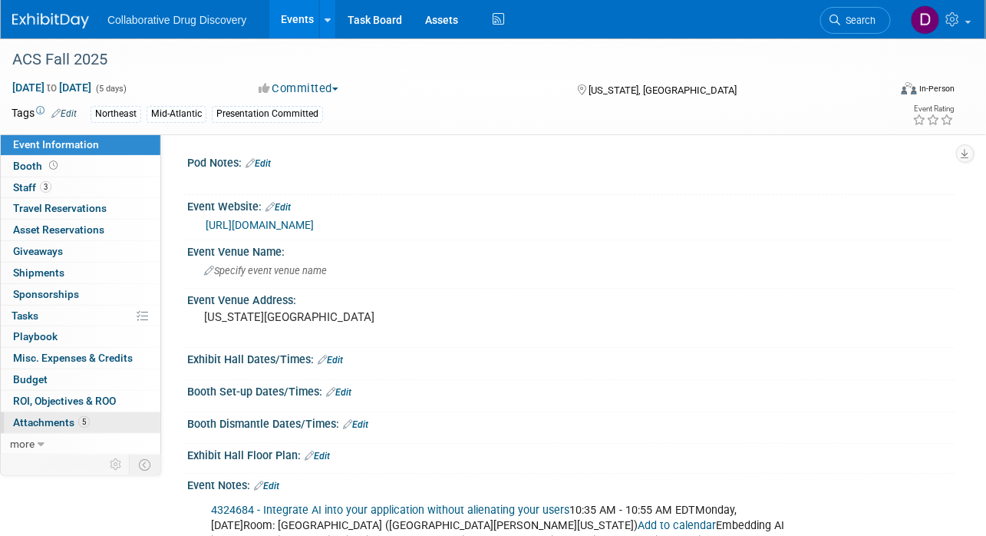
click at [62, 429] on link "5 Attachments 5" at bounding box center [81, 422] width 160 height 21
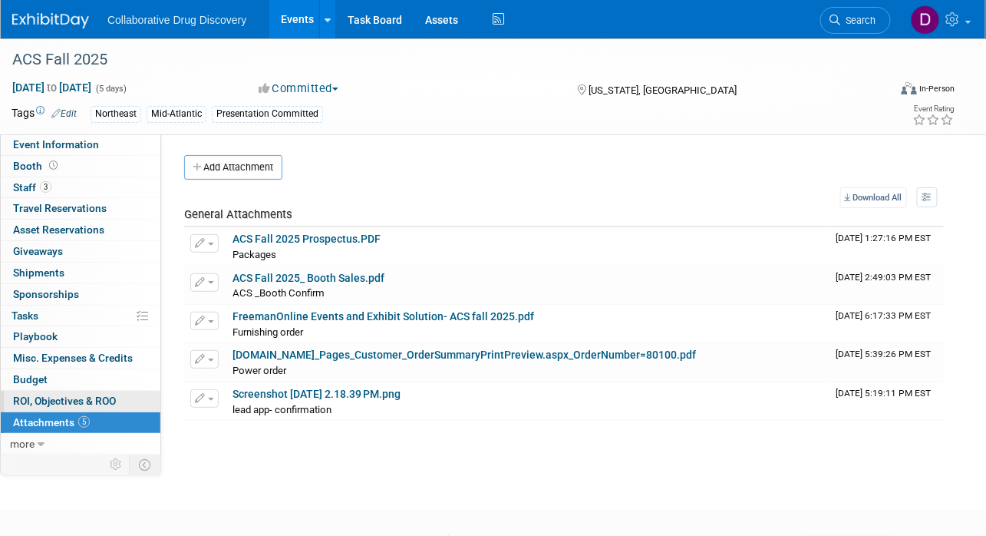
click at [67, 394] on span "ROI, Objectives & ROO 0" at bounding box center [64, 400] width 103 height 12
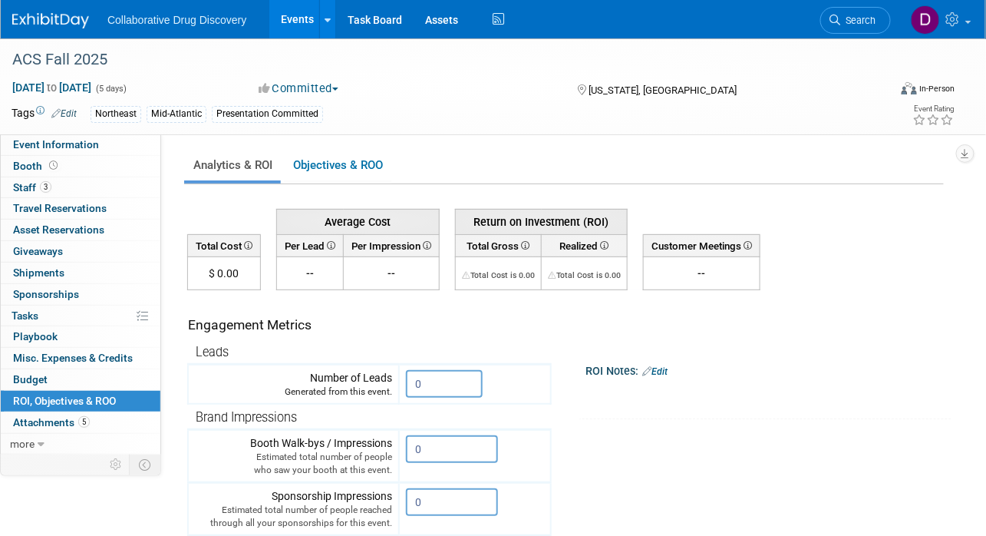
click at [221, 275] on td "$ 0.00" at bounding box center [224, 273] width 73 height 33
click at [313, 187] on div "Analytics & ROI Objectives & ROO 0 0" at bounding box center [564, 527] width 760 height 757
click at [336, 223] on th "Average Cost" at bounding box center [358, 221] width 163 height 25
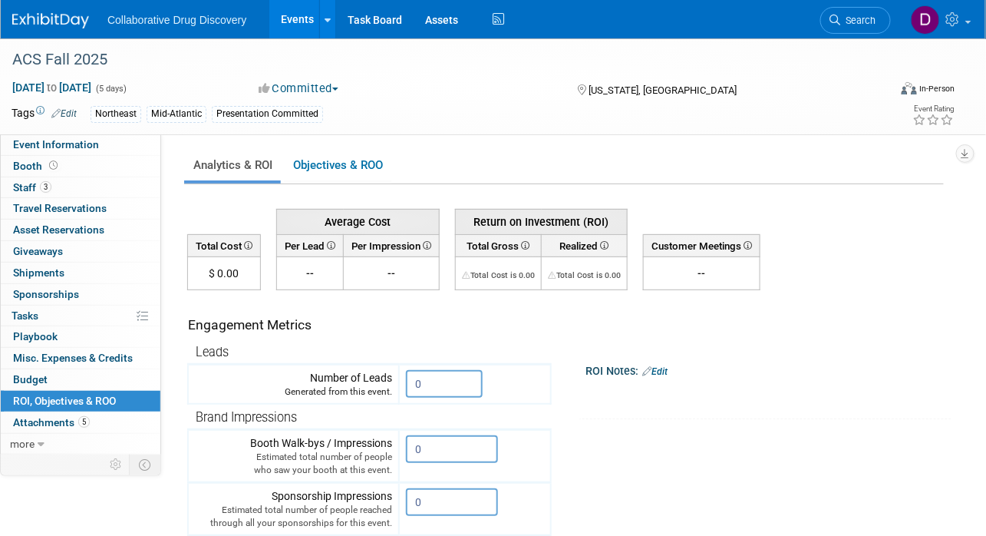
click at [336, 223] on th "Average Cost" at bounding box center [358, 221] width 163 height 25
drag, startPoint x: 336, startPoint y: 223, endPoint x: 333, endPoint y: 240, distance: 17.9
click at [336, 223] on th "Average Cost" at bounding box center [358, 221] width 163 height 25
click at [331, 247] on icon at bounding box center [330, 245] width 11 height 8
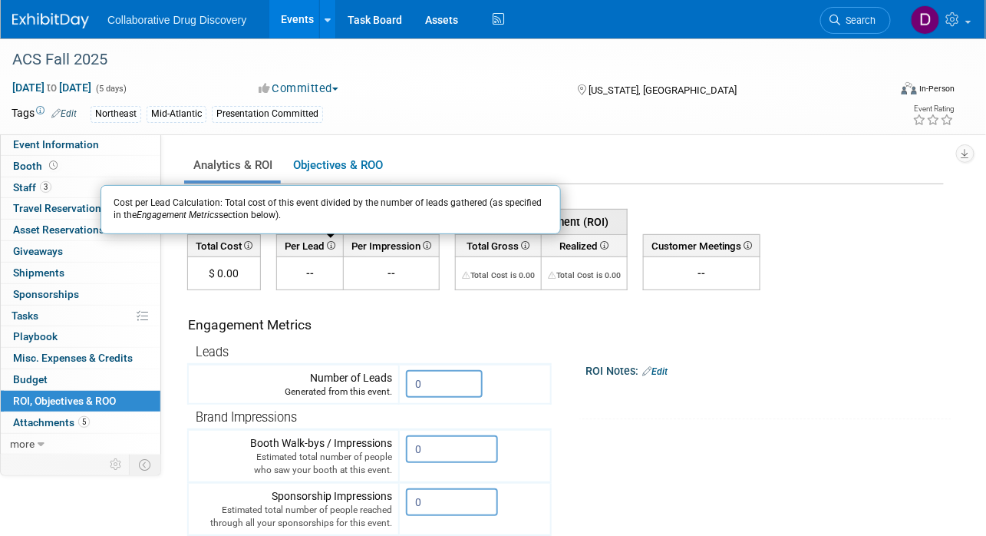
click at [320, 276] on td "--" at bounding box center [310, 273] width 67 height 33
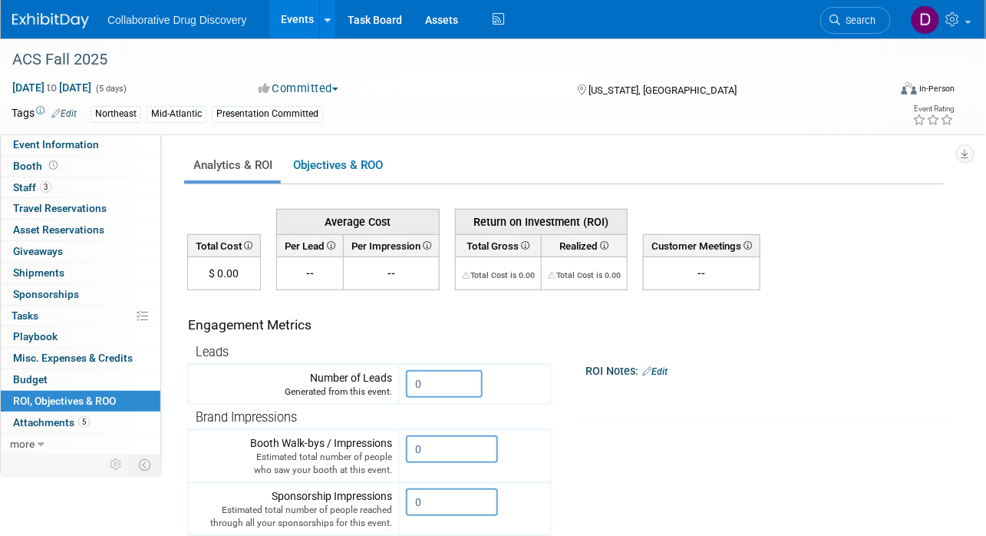
click at [241, 272] on td "$ 0.00" at bounding box center [224, 273] width 73 height 33
click at [231, 274] on td "$ 0.00" at bounding box center [224, 273] width 73 height 33
click at [230, 273] on td "$ 0.00" at bounding box center [224, 273] width 73 height 33
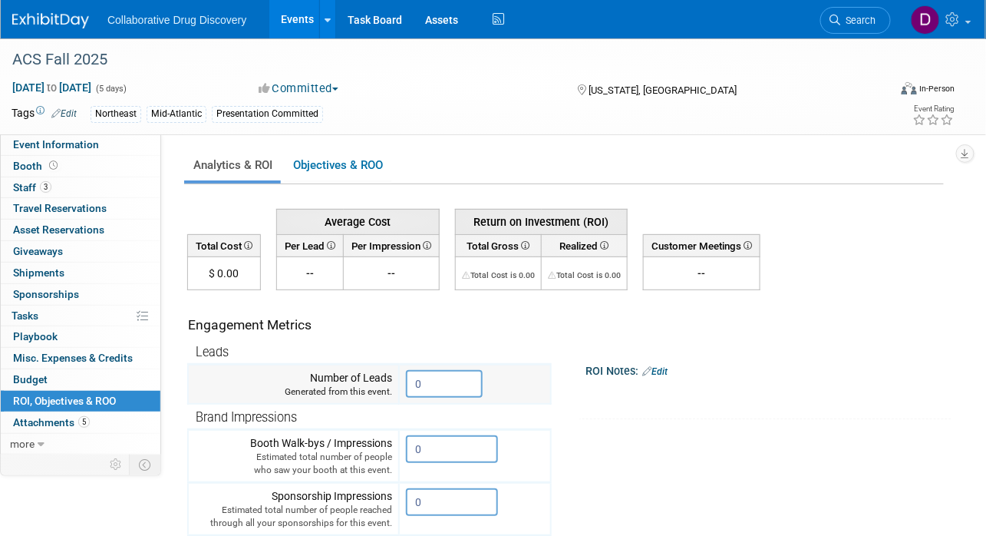
click at [418, 395] on input "0" at bounding box center [444, 384] width 77 height 28
click at [424, 387] on input "0" at bounding box center [444, 384] width 77 height 28
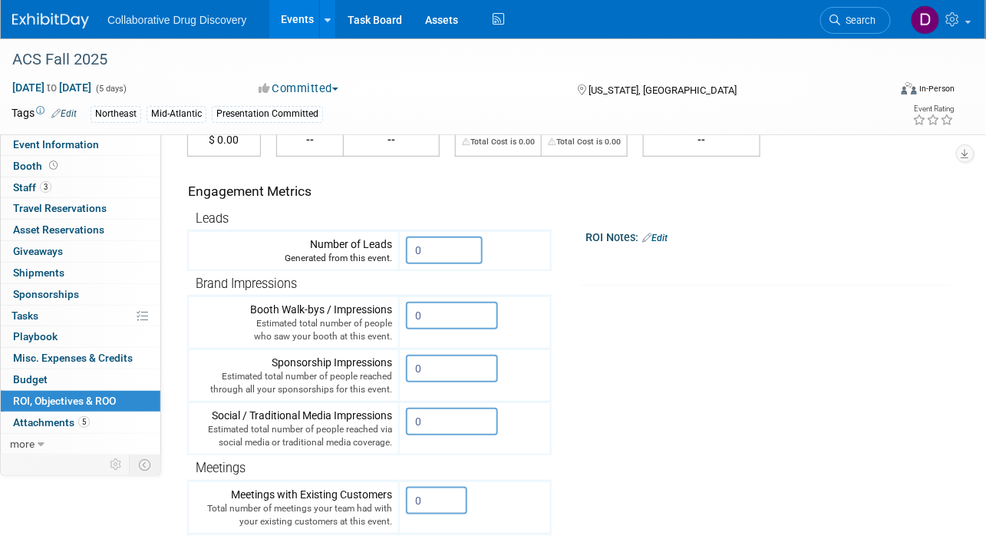
scroll to position [8, 0]
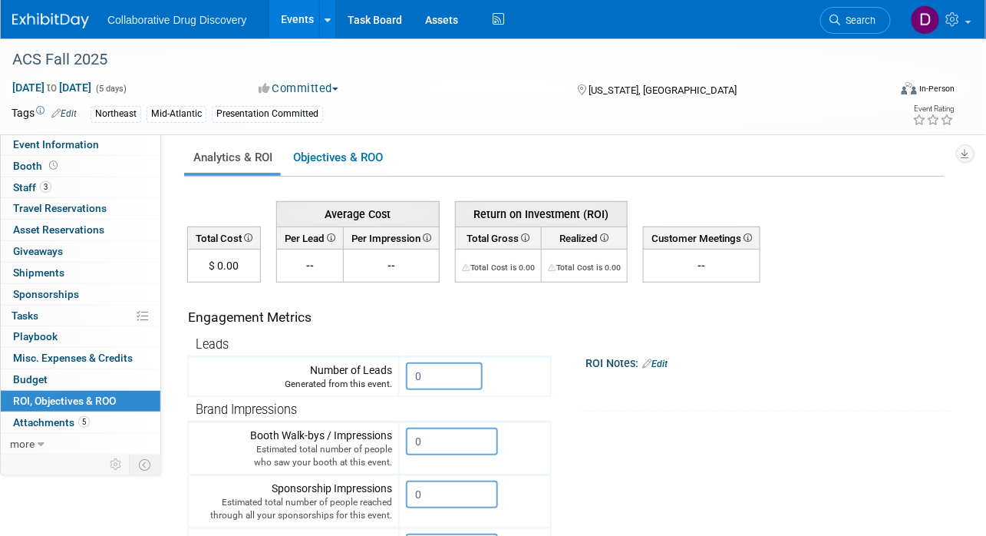
click at [668, 363] on link "Edit" at bounding box center [654, 363] width 25 height 11
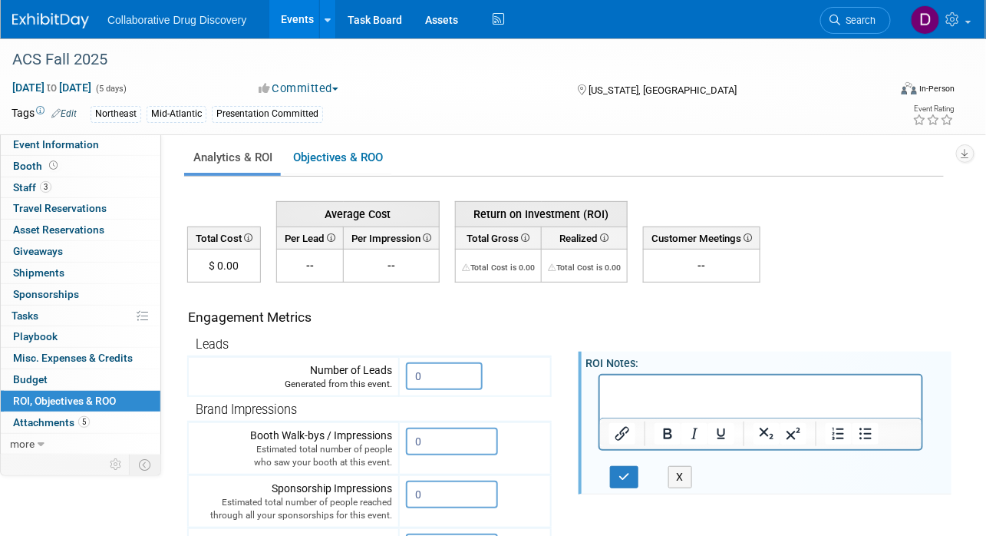
scroll to position [0, 0]
click at [679, 473] on button "X" at bounding box center [680, 477] width 25 height 22
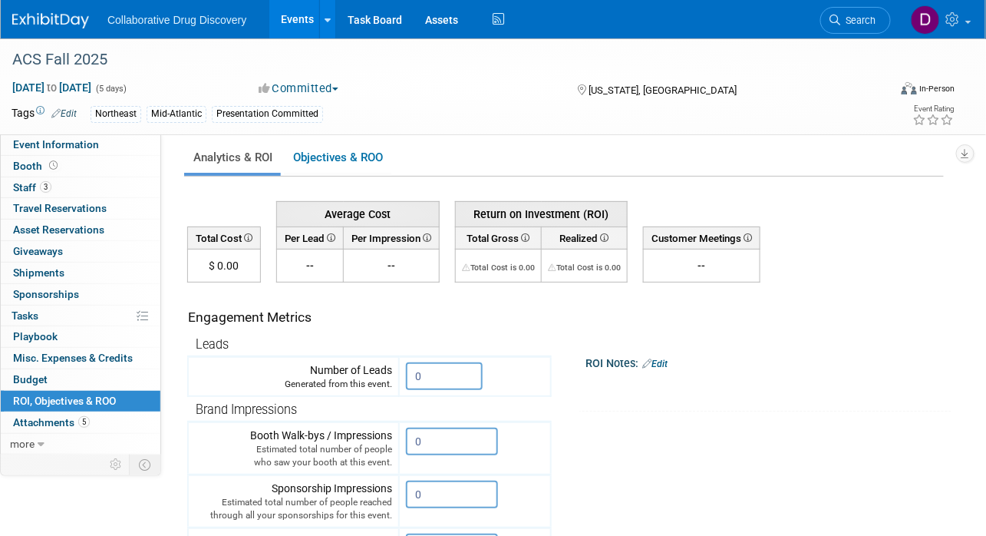
click at [747, 233] on th "Customer Meetings" at bounding box center [702, 237] width 117 height 22
click at [747, 234] on icon at bounding box center [746, 237] width 11 height 8
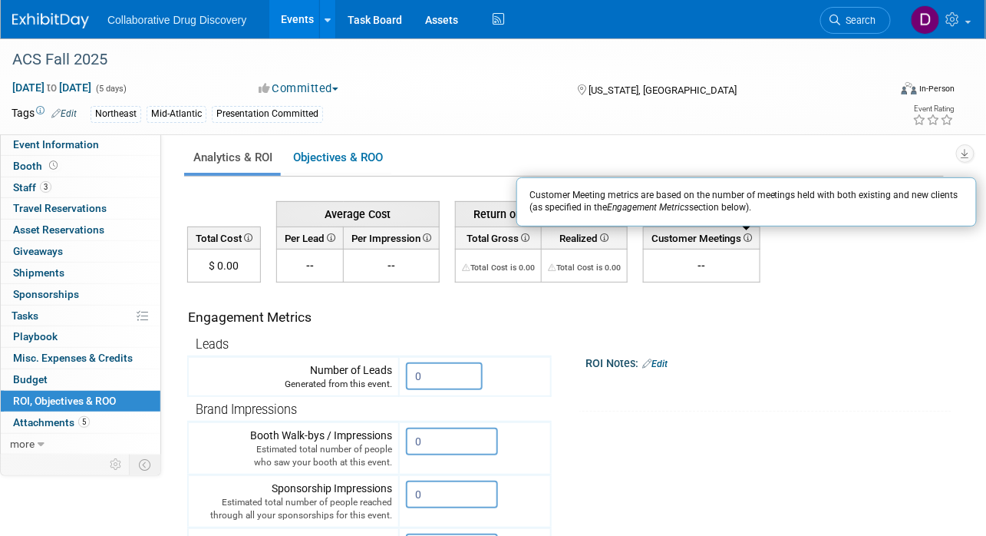
click at [746, 235] on icon at bounding box center [746, 237] width 11 height 8
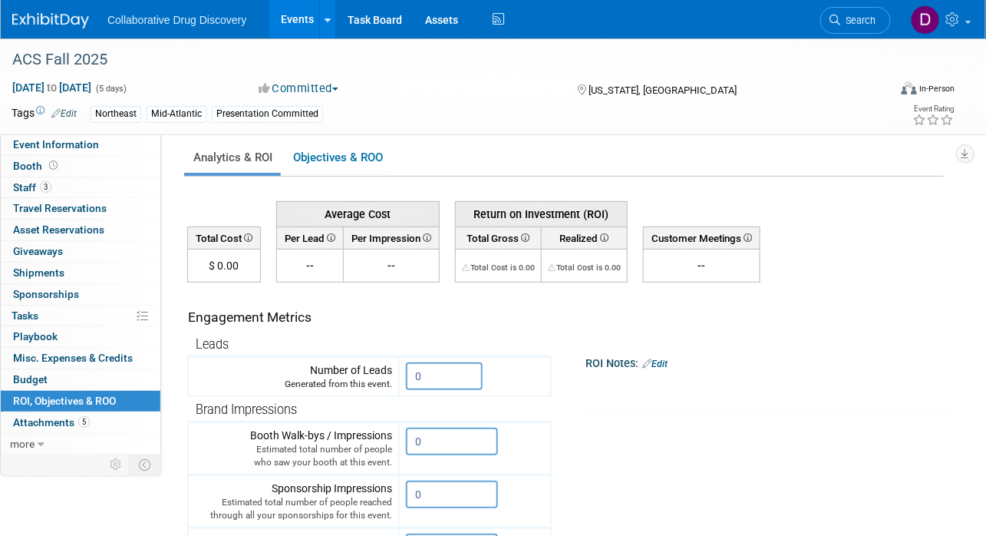
click at [668, 301] on td "ROI Notes: Edit X" at bounding box center [746, 346] width 388 height 129
